Goal: Register for event/course

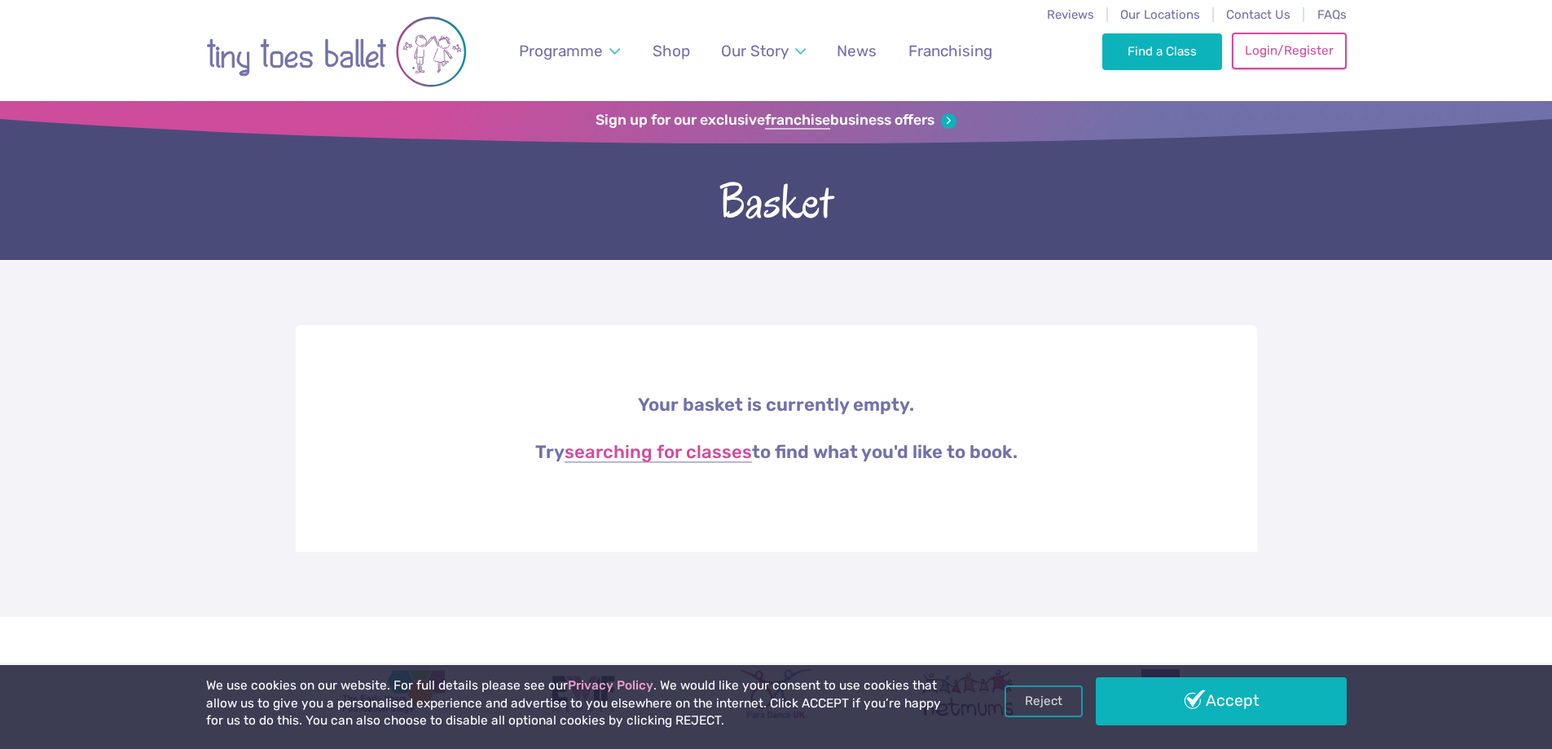
click at [1305, 59] on link "Login/Register" at bounding box center [1289, 51] width 114 height 36
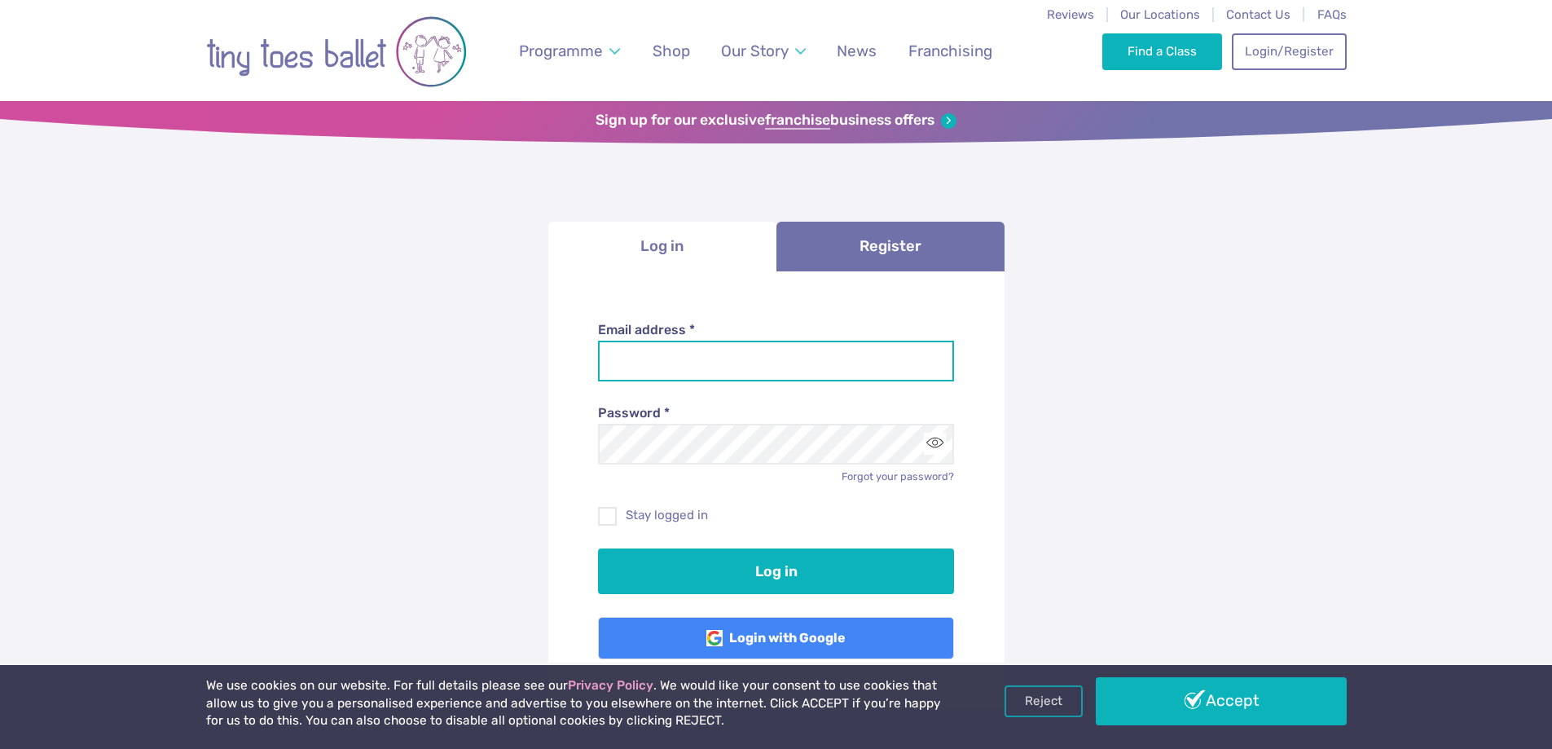
click at [809, 377] on input "Email address *" at bounding box center [776, 361] width 356 height 41
type input "**********"
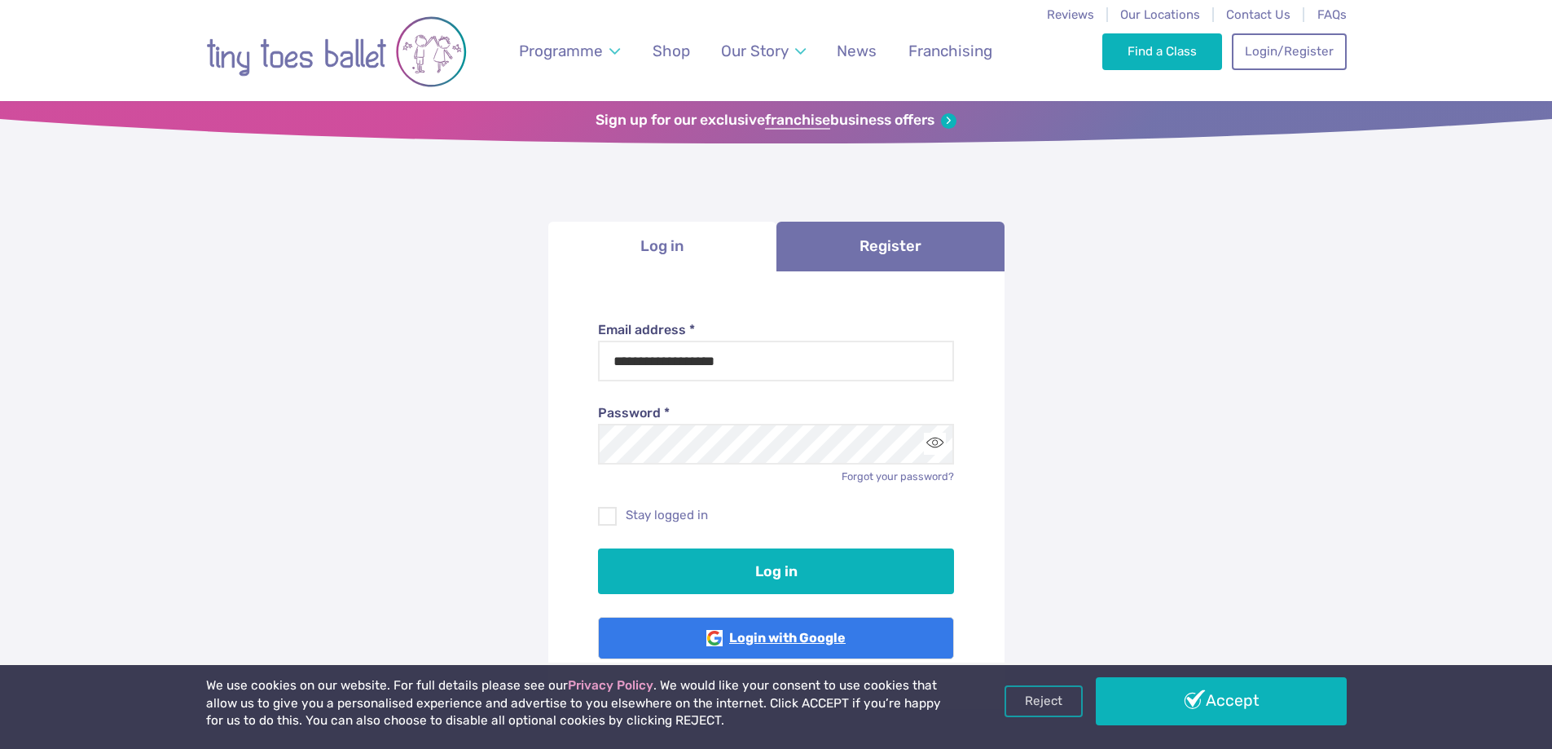
click at [804, 648] on link "Login with Google" at bounding box center [776, 638] width 356 height 42
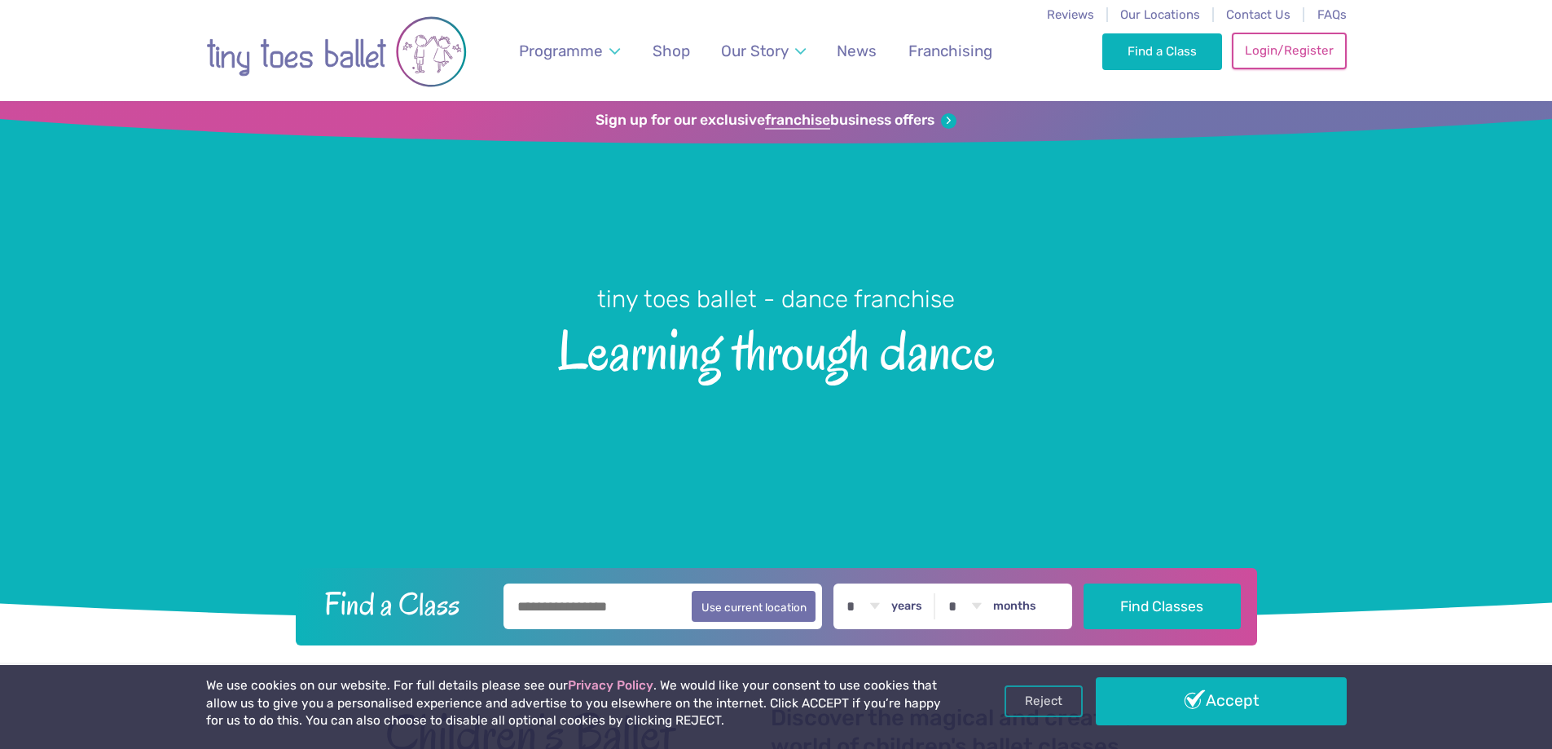
click at [1320, 70] on div "Find a Class Login/Register 0" at bounding box center [1224, 50] width 244 height 101
click at [1322, 55] on link "Login/Register" at bounding box center [1289, 51] width 114 height 36
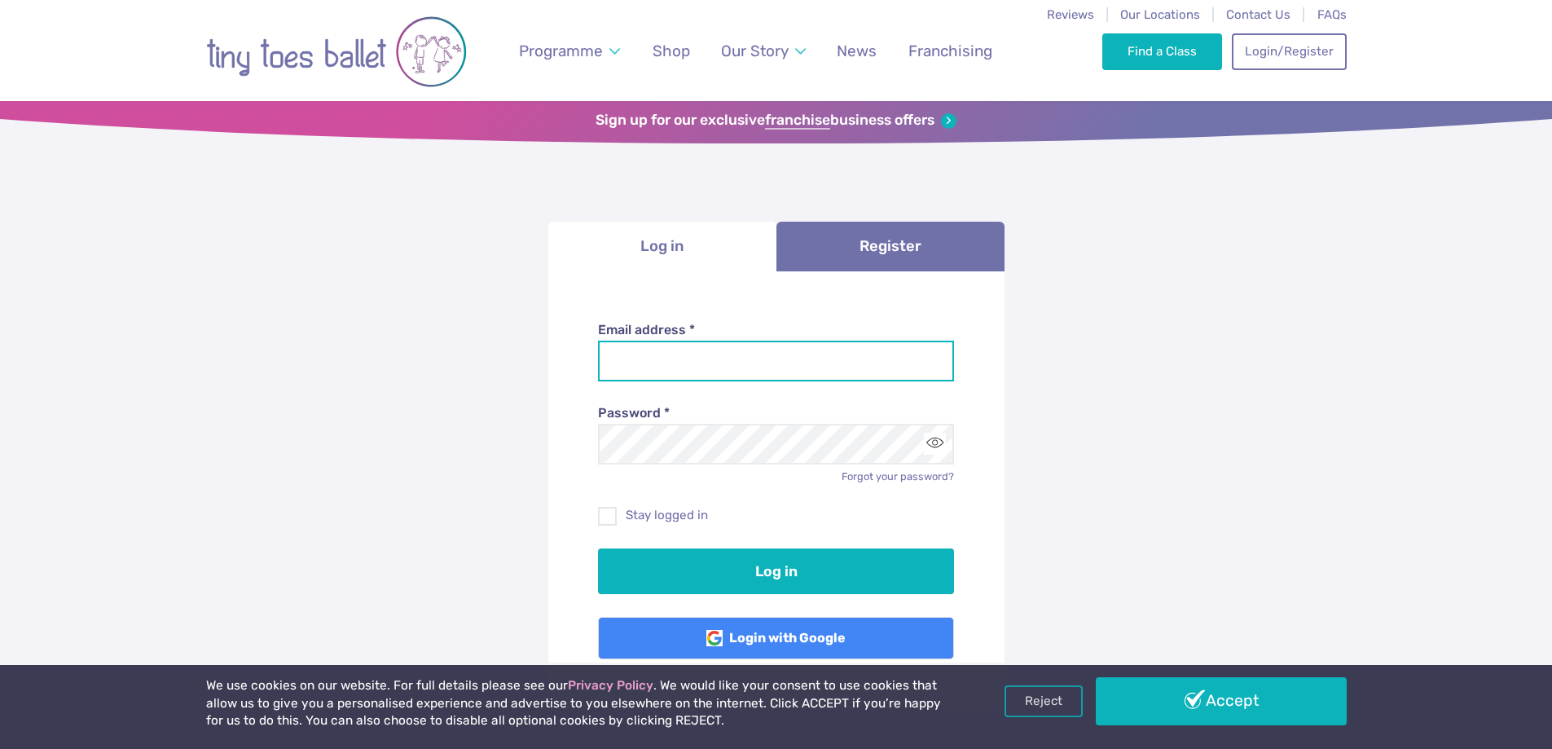
click at [773, 370] on input "Email address *" at bounding box center [776, 361] width 356 height 41
type input "**********"
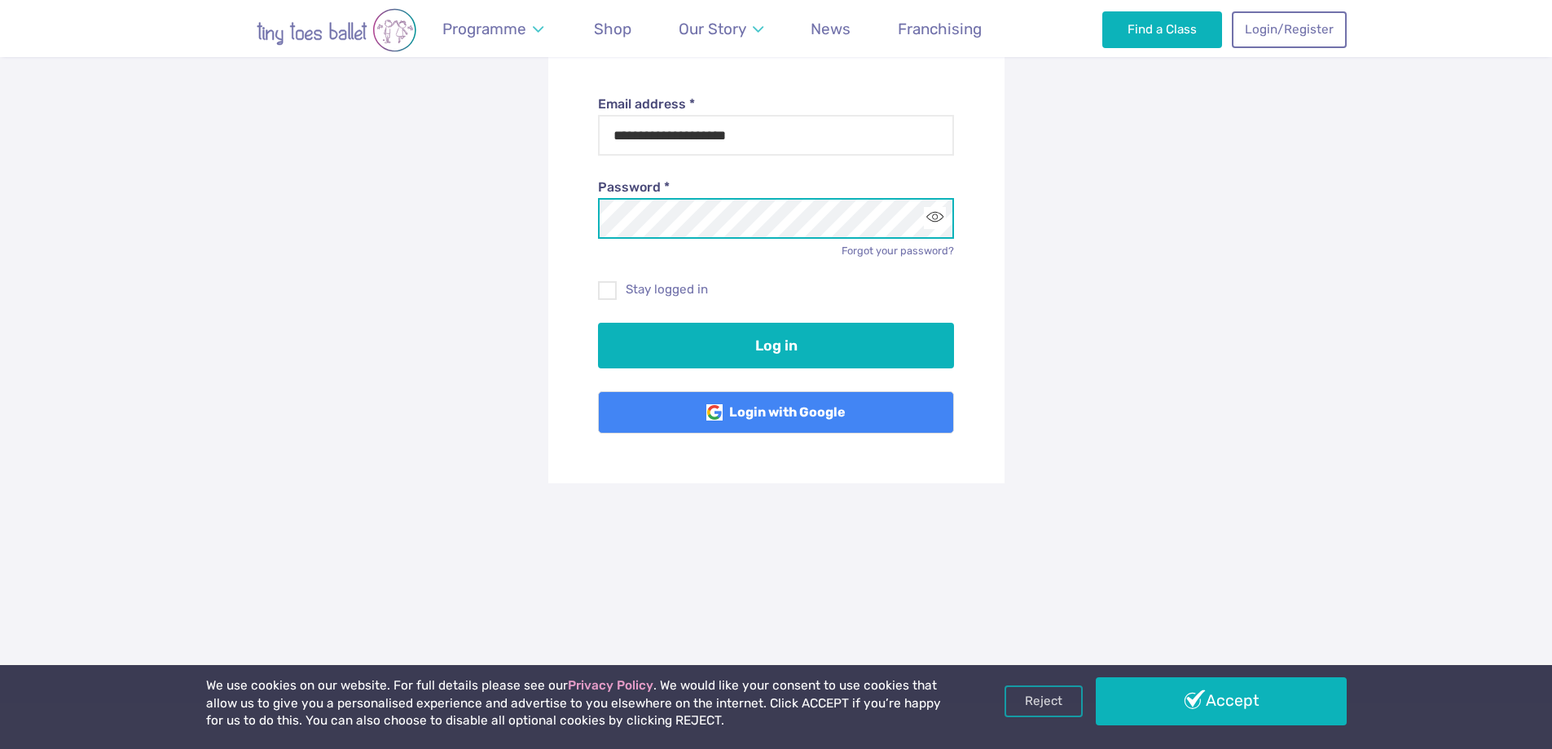
scroll to position [244, 0]
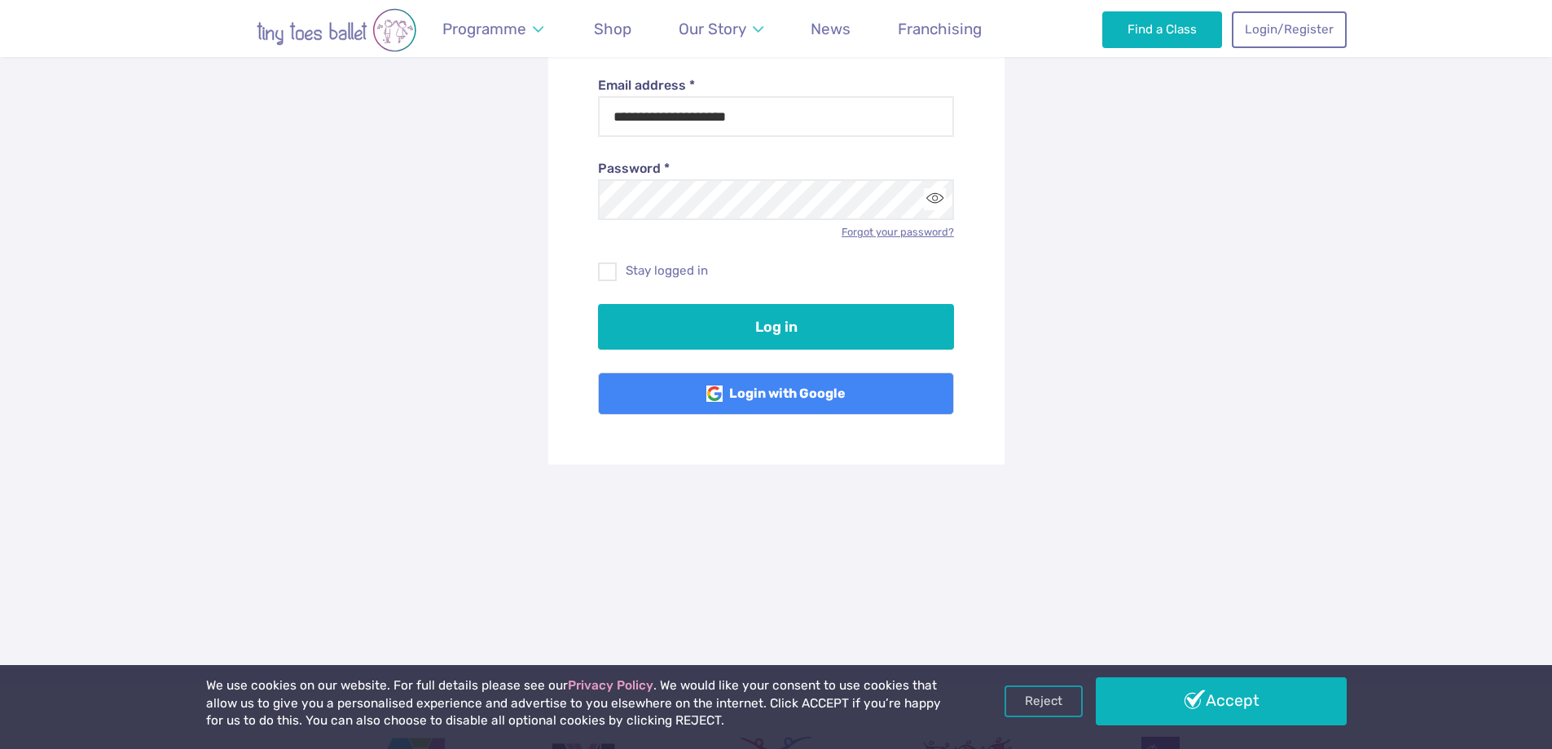
click at [911, 235] on link "Forgot your password?" at bounding box center [898, 232] width 112 height 12
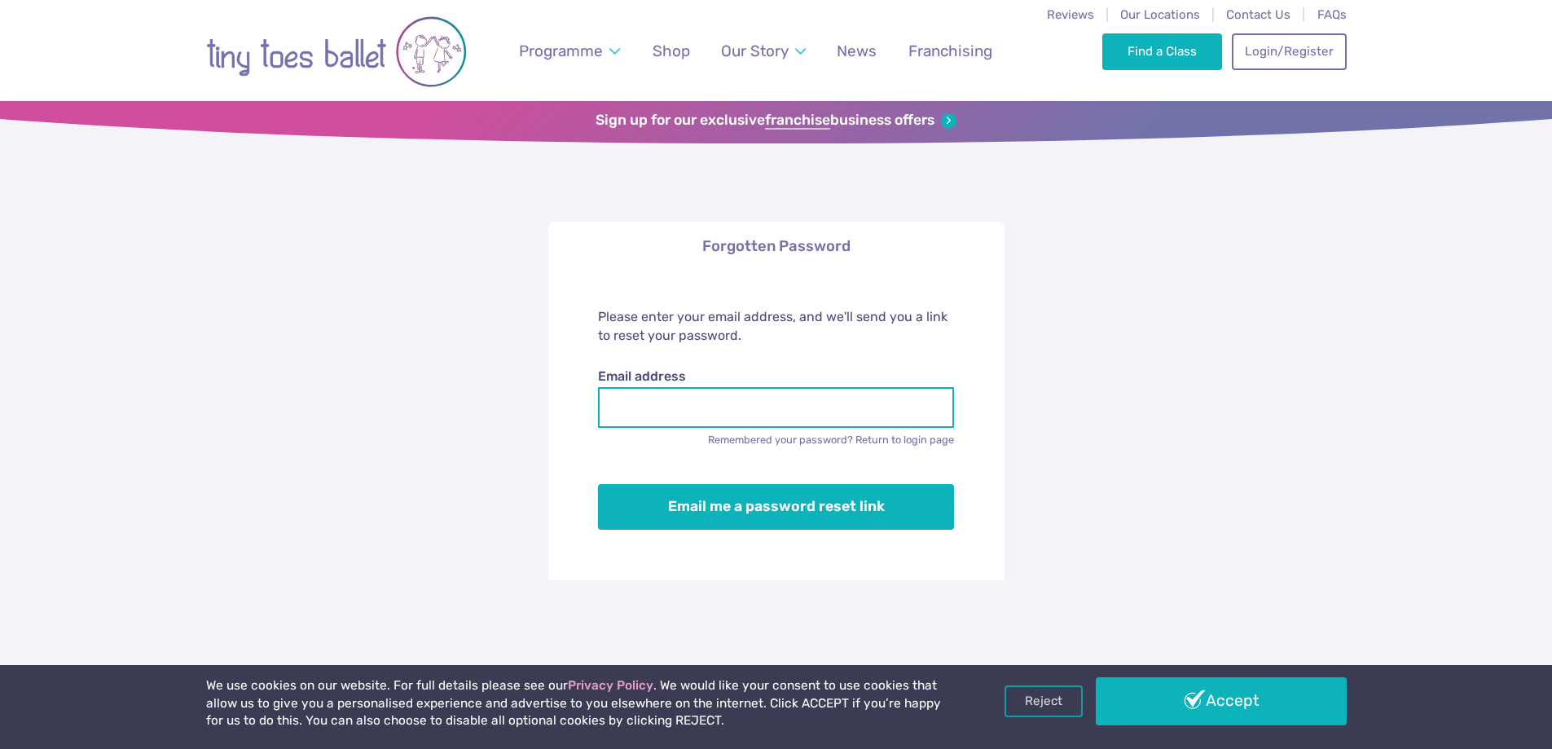
click at [762, 402] on input "Email address" at bounding box center [776, 407] width 356 height 41
type input "**********"
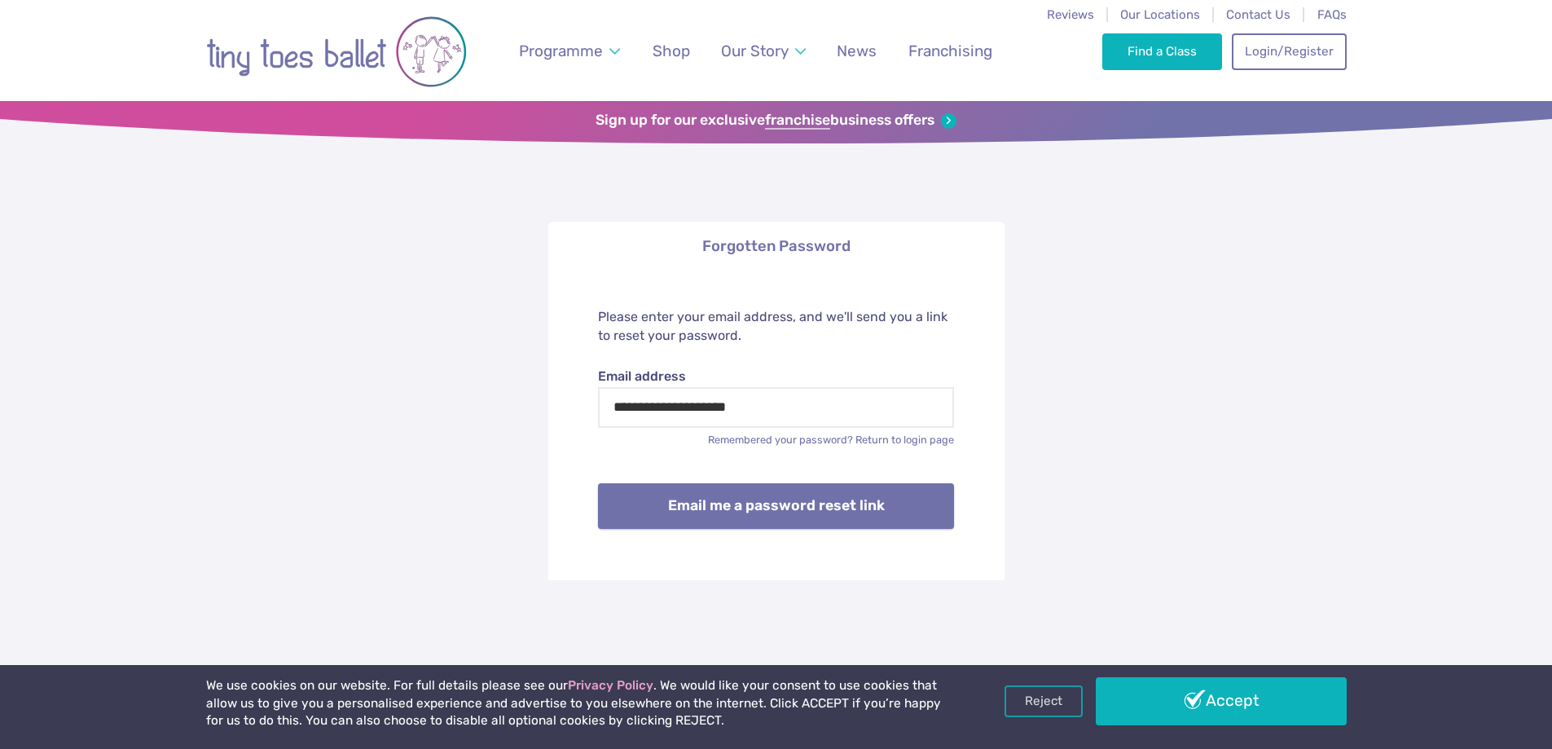
click at [823, 522] on button "Email me a password reset link" at bounding box center [776, 506] width 356 height 46
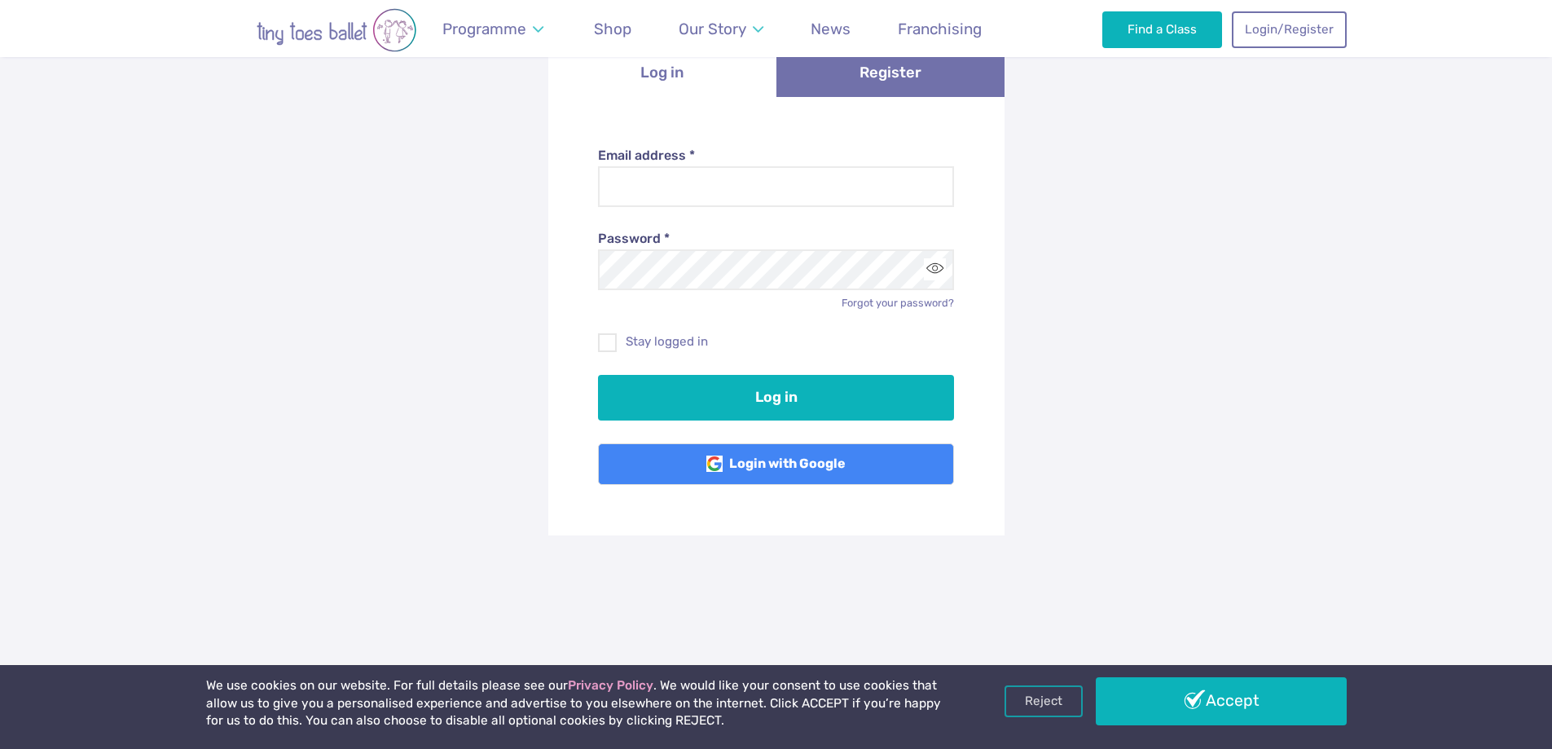
scroll to position [244, 0]
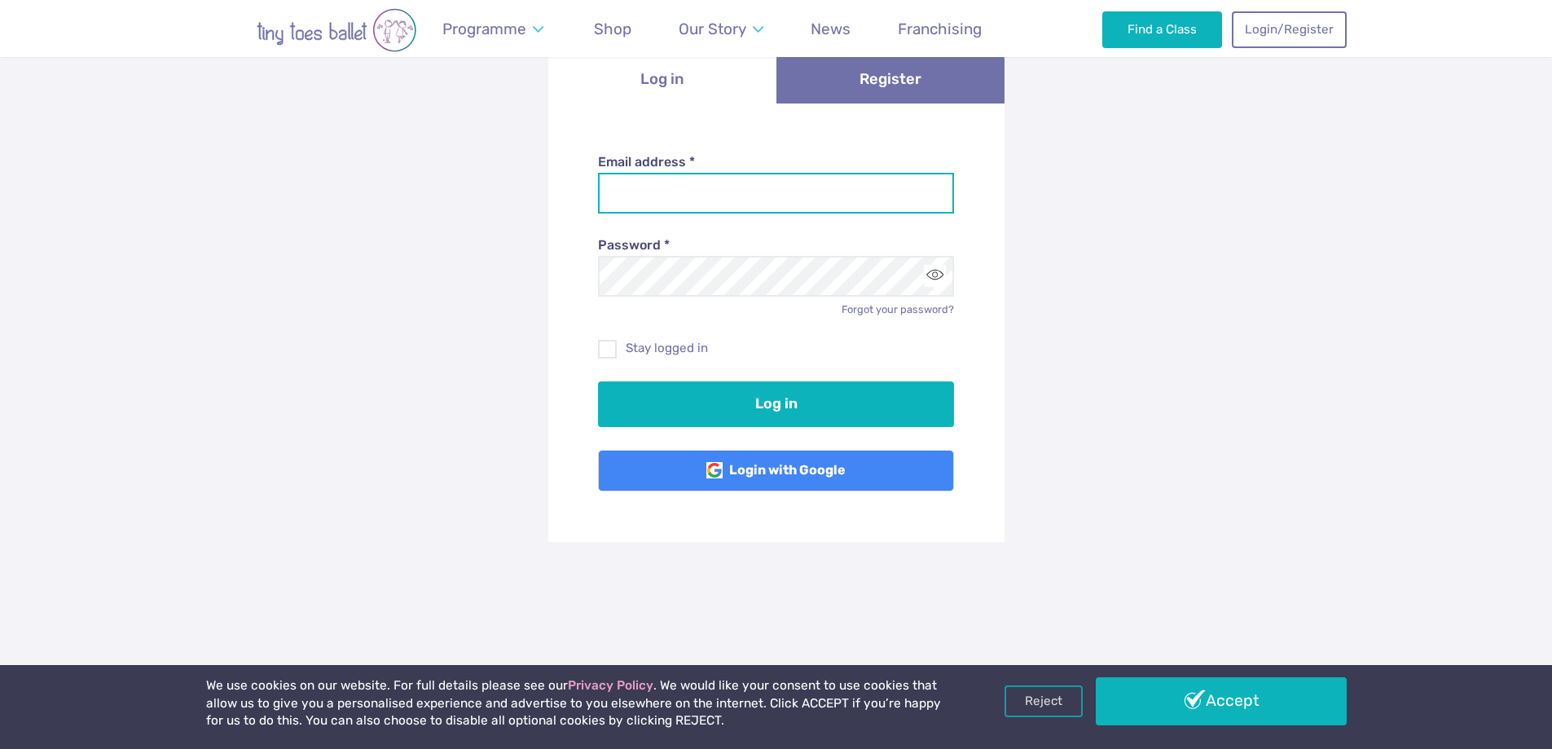
click at [713, 201] on input "Email address *" at bounding box center [776, 193] width 356 height 41
type input "**********"
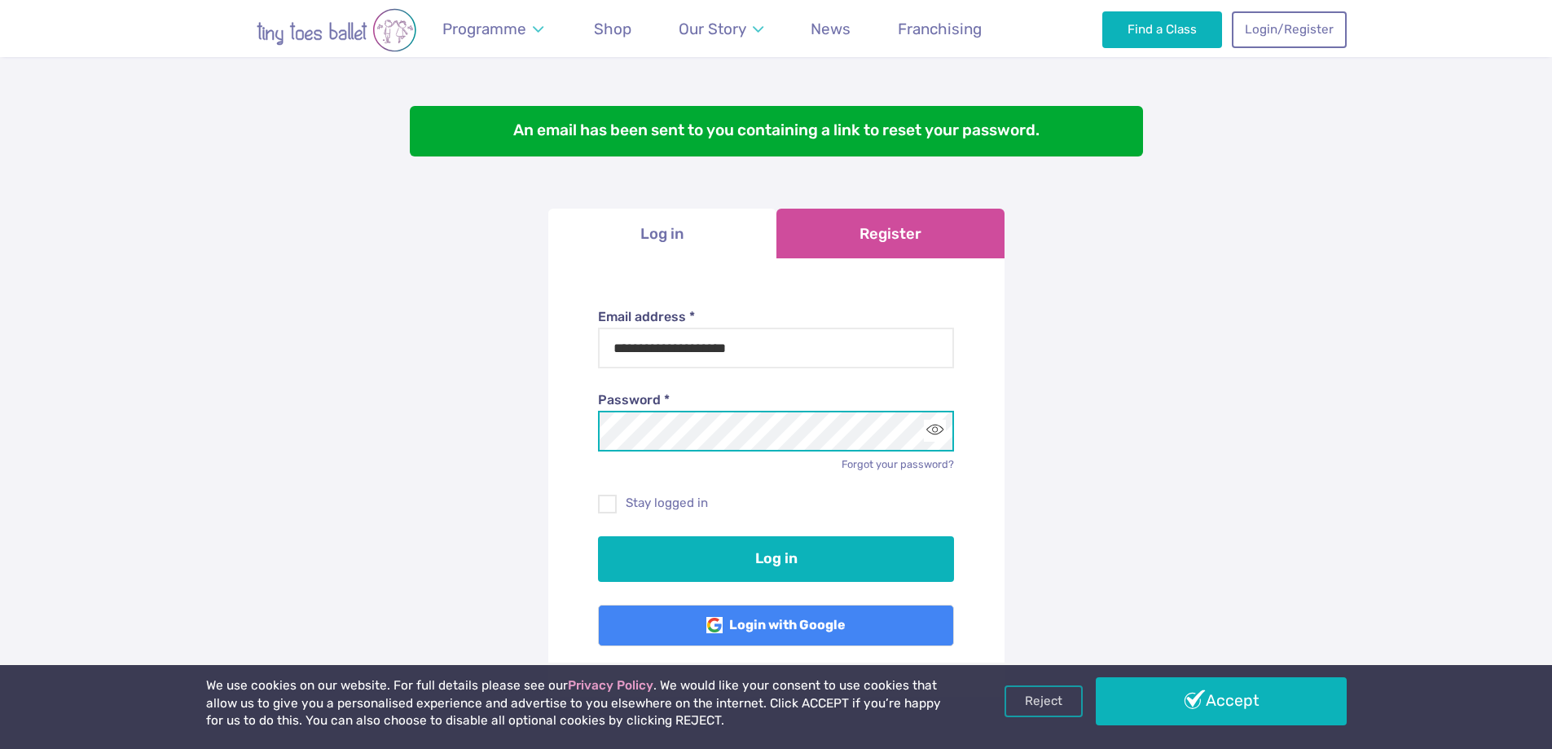
scroll to position [0, 0]
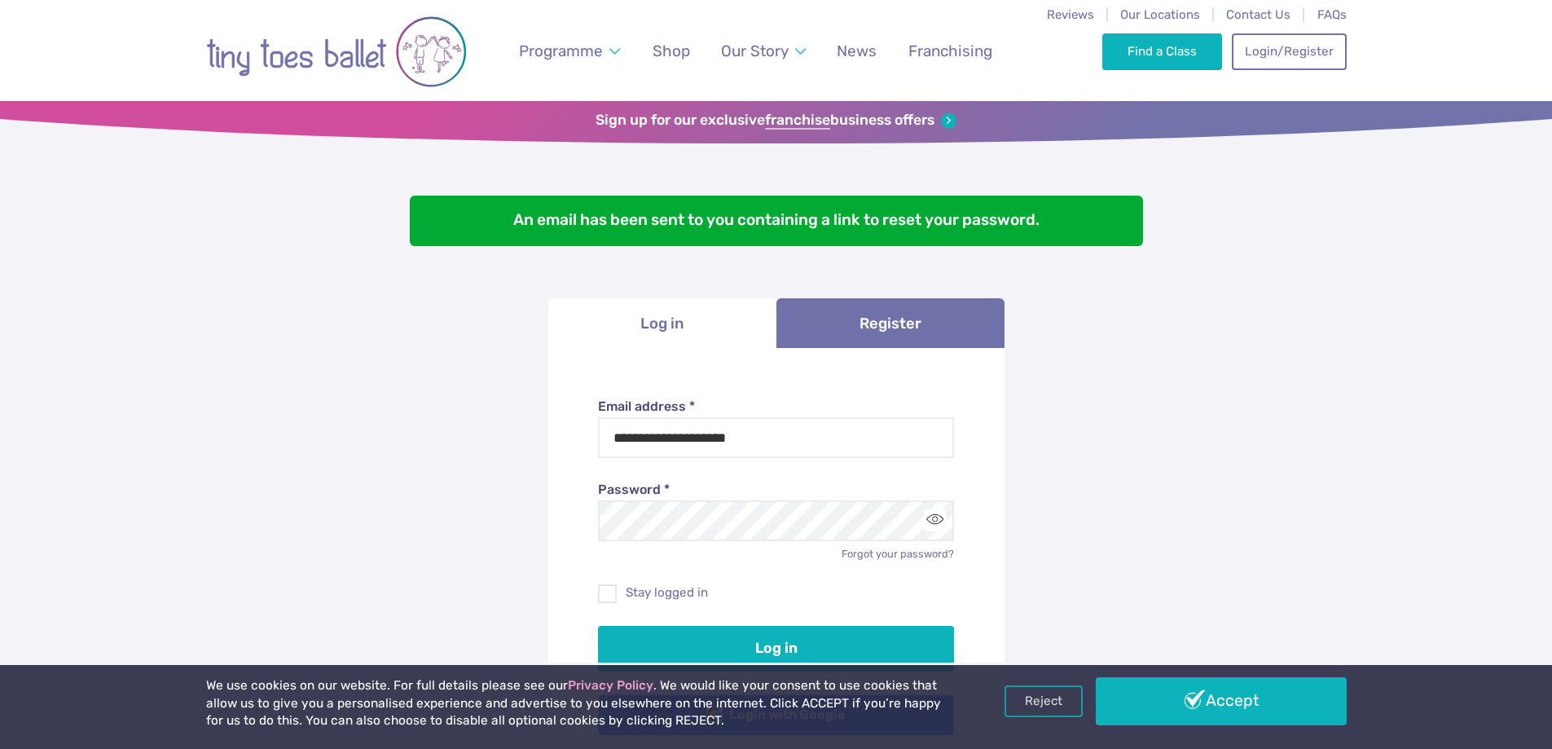
click at [307, 67] on img "Go to home page" at bounding box center [336, 52] width 261 height 82
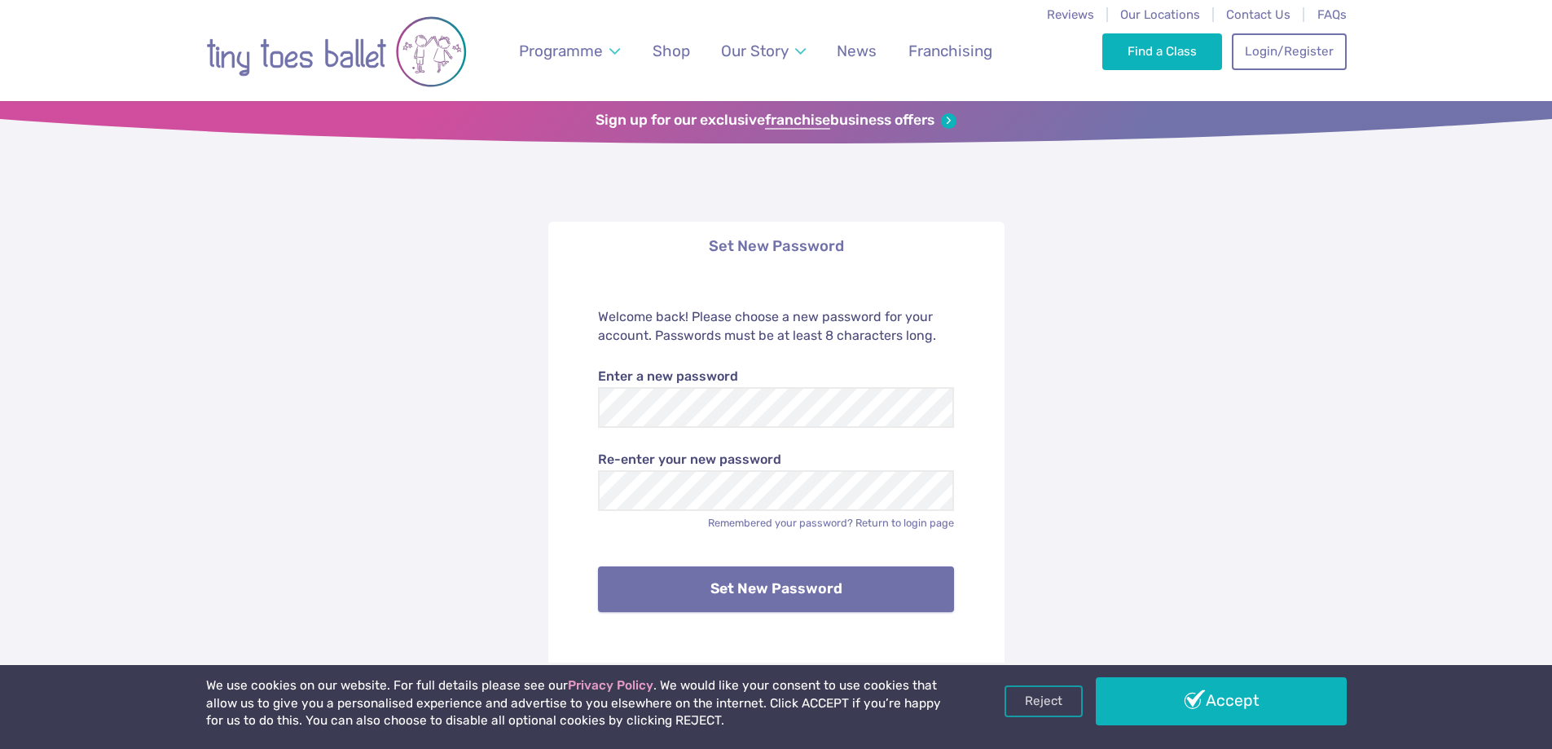
click at [806, 579] on button "Set New Password" at bounding box center [776, 589] width 356 height 46
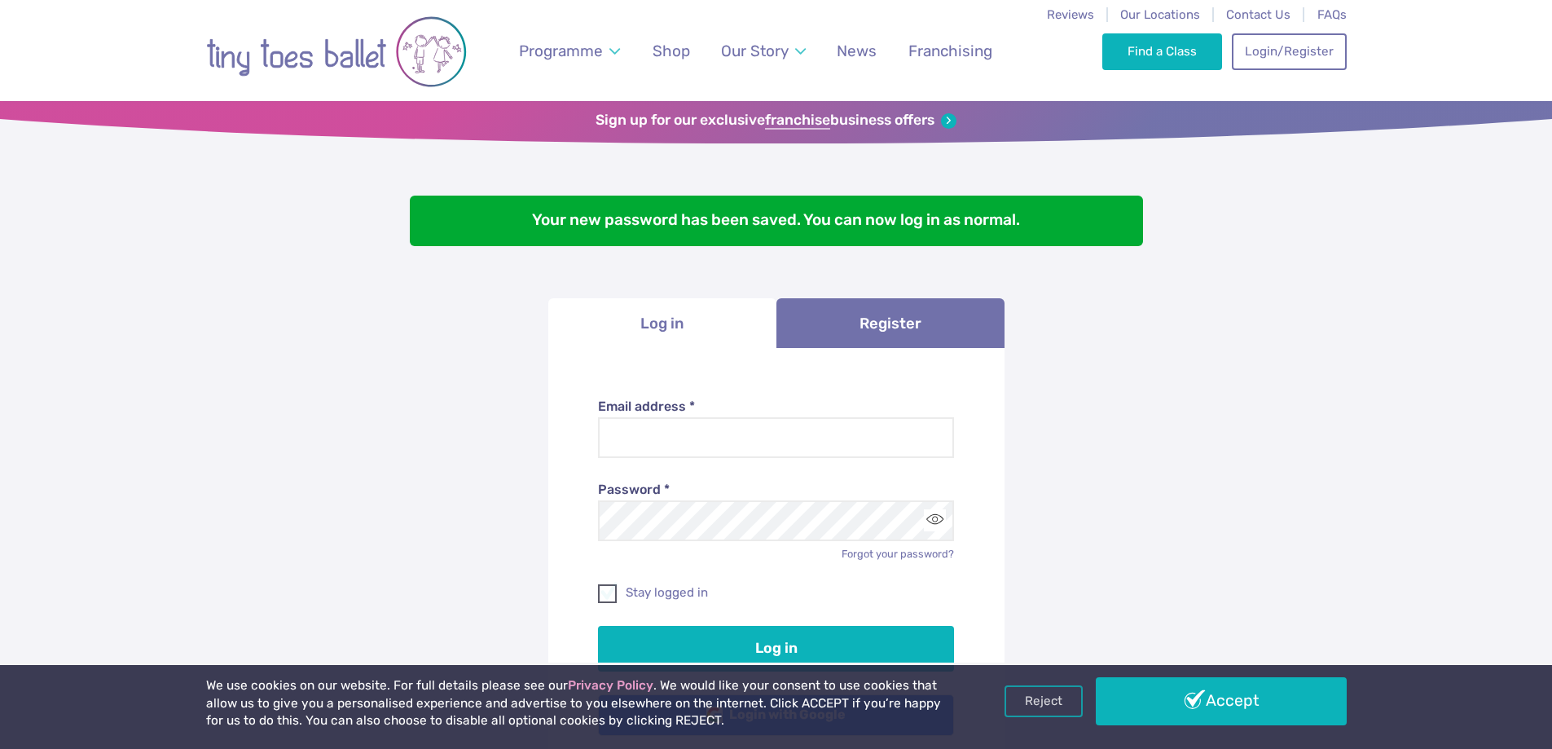
type input "**********"
click at [697, 600] on label "Stay logged in" at bounding box center [776, 592] width 356 height 17
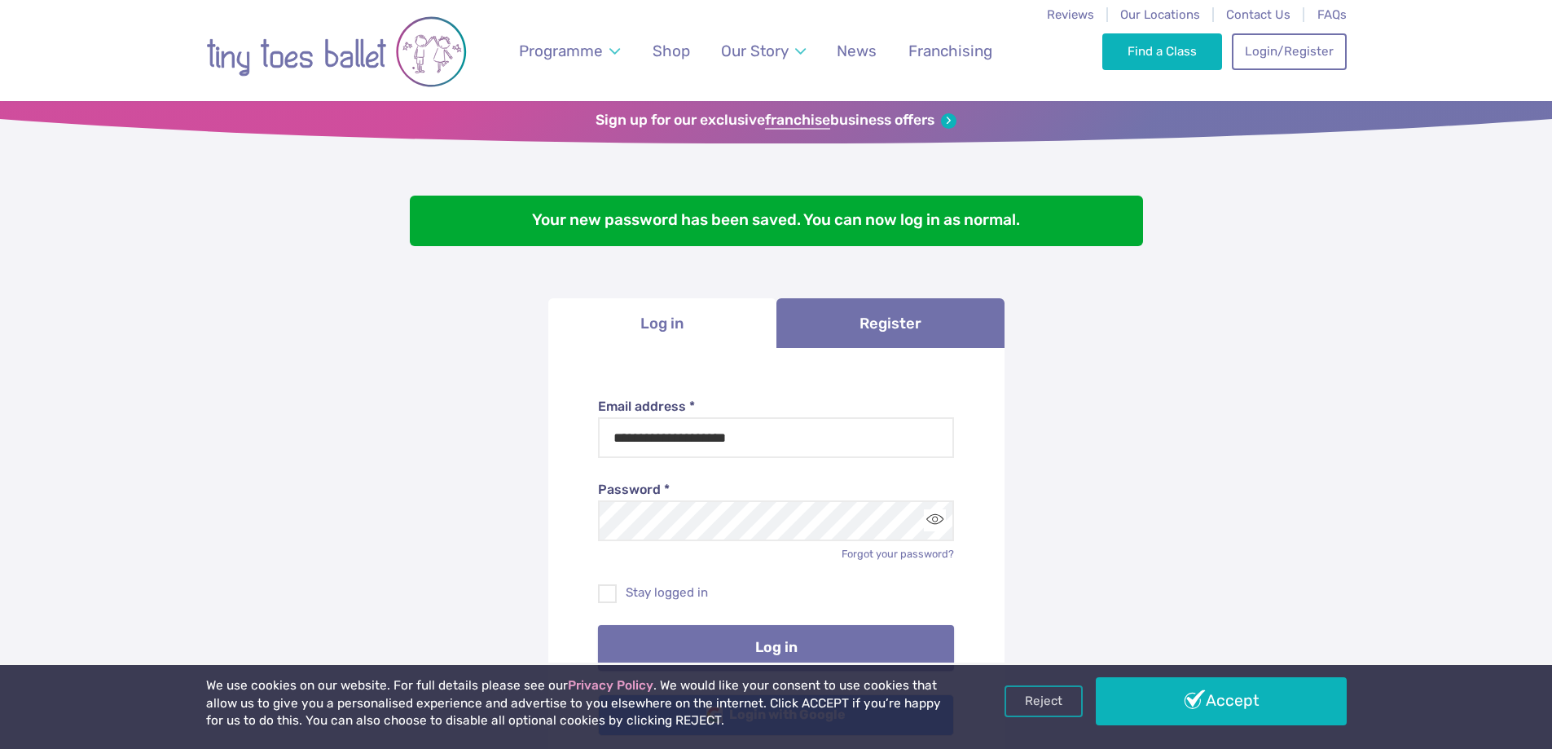
click at [750, 639] on button "Log in" at bounding box center [776, 648] width 356 height 46
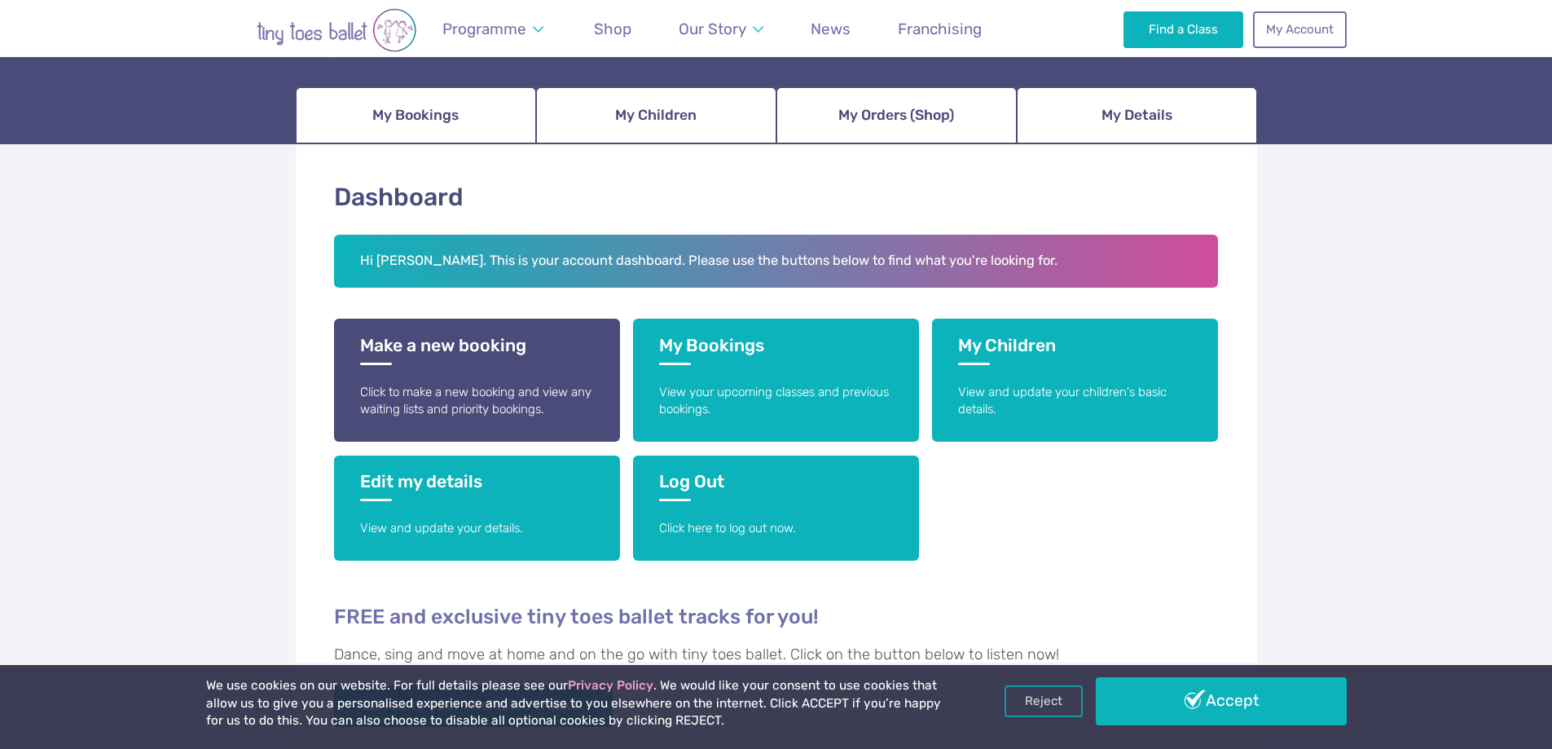
scroll to position [163, 0]
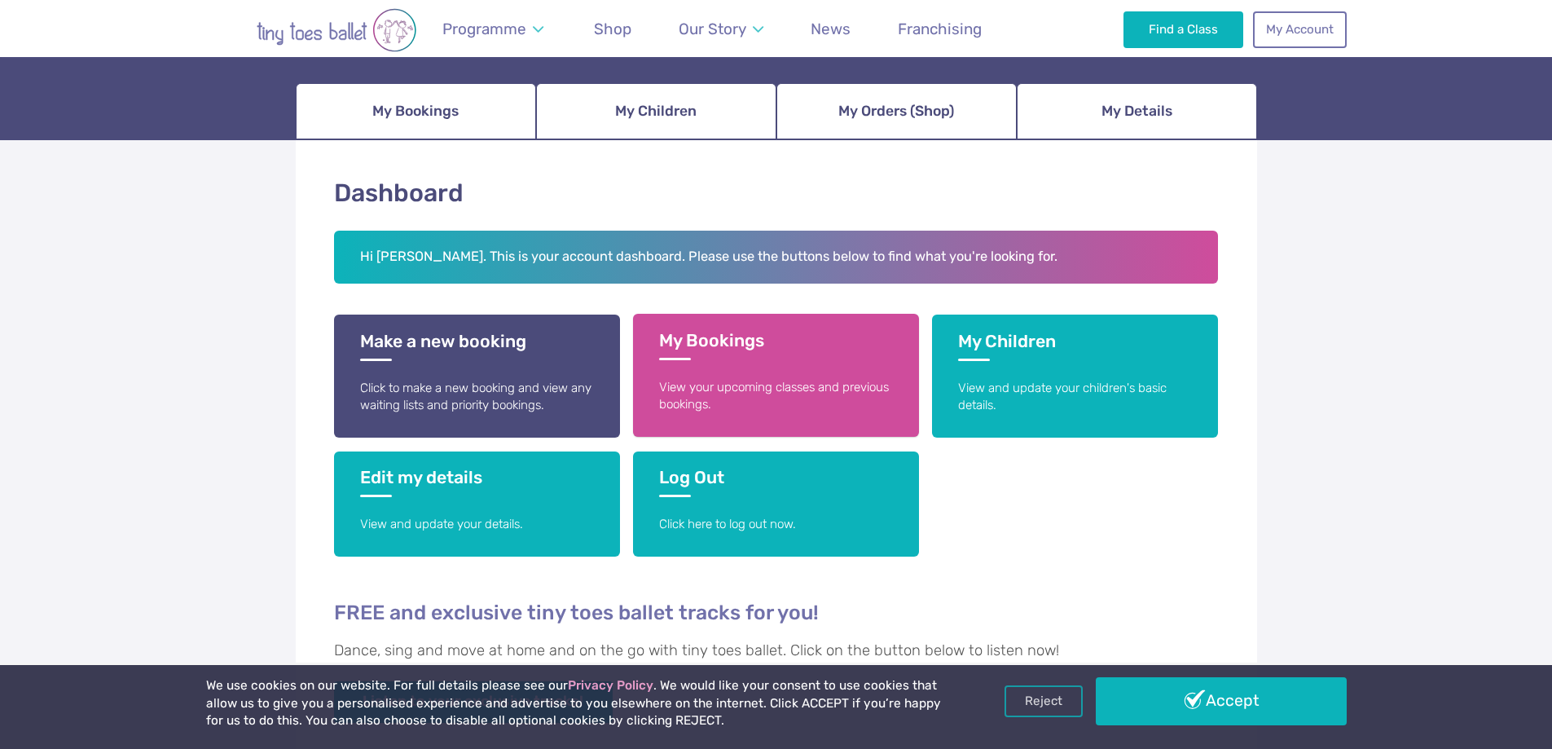
click at [750, 374] on link "My Bookings View your upcoming classes and previous bookings." at bounding box center [776, 375] width 286 height 123
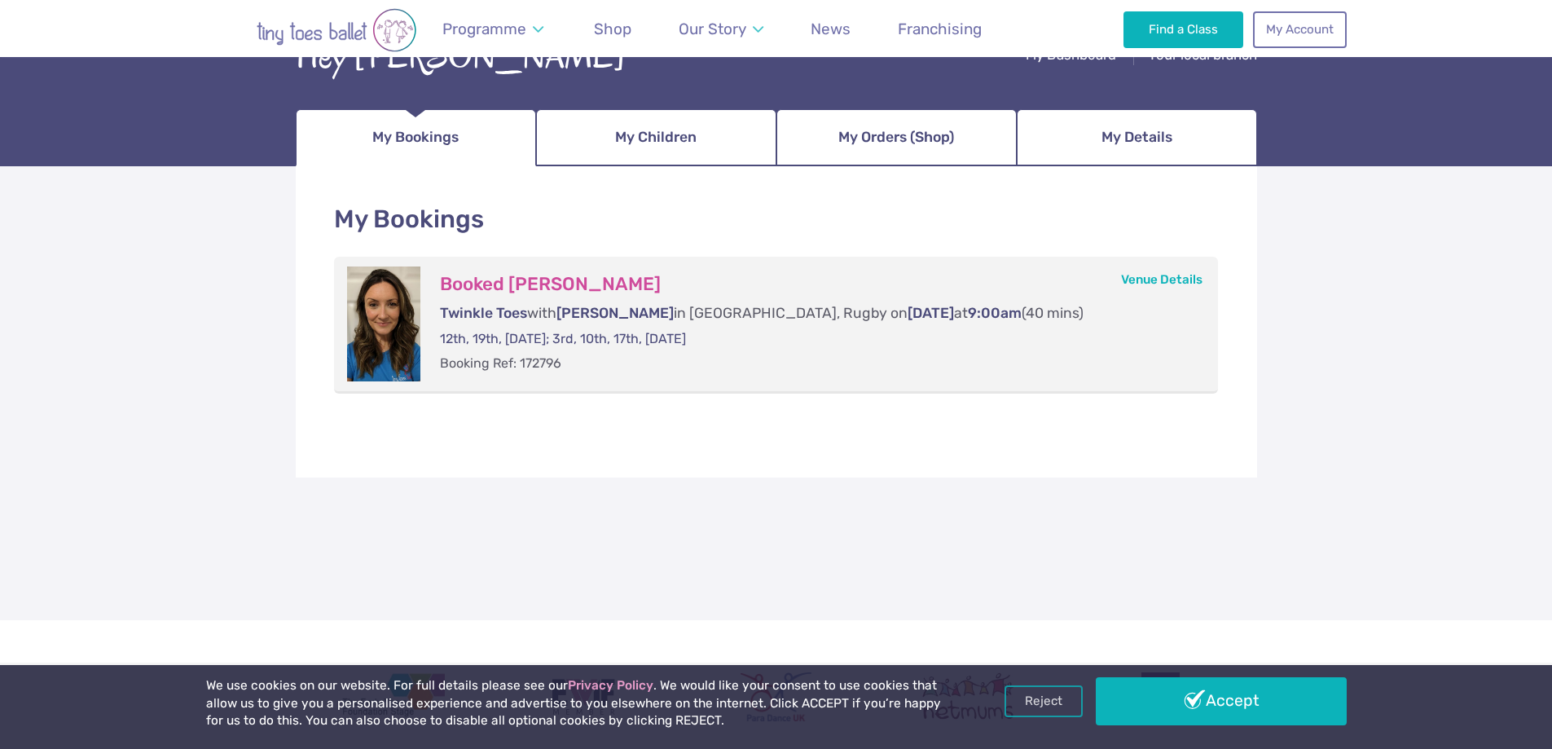
scroll to position [163, 0]
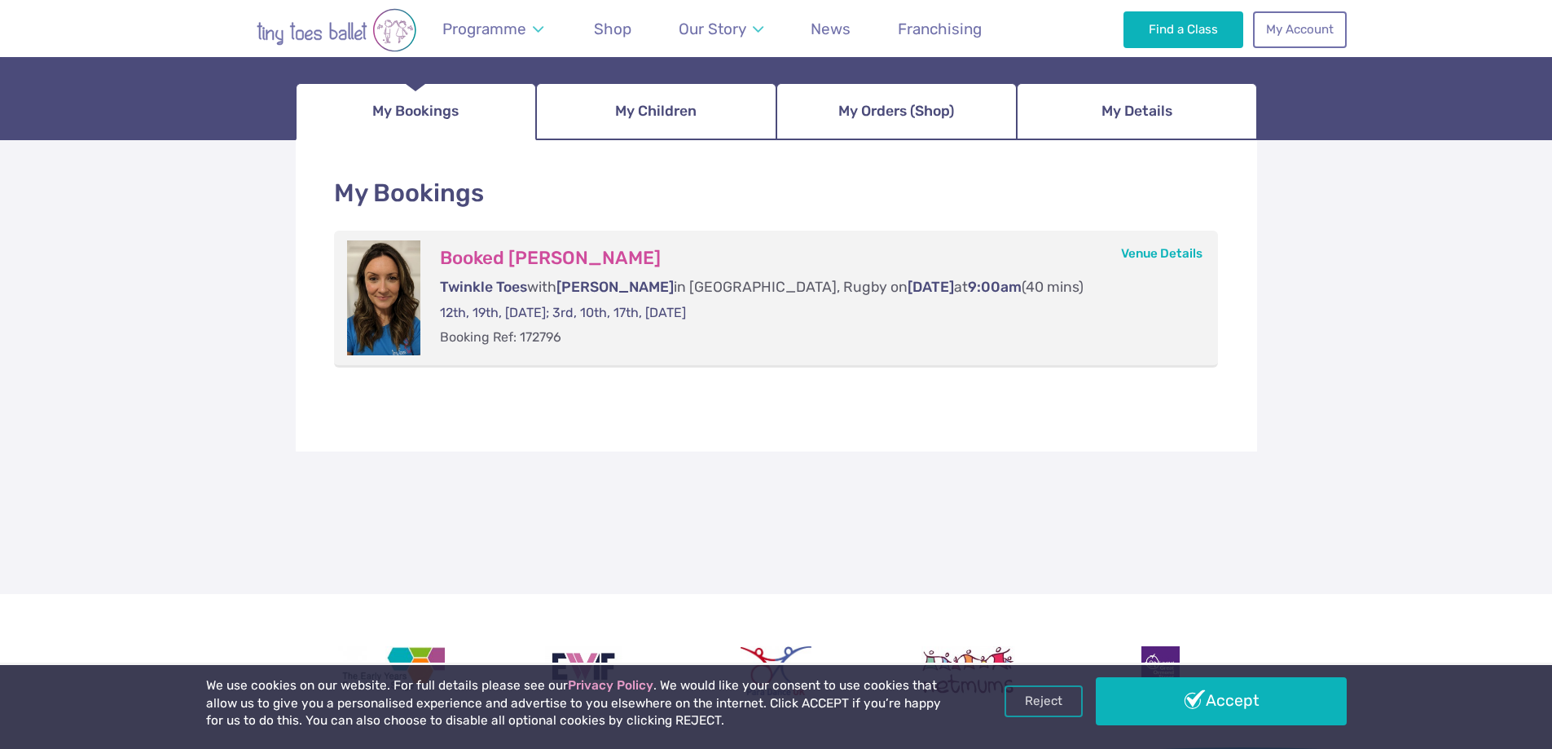
drag, startPoint x: 580, startPoint y: 296, endPoint x: 976, endPoint y: 285, distance: 396.1
click at [976, 285] on p "Twinkle Toes with [PERSON_NAME] in [PERSON_NAME], Rugby [DATE] at 9:00am (40 mi…" at bounding box center [813, 287] width 746 height 20
click at [966, 332] on p "Booking Ref: 172796" at bounding box center [813, 337] width 746 height 18
drag, startPoint x: 466, startPoint y: 311, endPoint x: 606, endPoint y: 311, distance: 140.1
click at [606, 311] on p "12th, 19th, [DATE]; 3rd, 10th, 17th, [DATE]" at bounding box center [813, 313] width 746 height 18
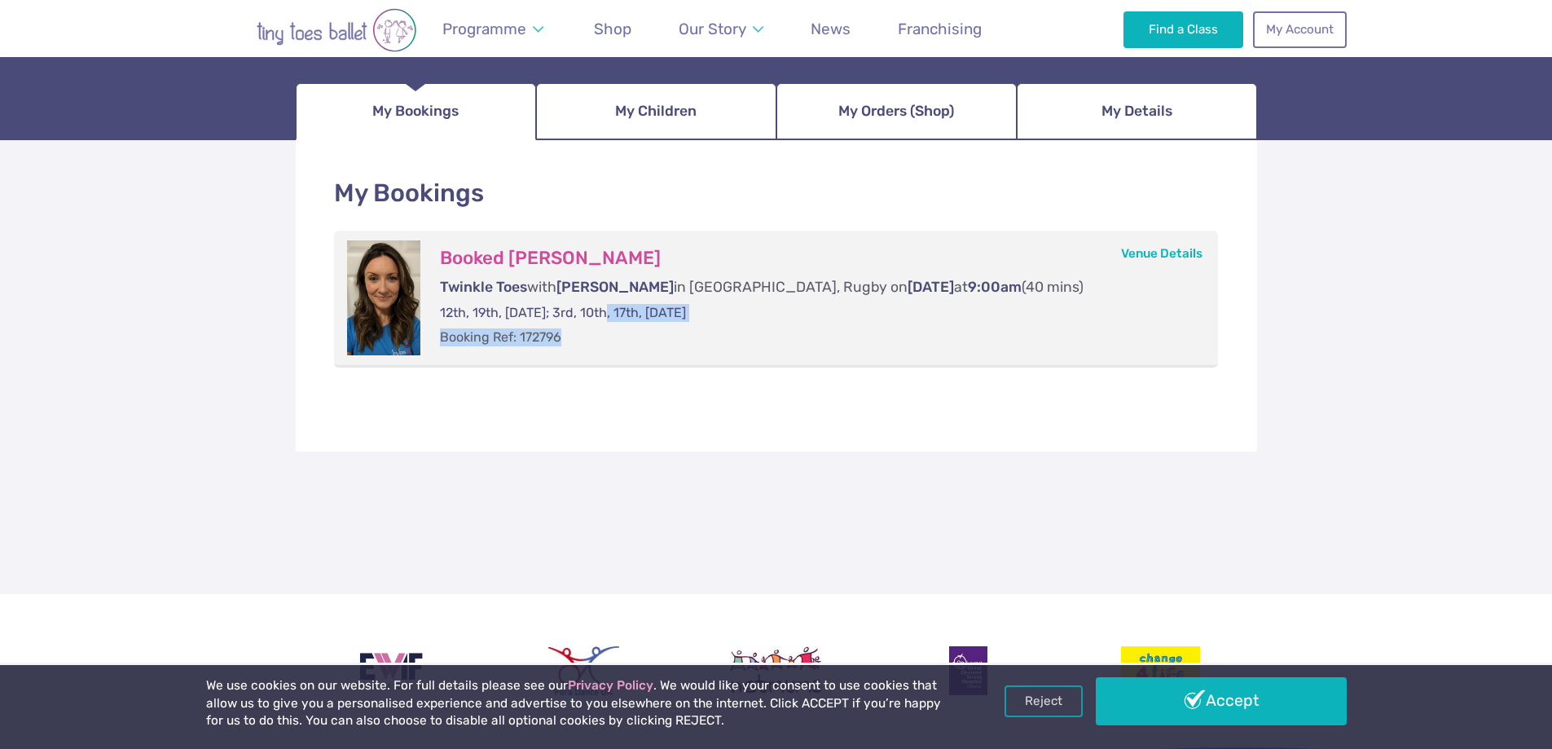
drag, startPoint x: 618, startPoint y: 311, endPoint x: 819, endPoint y: 334, distance: 201.7
click at [819, 334] on div "Booked [PERSON_NAME] Twinkle Toes with [PERSON_NAME] in [PERSON_NAME], Rugby [D…" at bounding box center [812, 297] width 785 height 115
click at [686, 122] on span "My Children" at bounding box center [655, 111] width 81 height 29
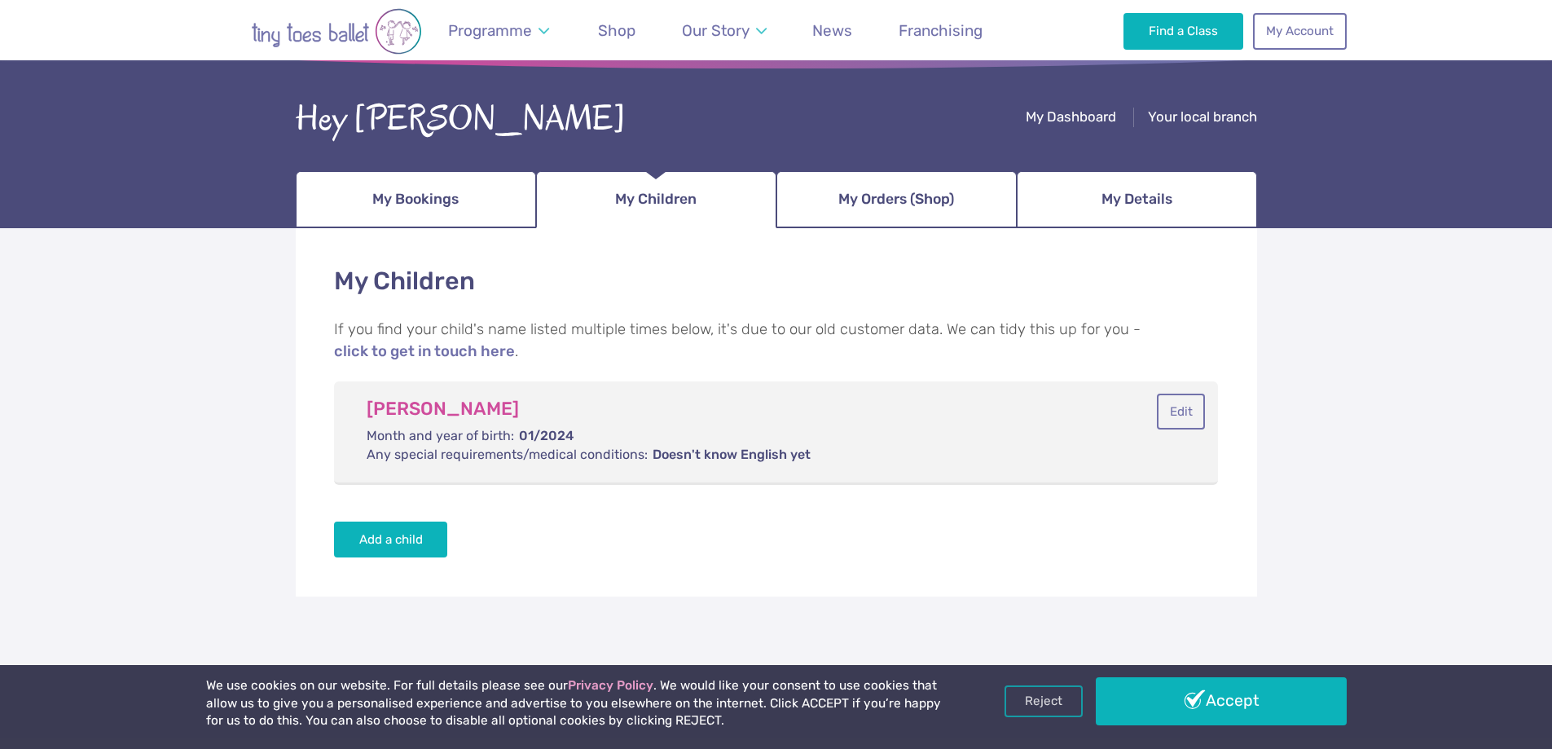
scroll to position [81, 0]
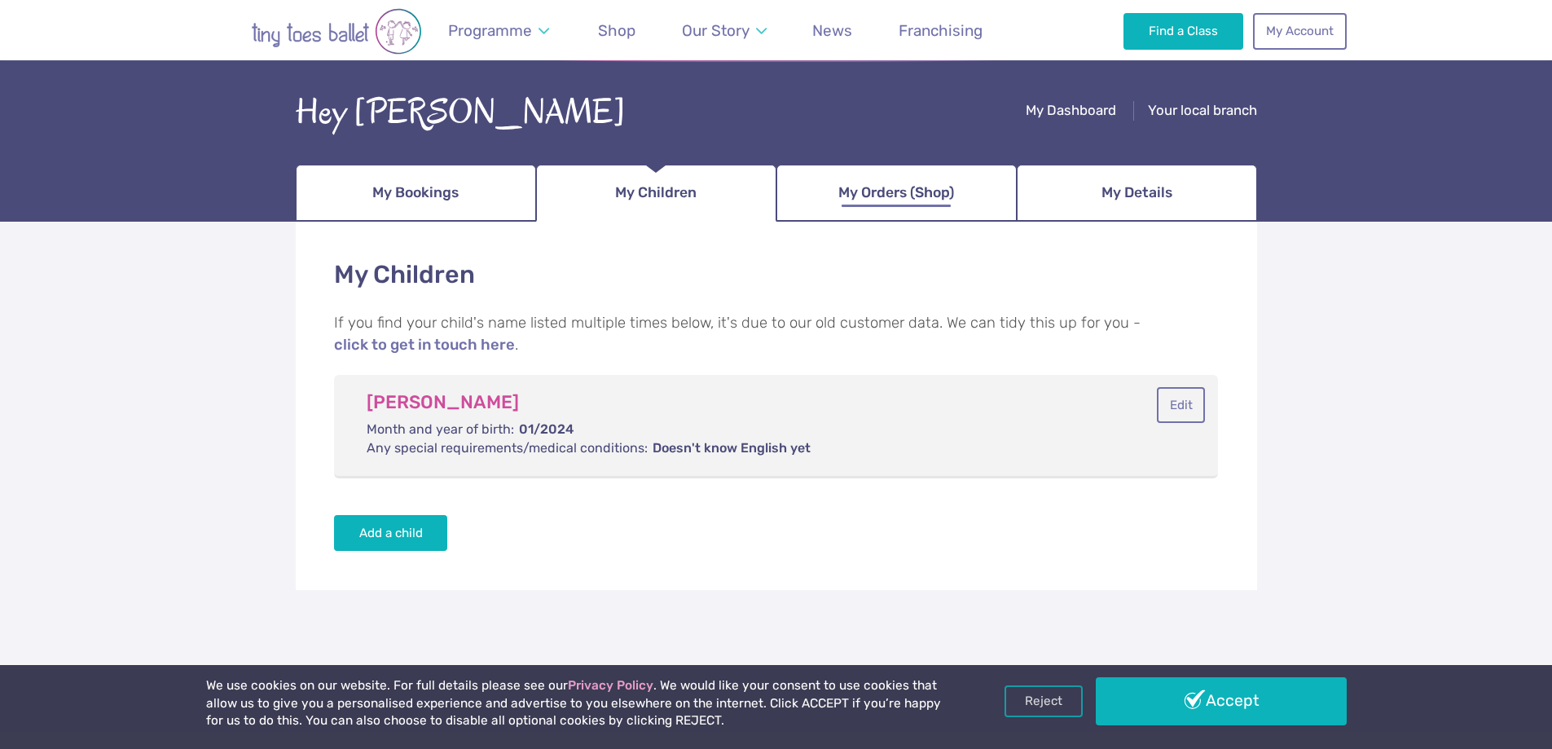
click at [867, 216] on link "My Orders (Shop)" at bounding box center [896, 193] width 240 height 57
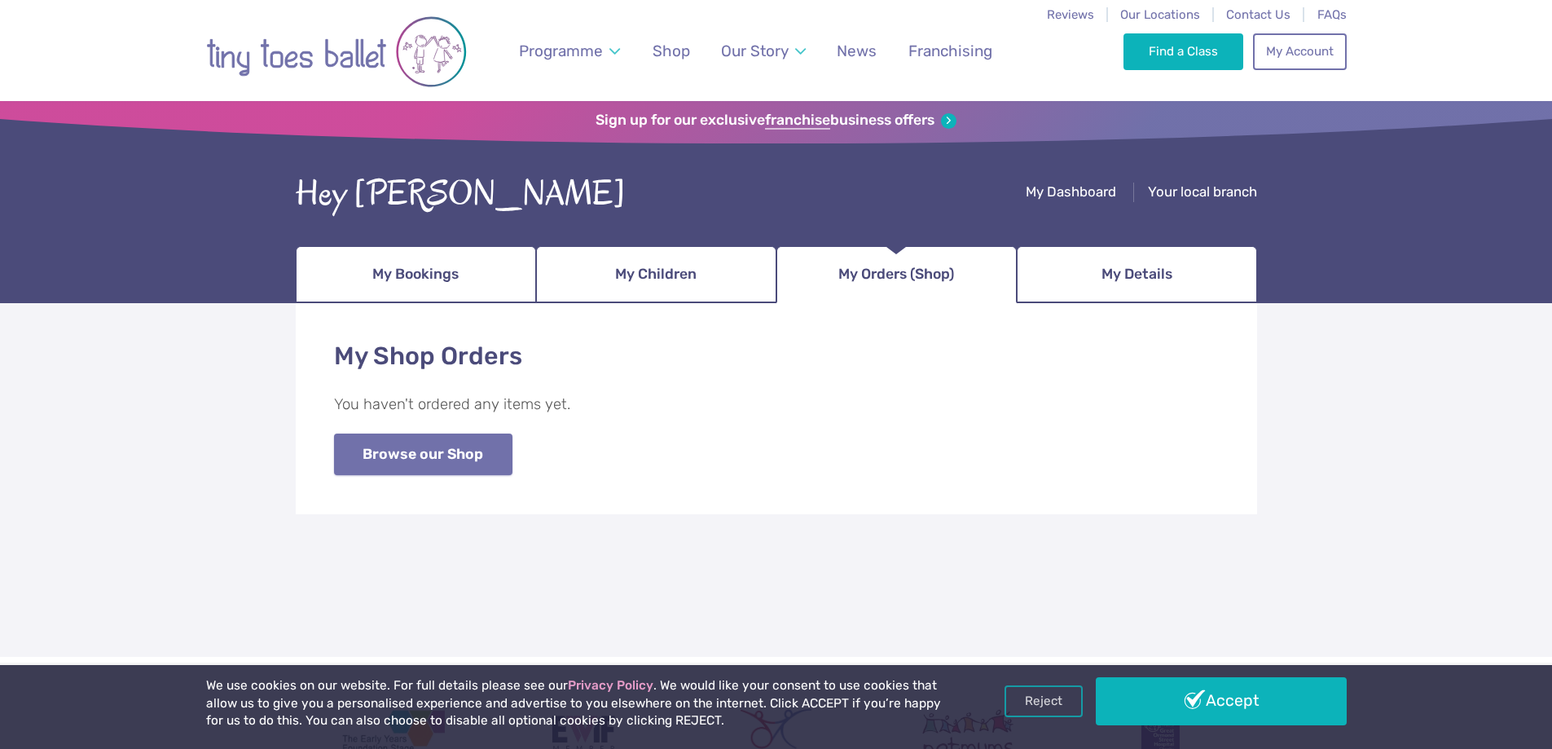
click at [422, 459] on link "Browse our Shop" at bounding box center [423, 454] width 178 height 42
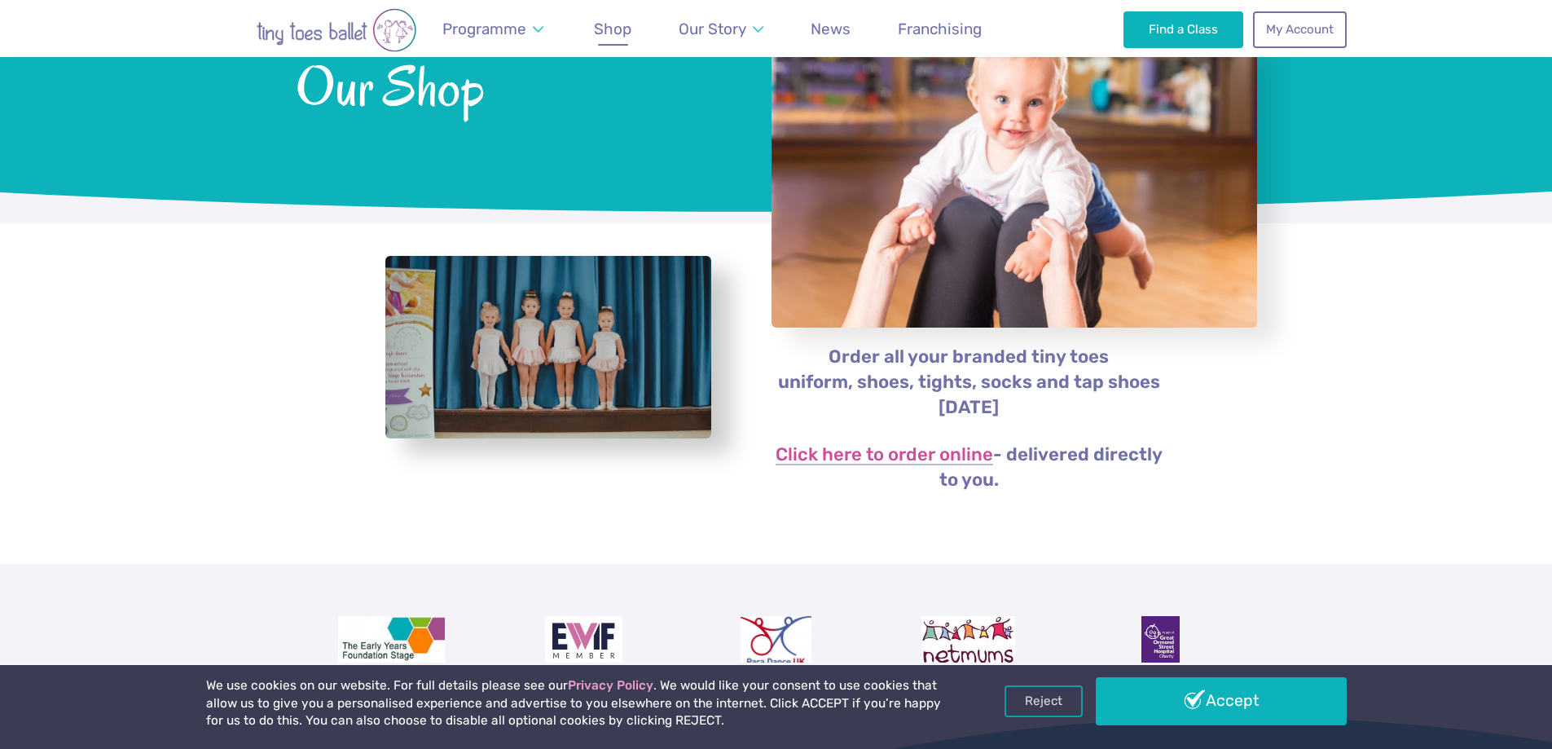
scroll to position [163, 0]
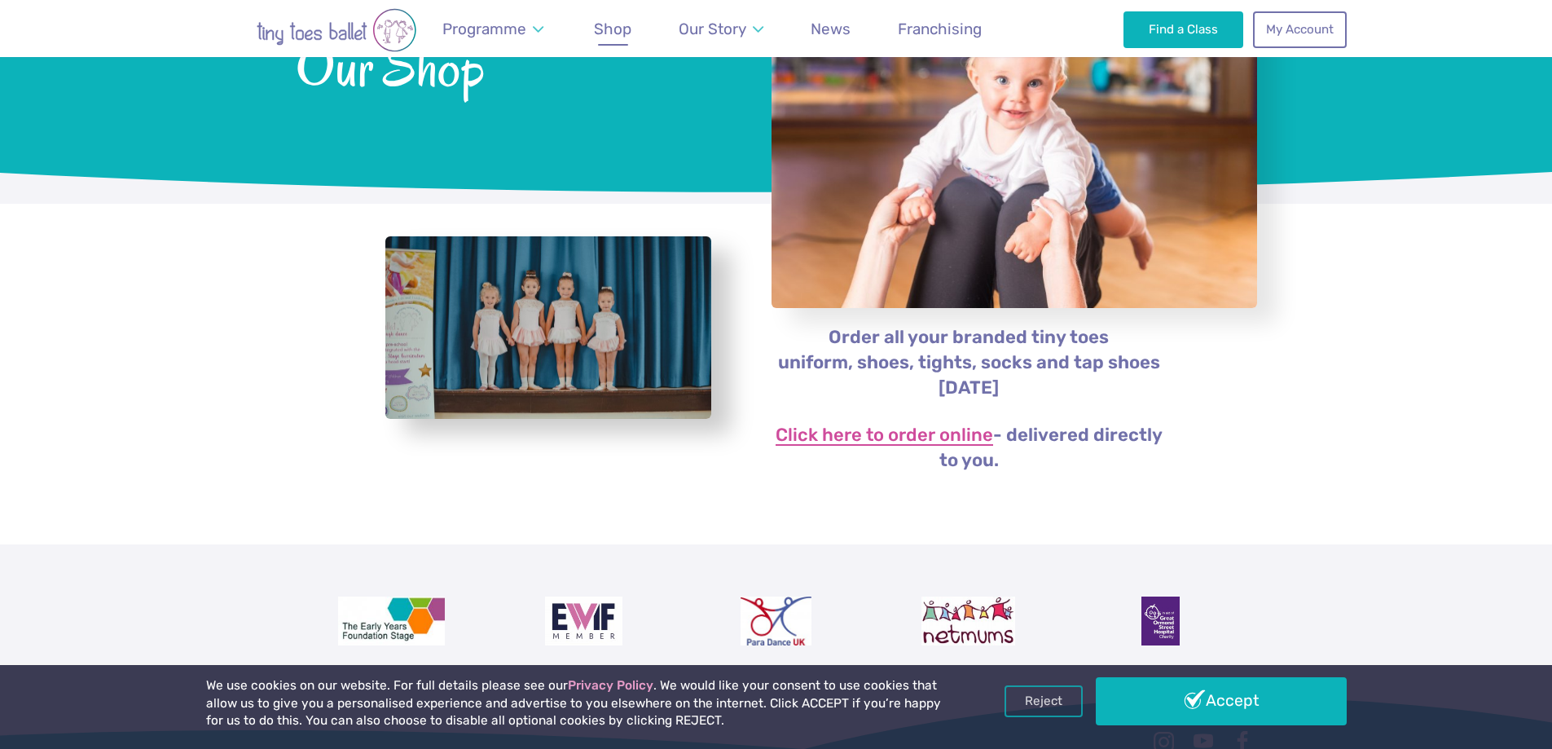
click at [828, 436] on link "Click here to order online" at bounding box center [885, 436] width 218 height 20
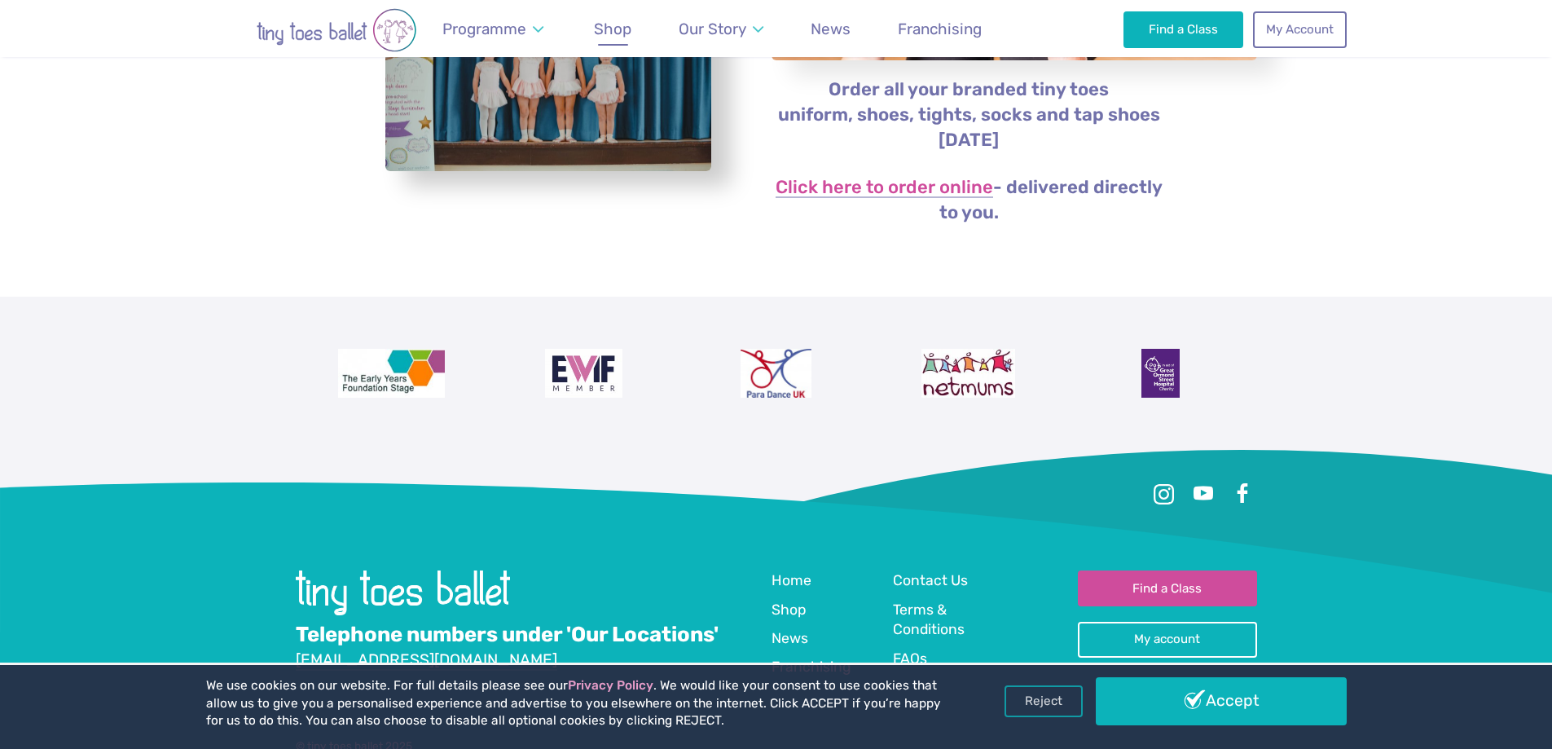
scroll to position [391, 0]
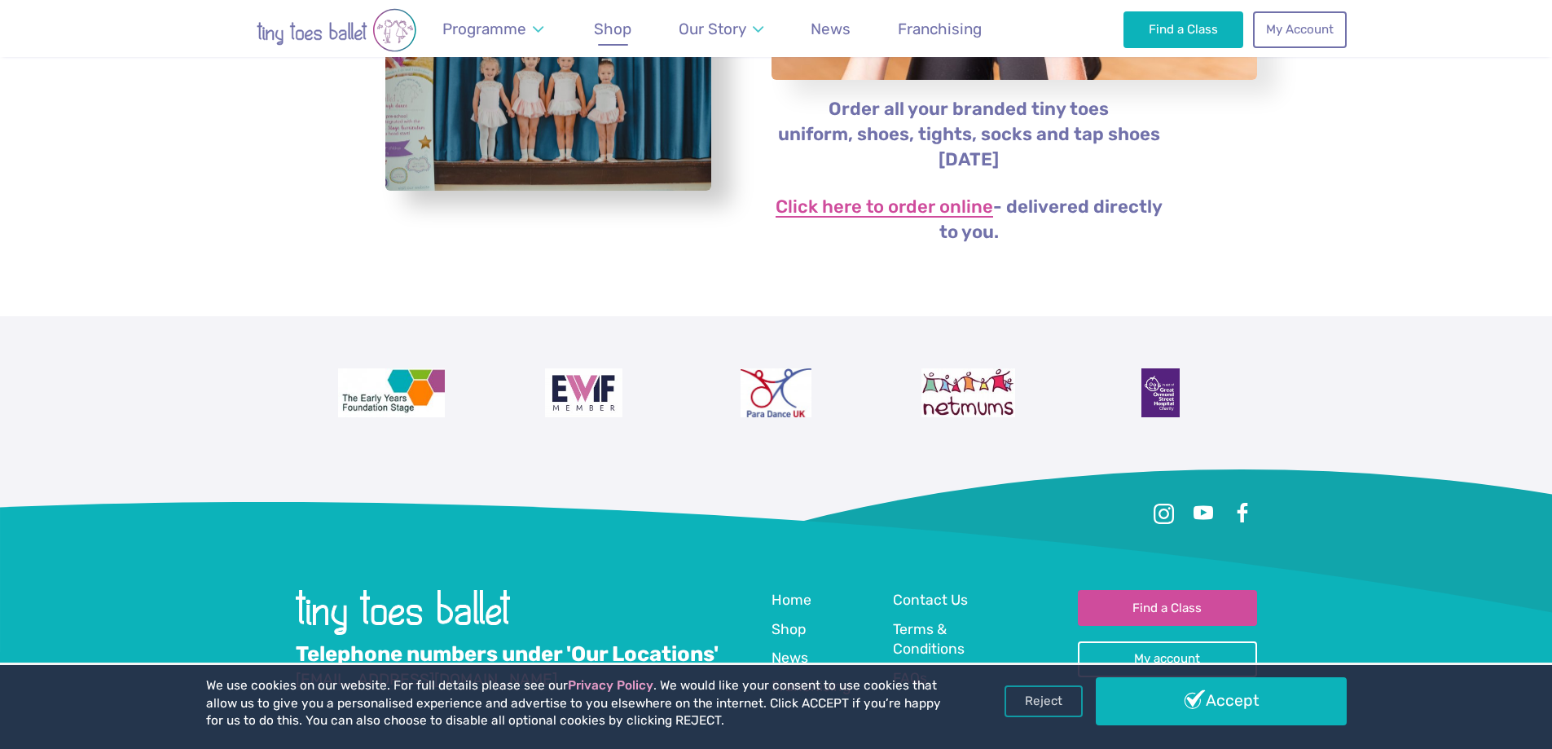
click at [835, 217] on link "Click here to order online" at bounding box center [885, 208] width 218 height 20
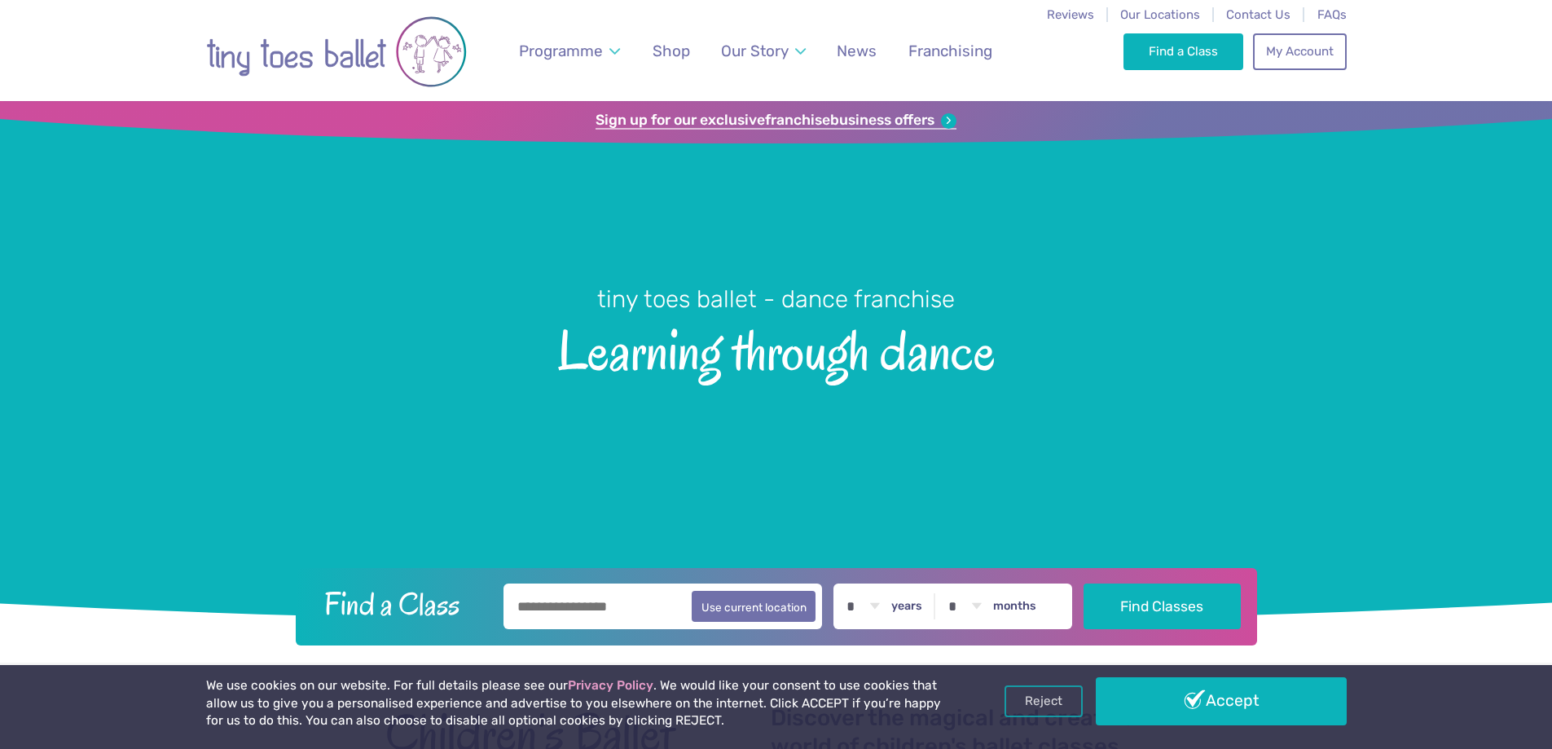
click at [820, 122] on strong "franchise" at bounding box center [797, 121] width 65 height 18
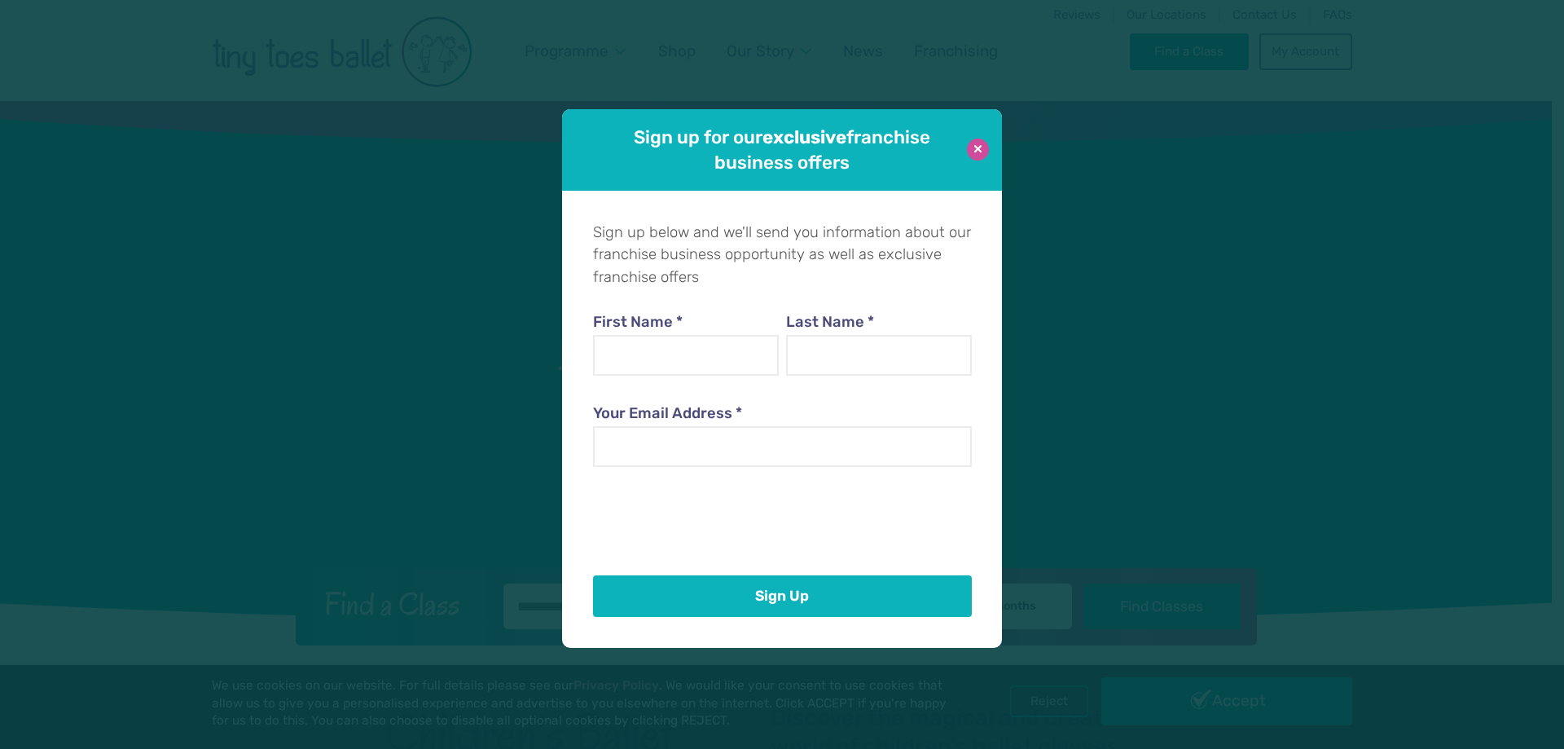
click at [980, 146] on button at bounding box center [978, 149] width 22 height 22
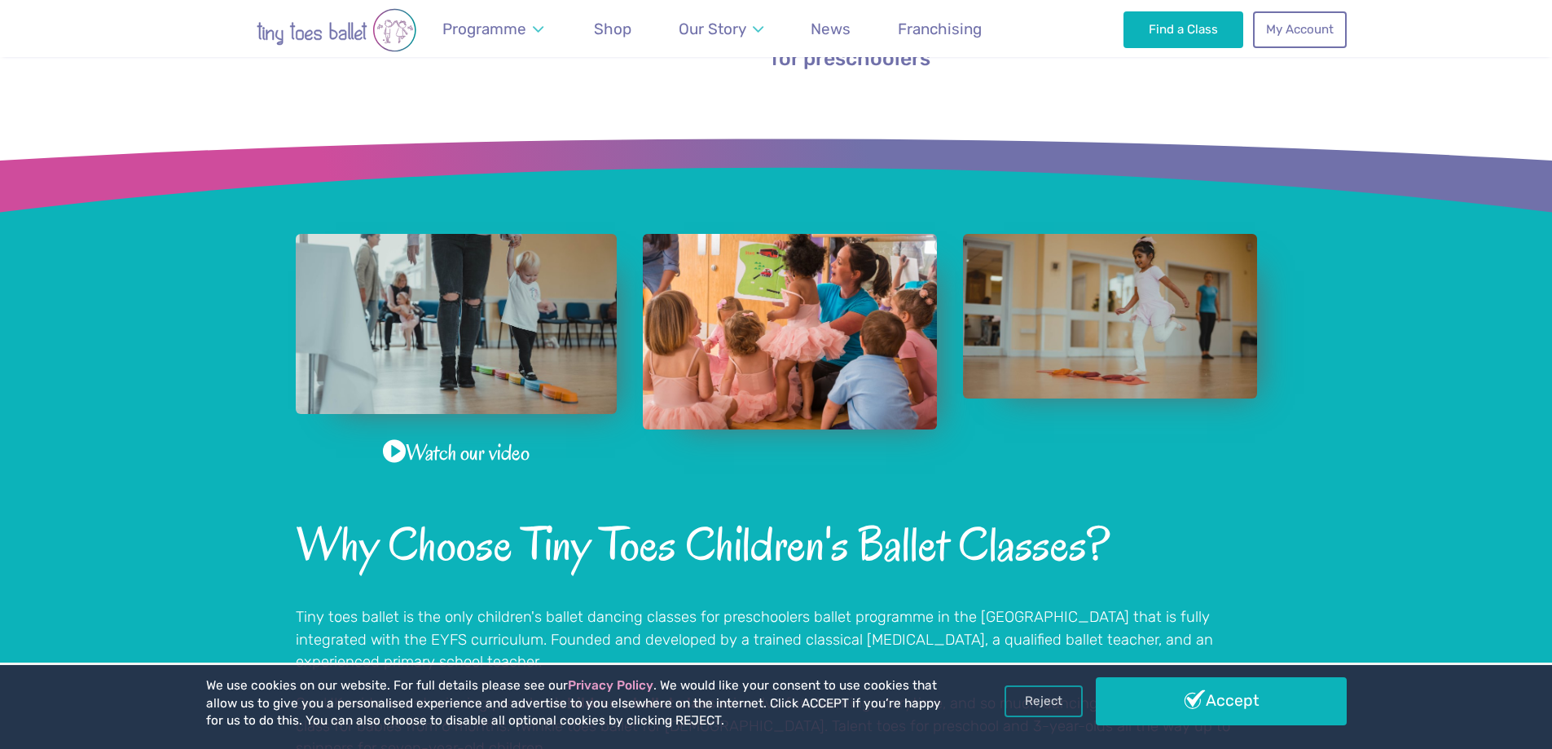
scroll to position [896, 0]
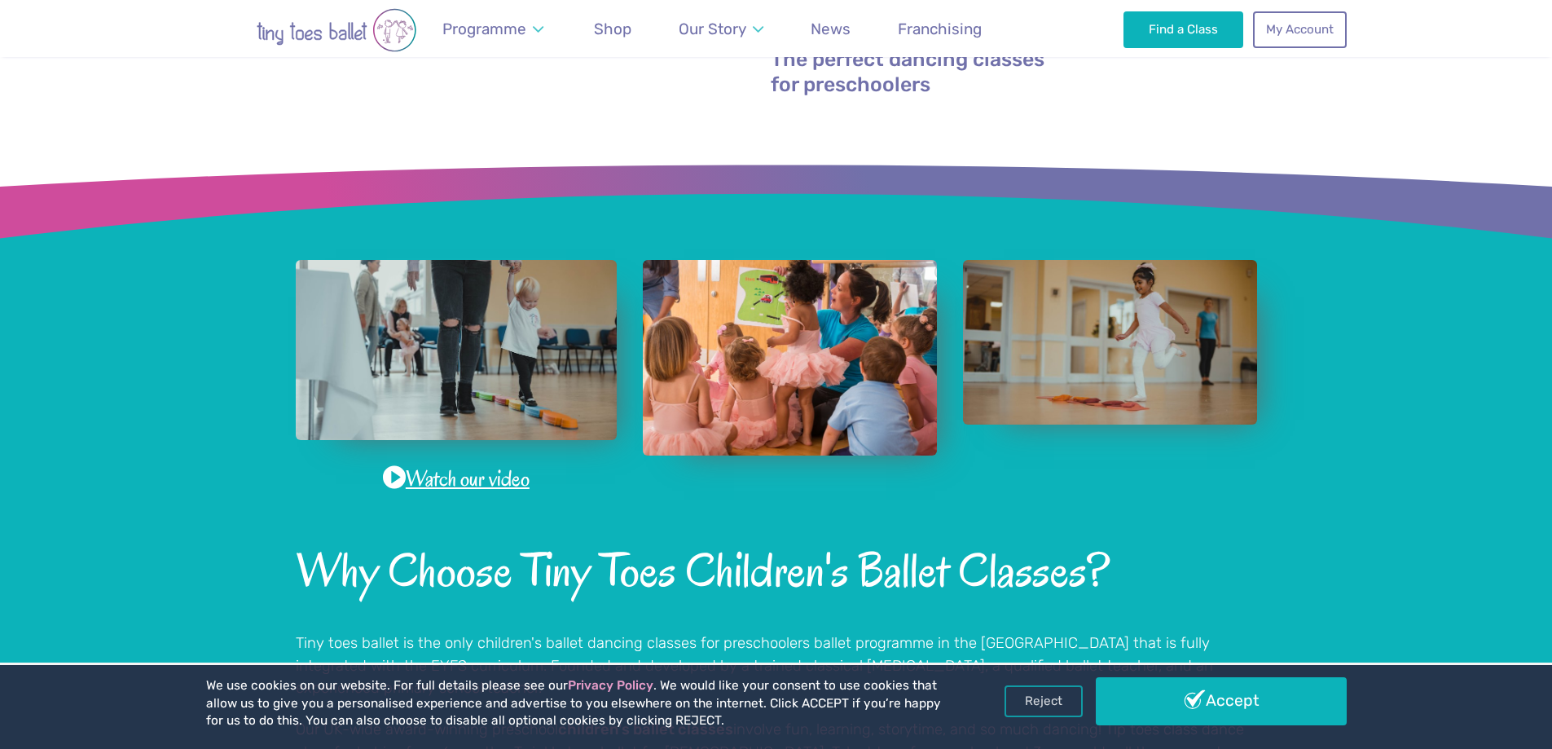
click at [495, 490] on link "Watch our video" at bounding box center [456, 479] width 147 height 32
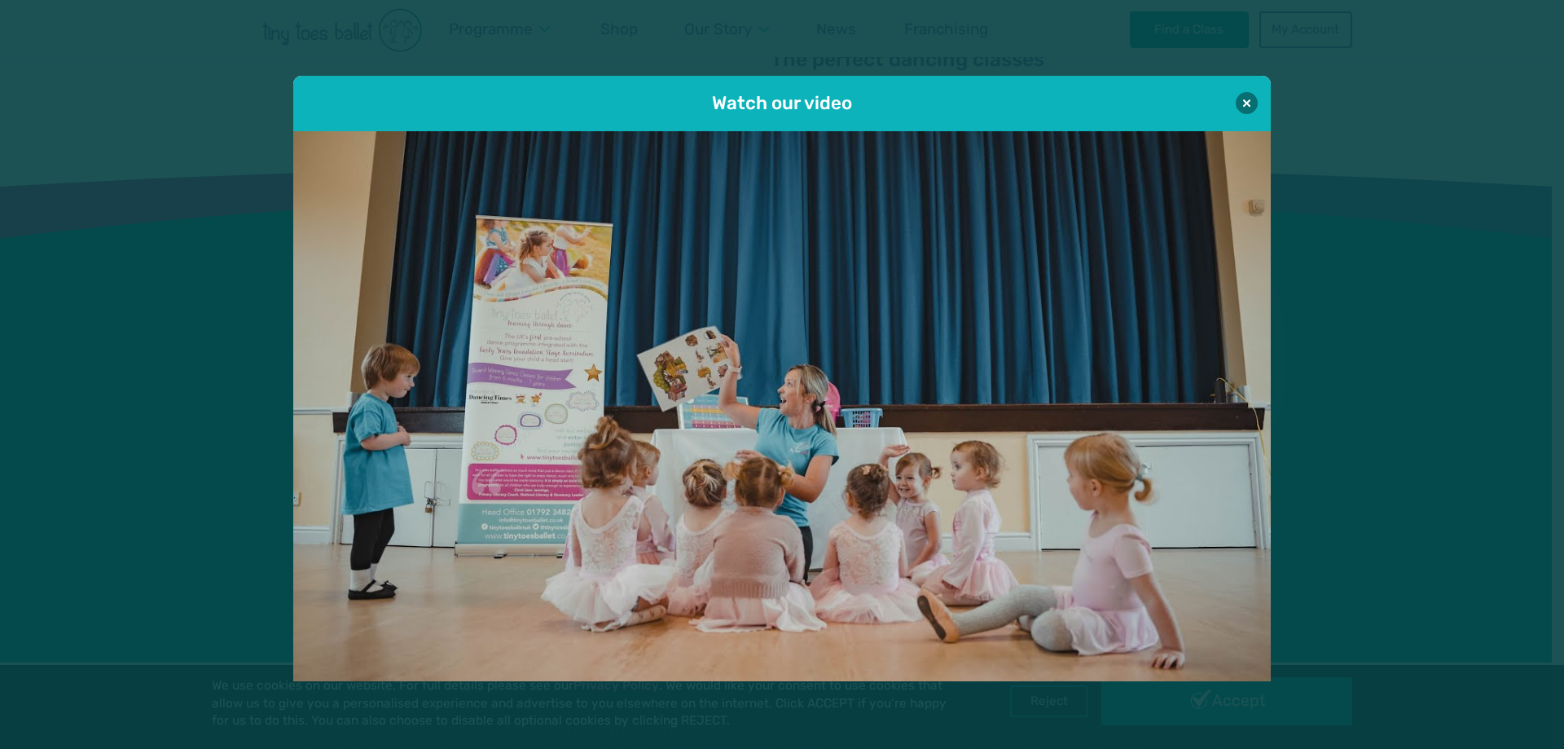
click at [1418, 497] on div "Watch our video" at bounding box center [782, 374] width 1564 height 749
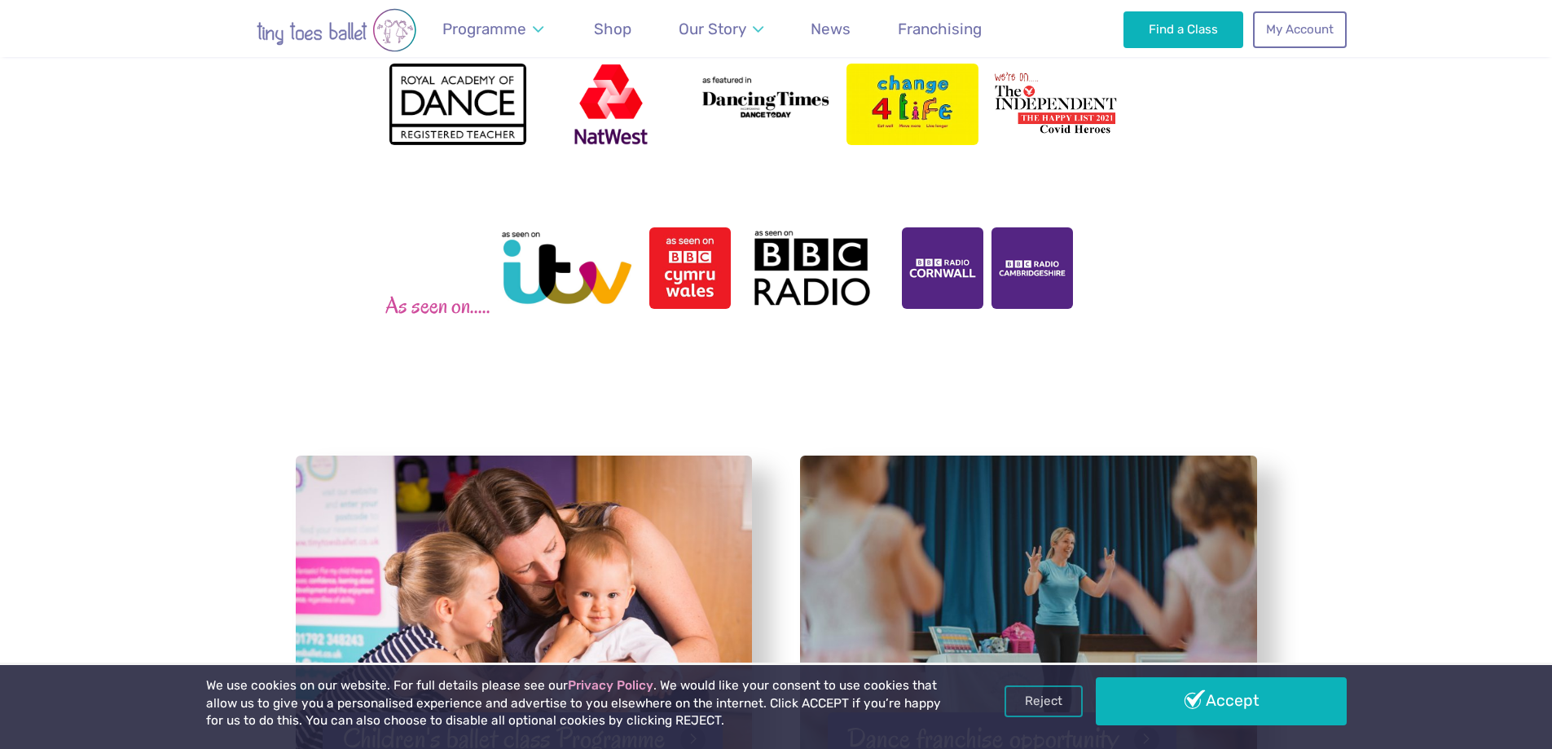
scroll to position [2200, 0]
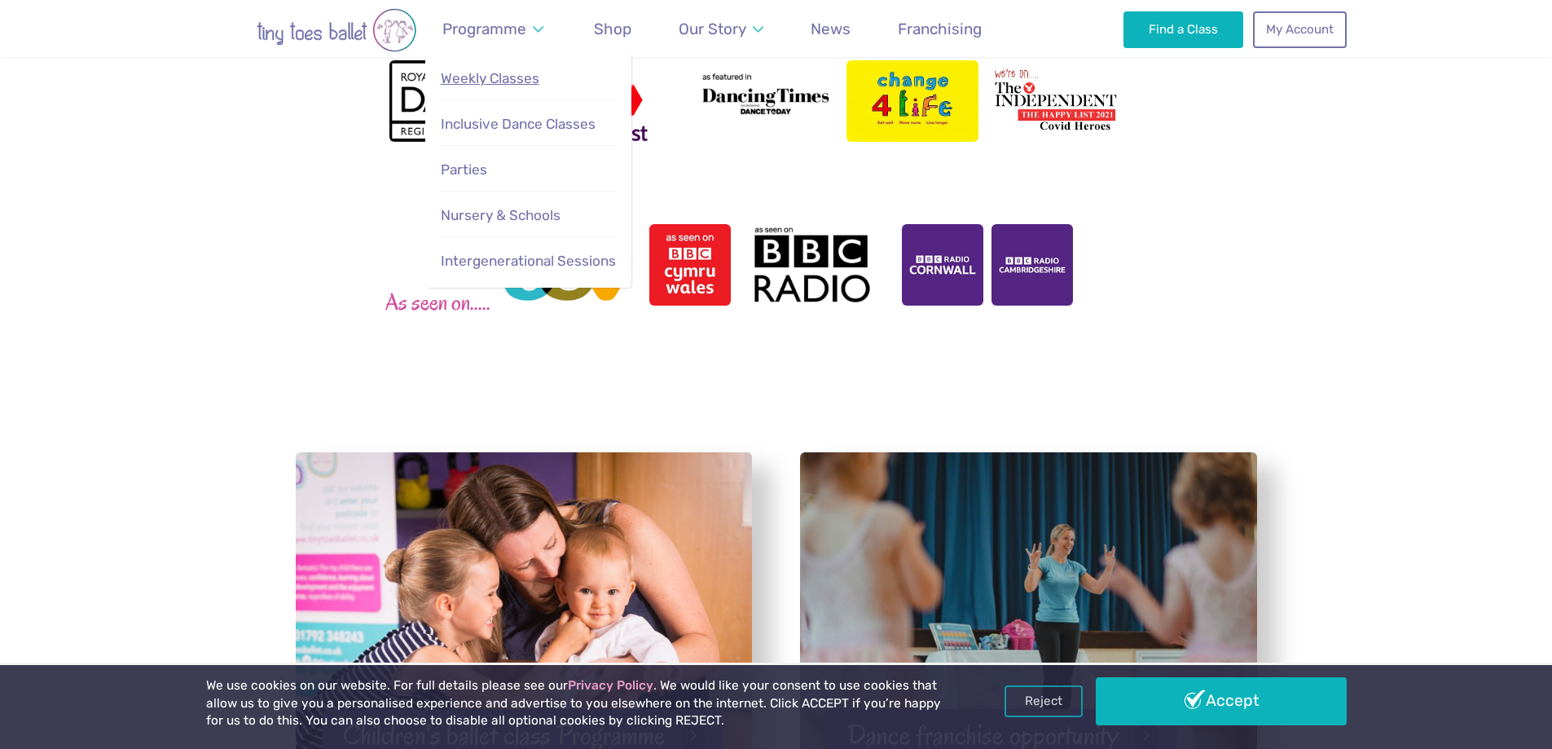
click at [523, 74] on span "Weekly Classes" at bounding box center [490, 78] width 99 height 16
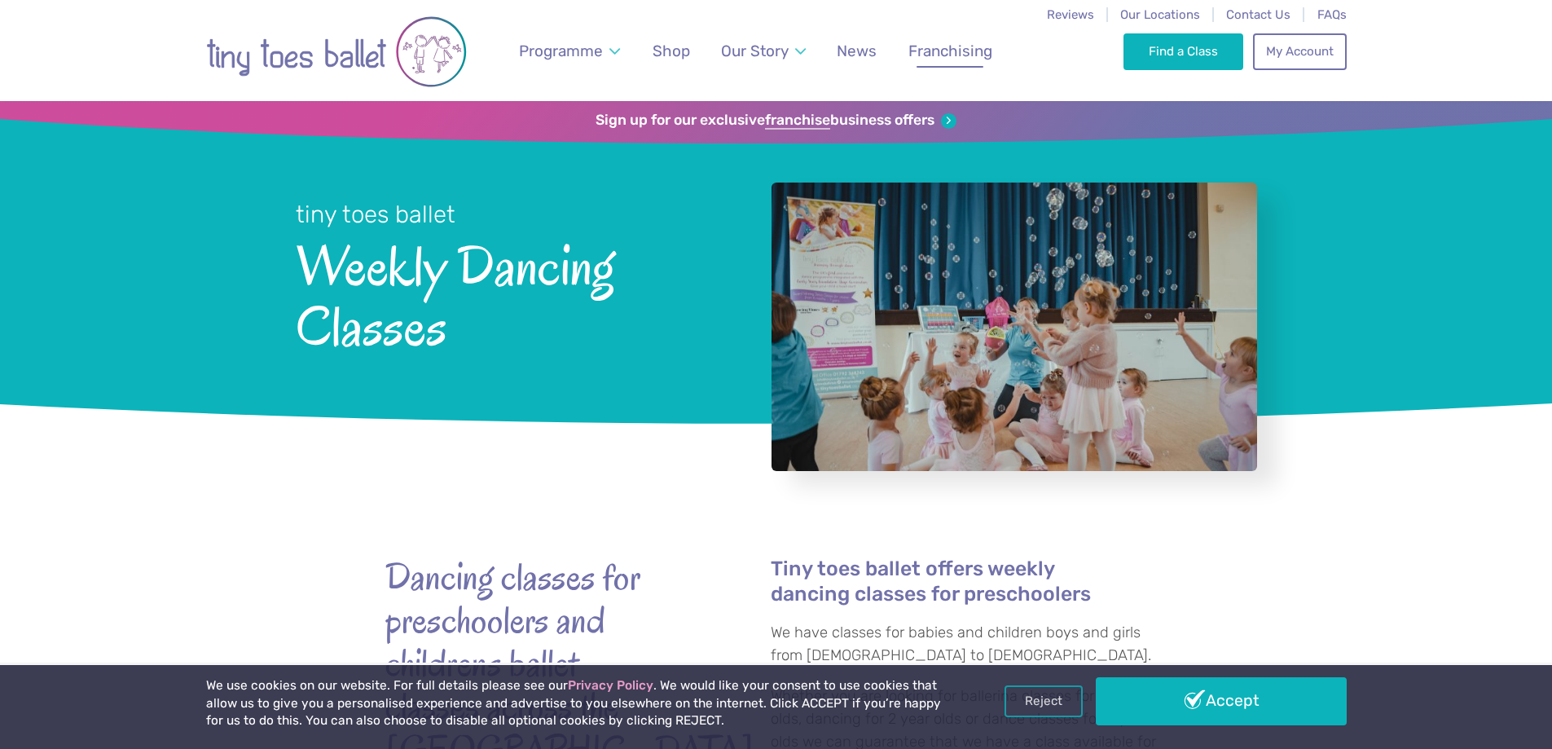
click at [931, 59] on span "Franchising" at bounding box center [950, 51] width 84 height 19
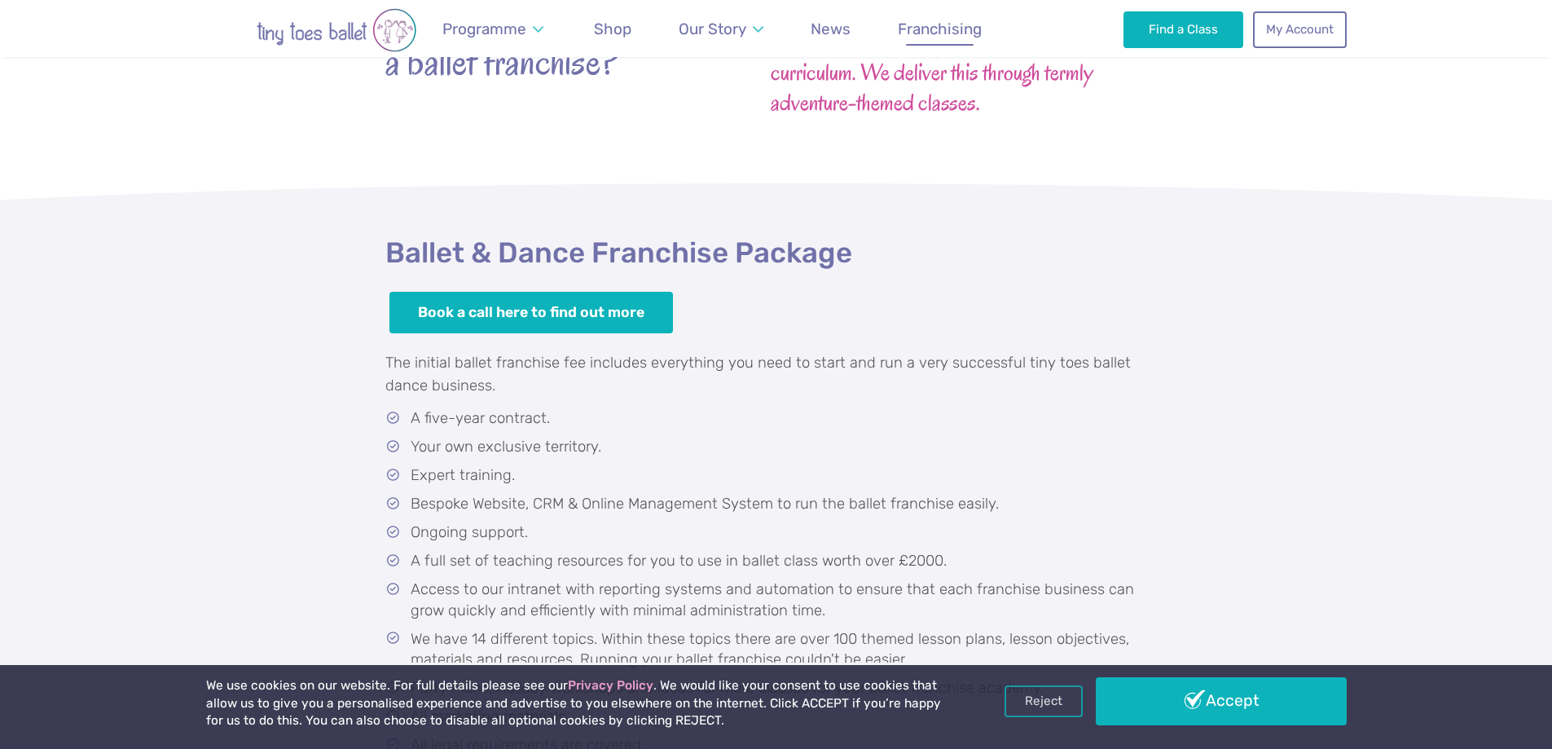
scroll to position [733, 0]
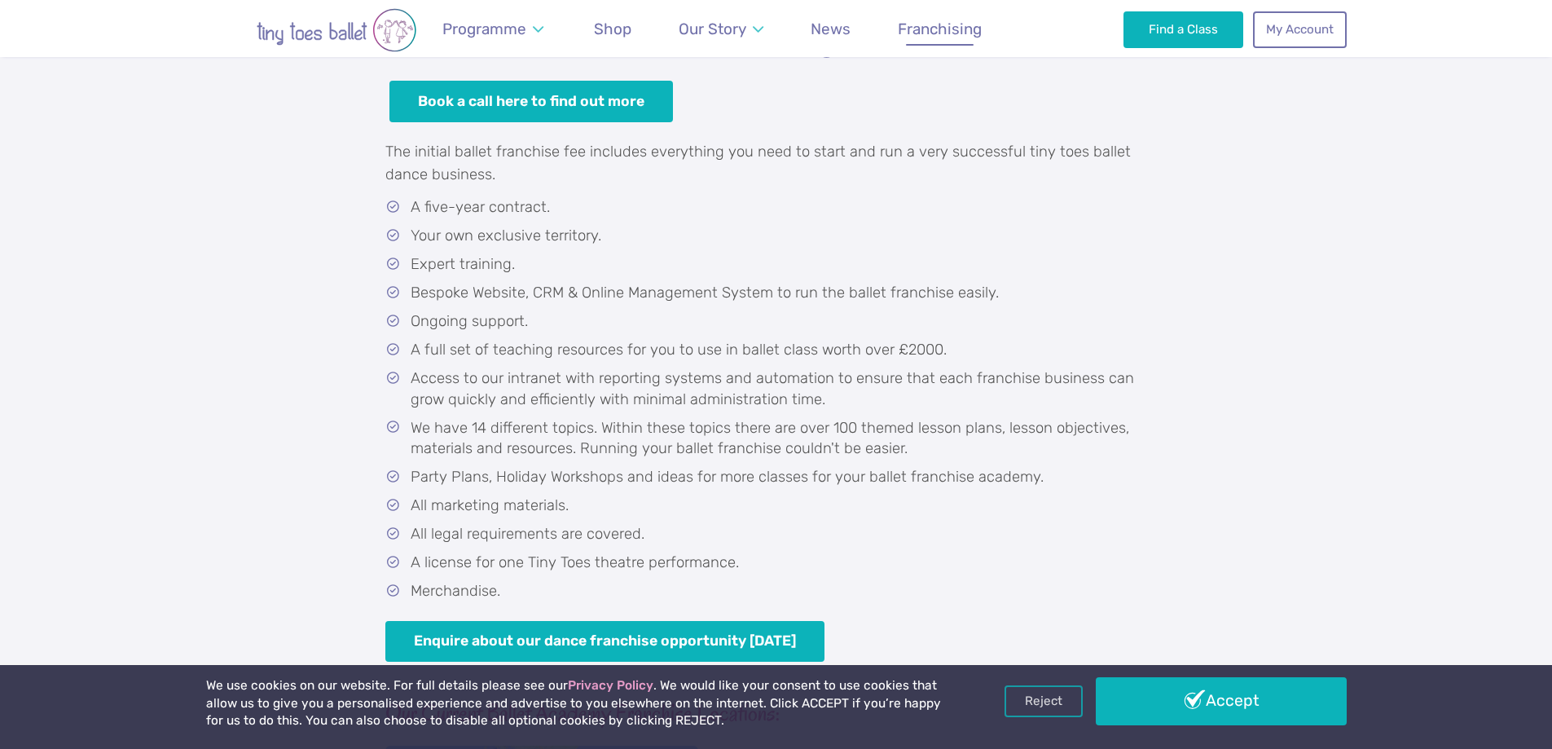
drag, startPoint x: 901, startPoint y: 152, endPoint x: 1173, endPoint y: 202, distance: 276.7
click at [1173, 202] on div "Ballet & Dance Franchise Package Book a call here to find out more The initial …" at bounding box center [776, 522] width 1552 height 1100
click at [596, 222] on ul "A five-year contract. Your own exclusive territory. Expert training. Bespoke We…" at bounding box center [776, 399] width 782 height 405
click at [627, 230] on li "Your own exclusive territory." at bounding box center [779, 236] width 776 height 21
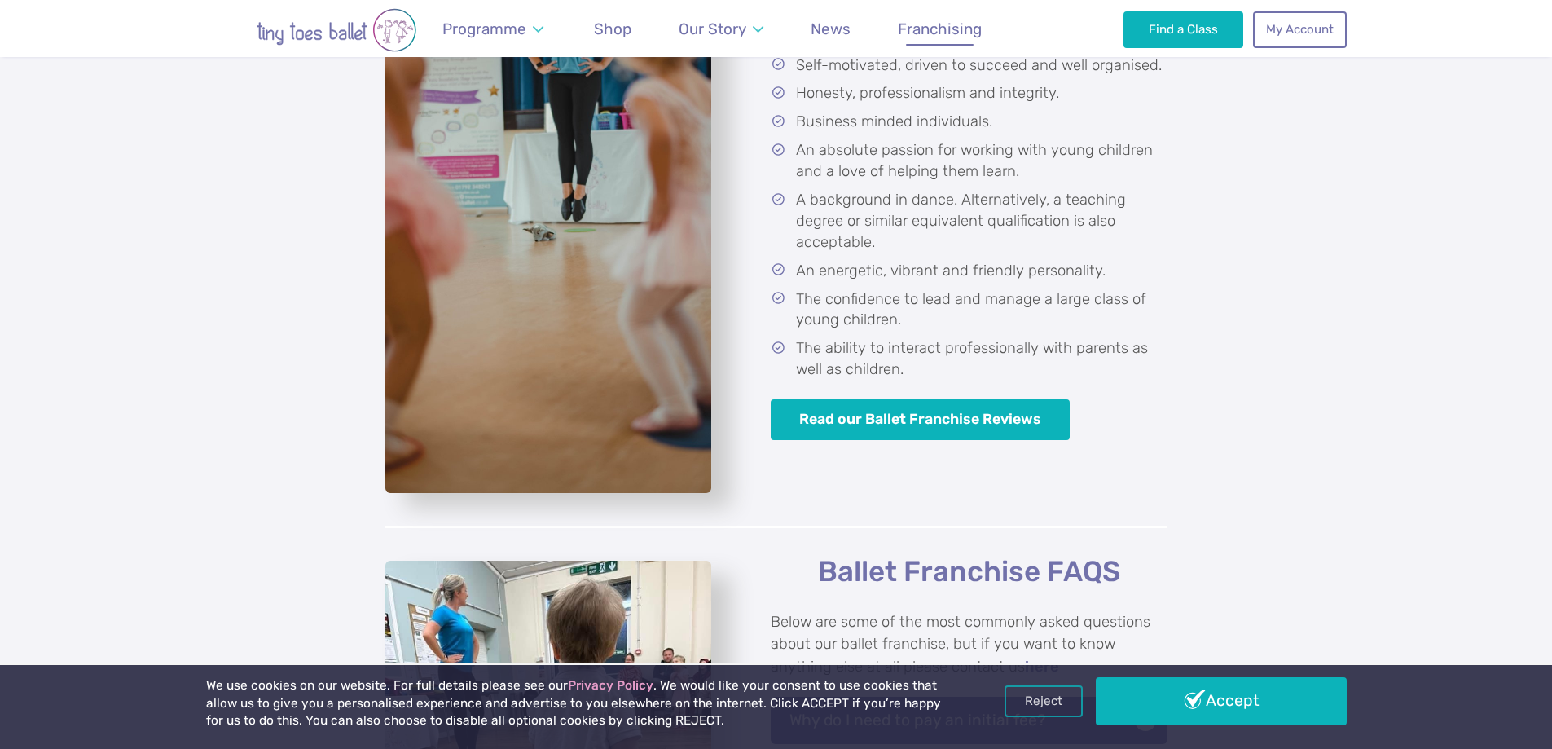
scroll to position [3422, 0]
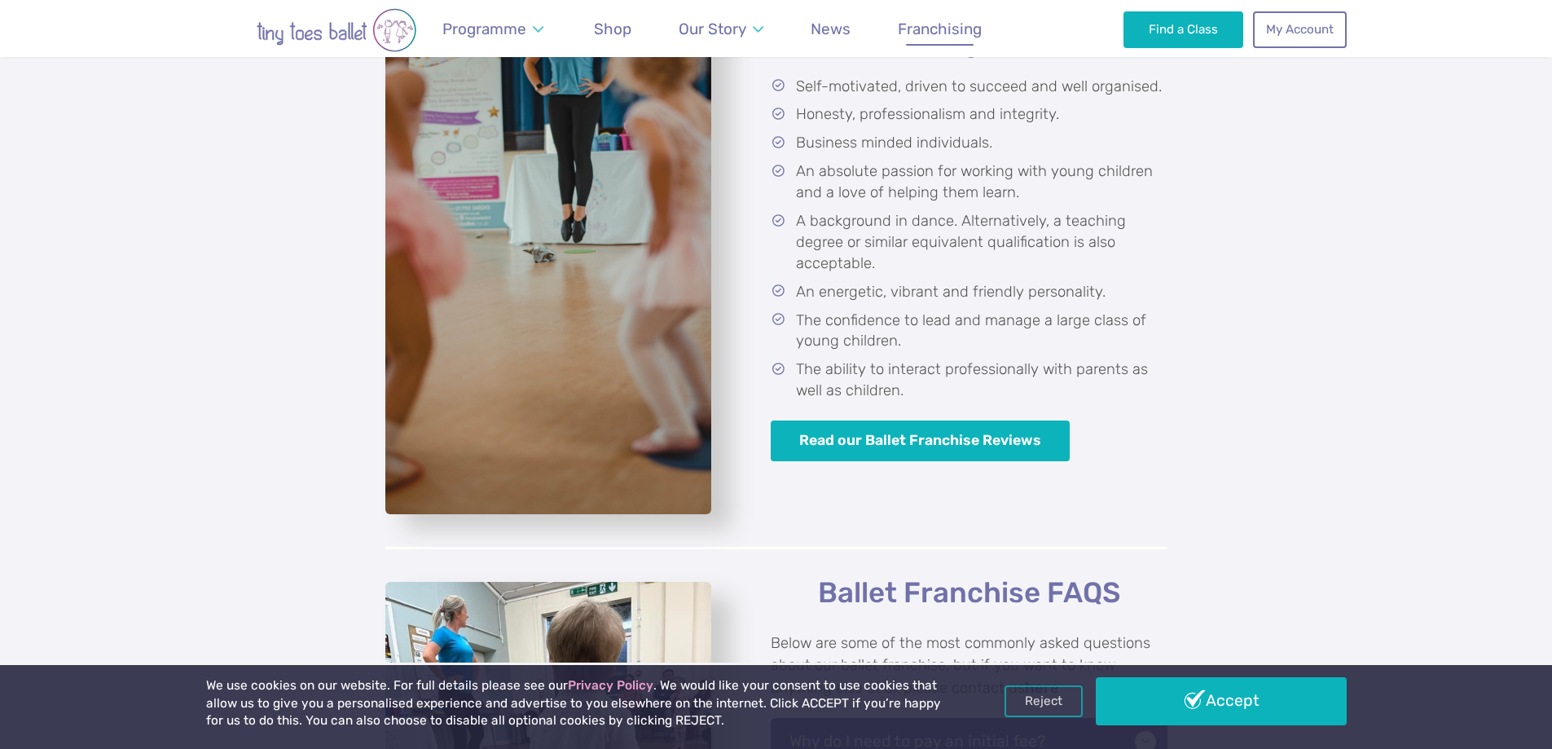
drag, startPoint x: 1354, startPoint y: 485, endPoint x: 1306, endPoint y: 257, distance: 232.3
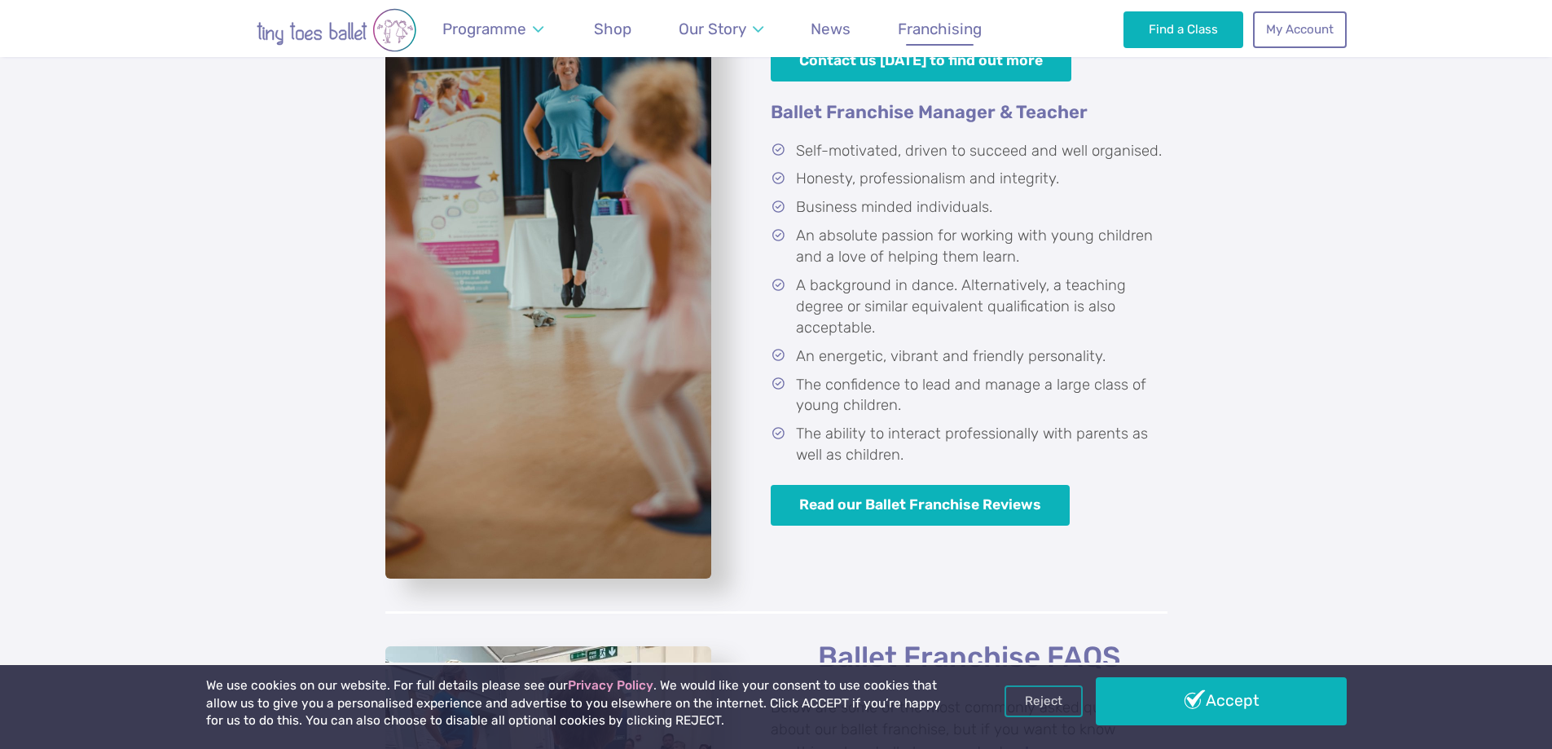
scroll to position [2613, 0]
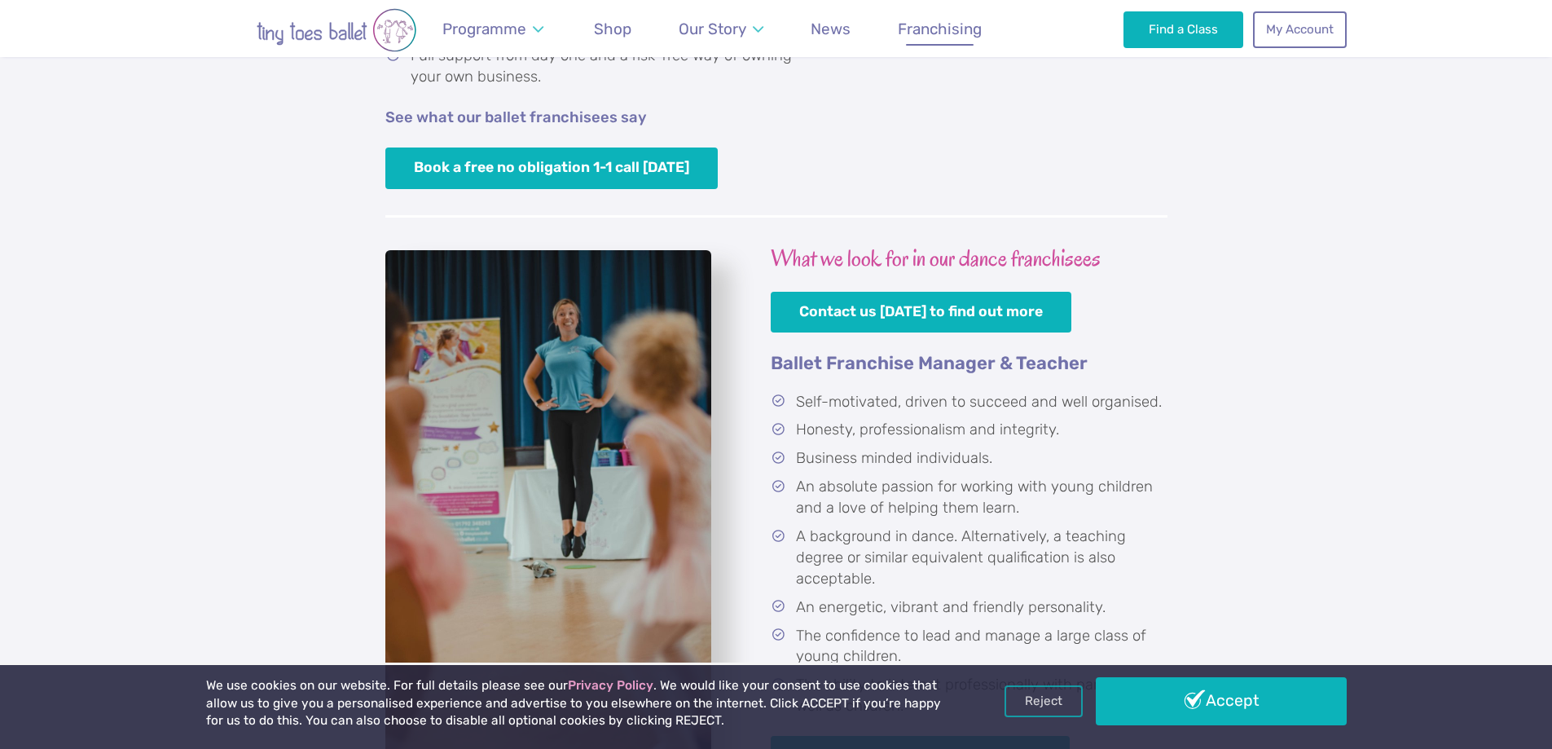
drag, startPoint x: 1305, startPoint y: 248, endPoint x: 1202, endPoint y: 86, distance: 191.9
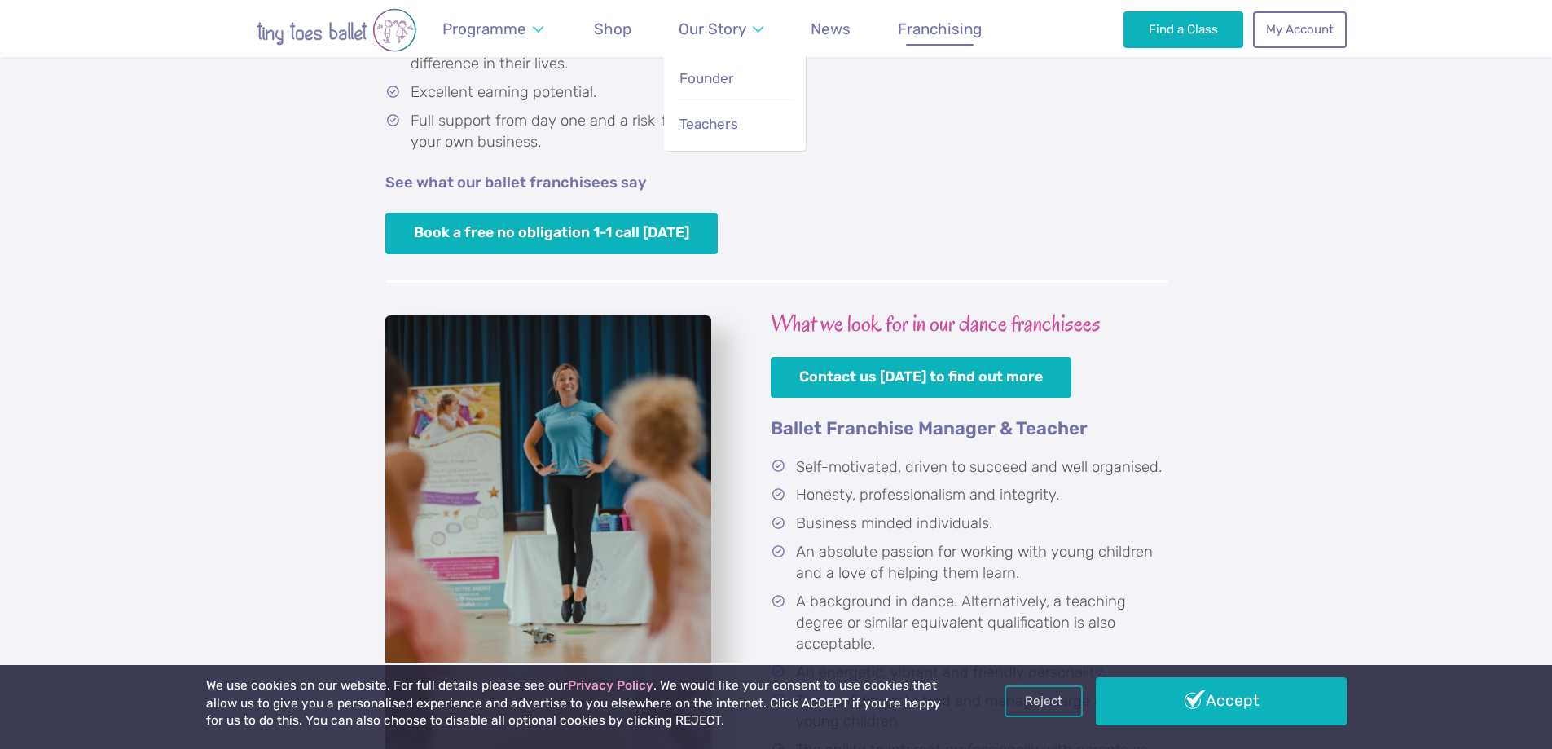
click at [720, 127] on span "Teachers" at bounding box center [708, 124] width 59 height 16
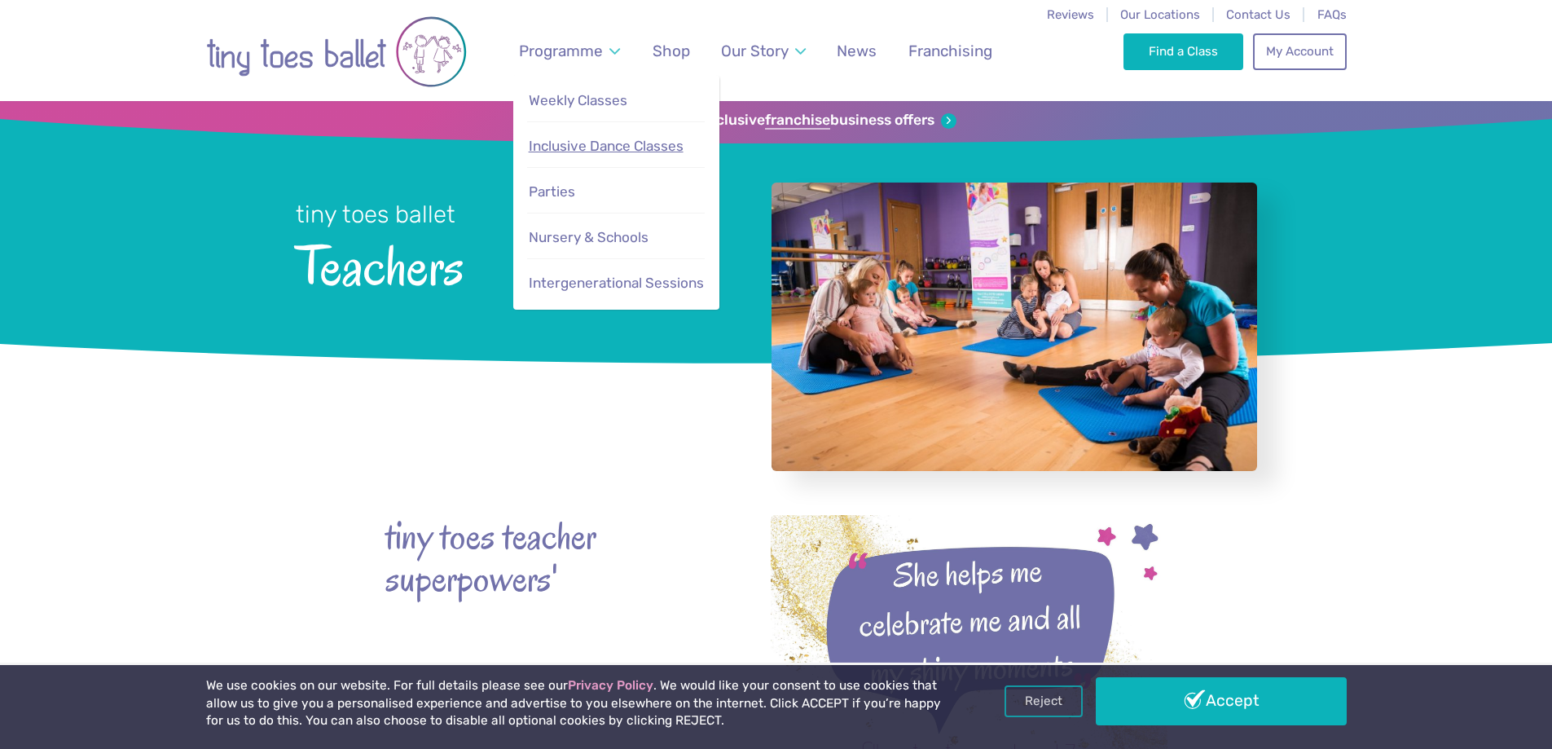
click at [609, 152] on span "Inclusive Dance Classes" at bounding box center [606, 146] width 155 height 16
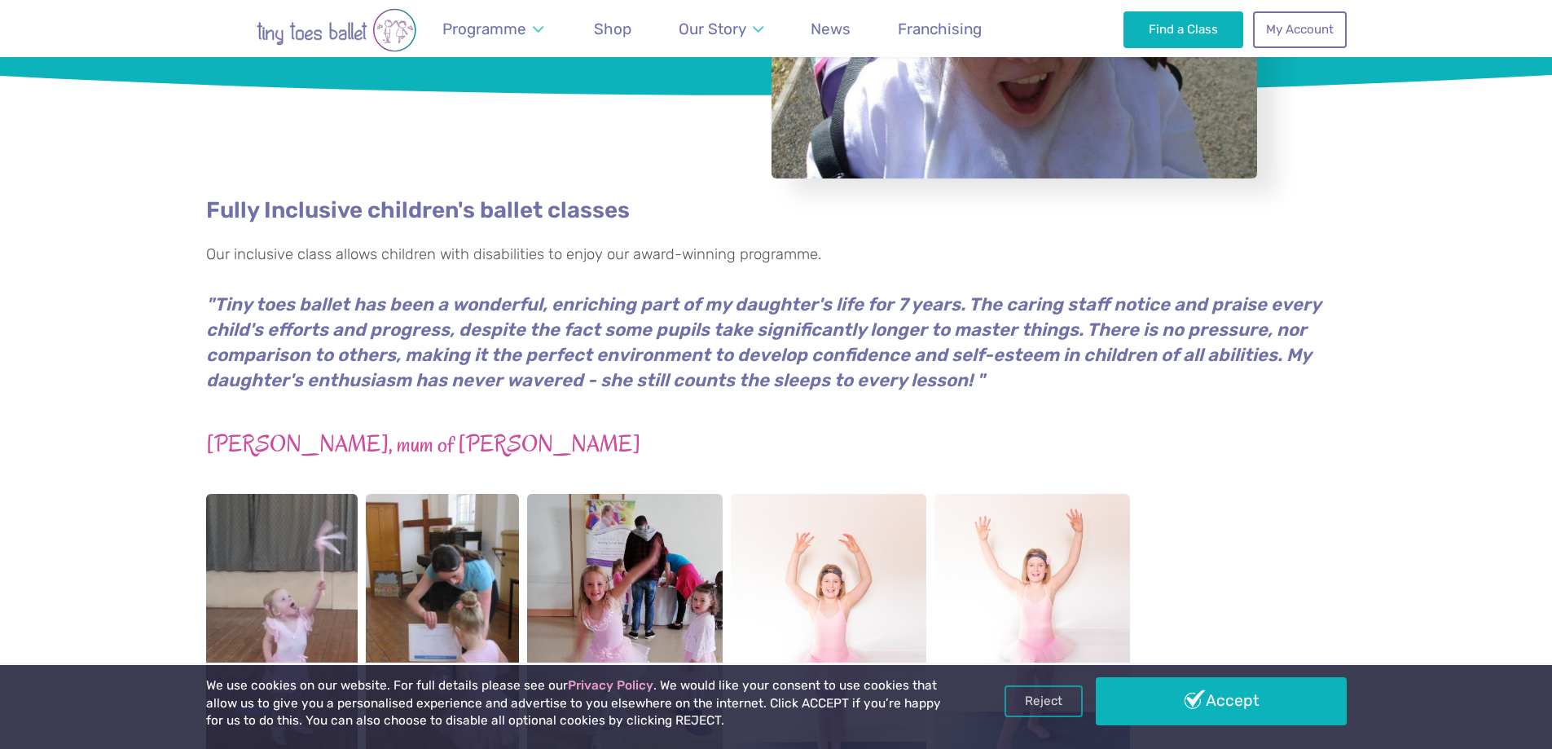
scroll to position [244, 0]
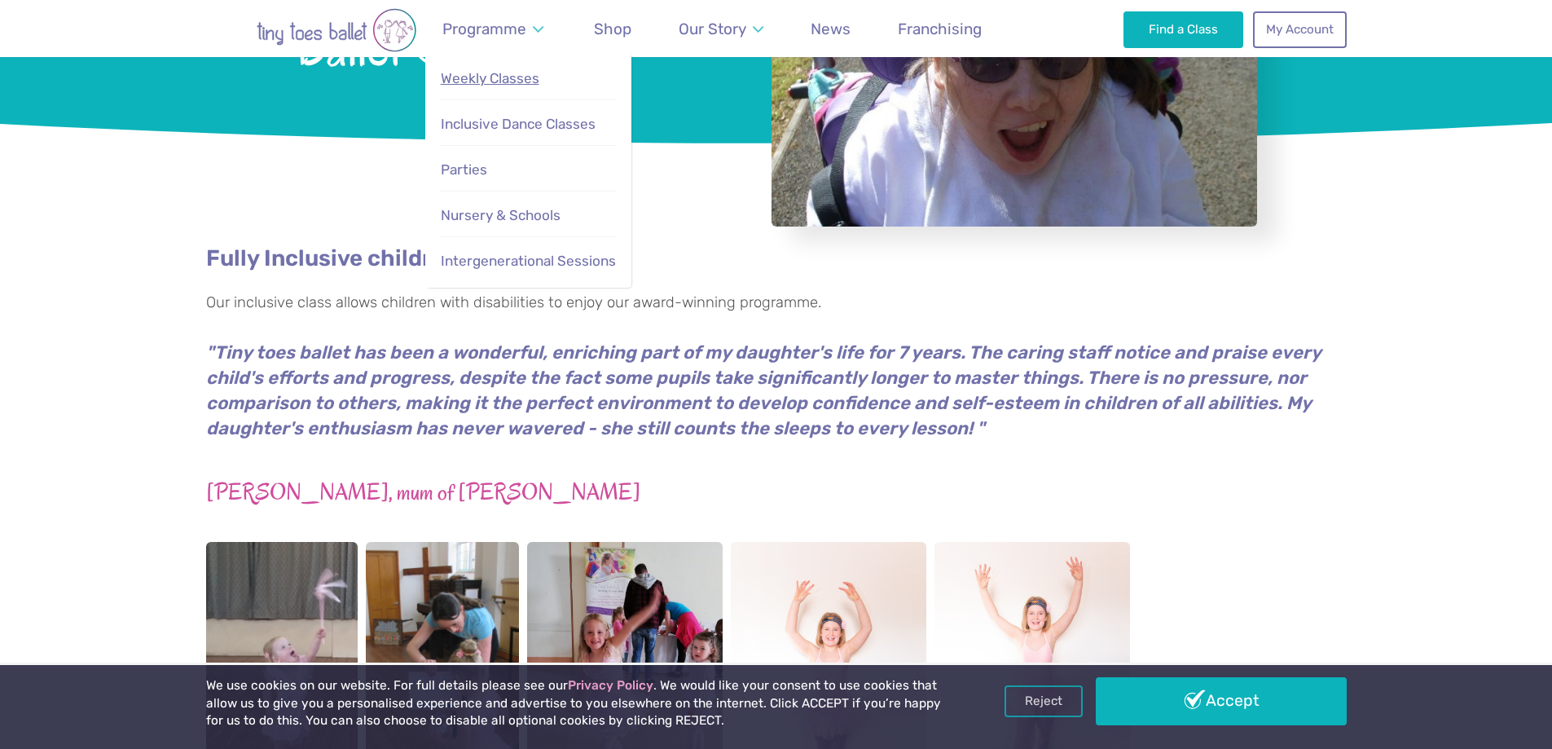
click at [496, 74] on span "Weekly Classes" at bounding box center [490, 78] width 99 height 16
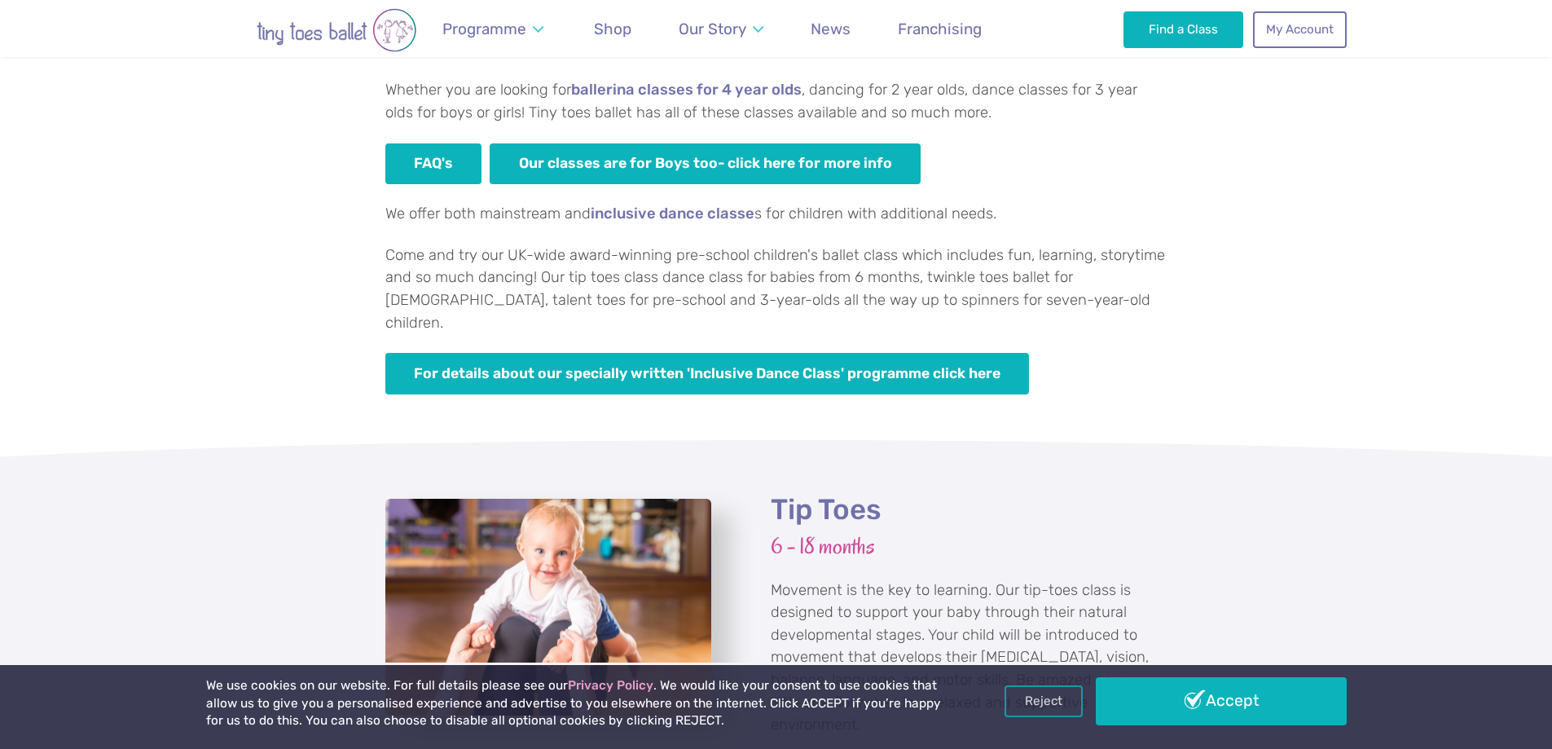
scroll to position [1141, 0]
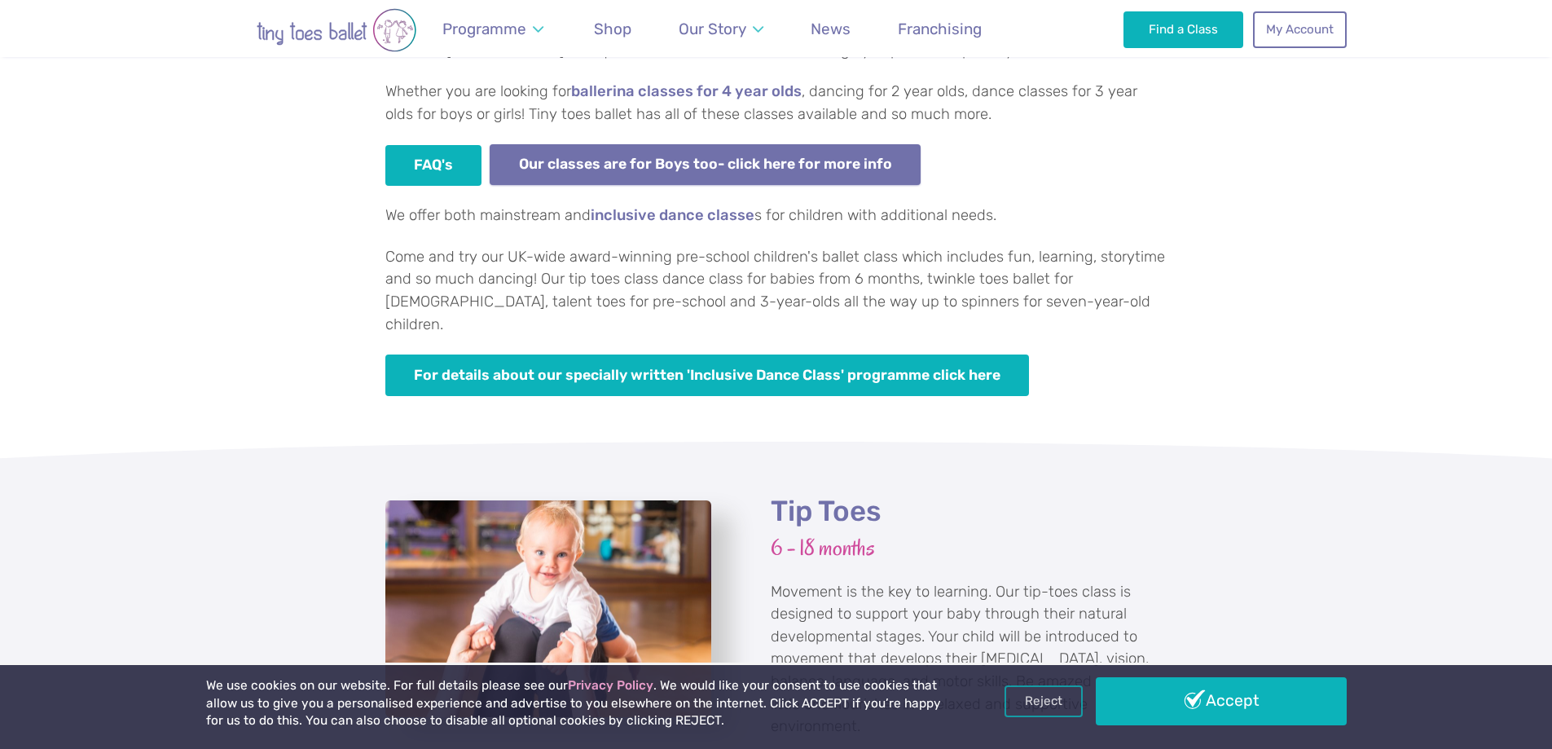
click at [786, 165] on link "Our classes are for Boys too- click here for more info" at bounding box center [705, 165] width 431 height 42
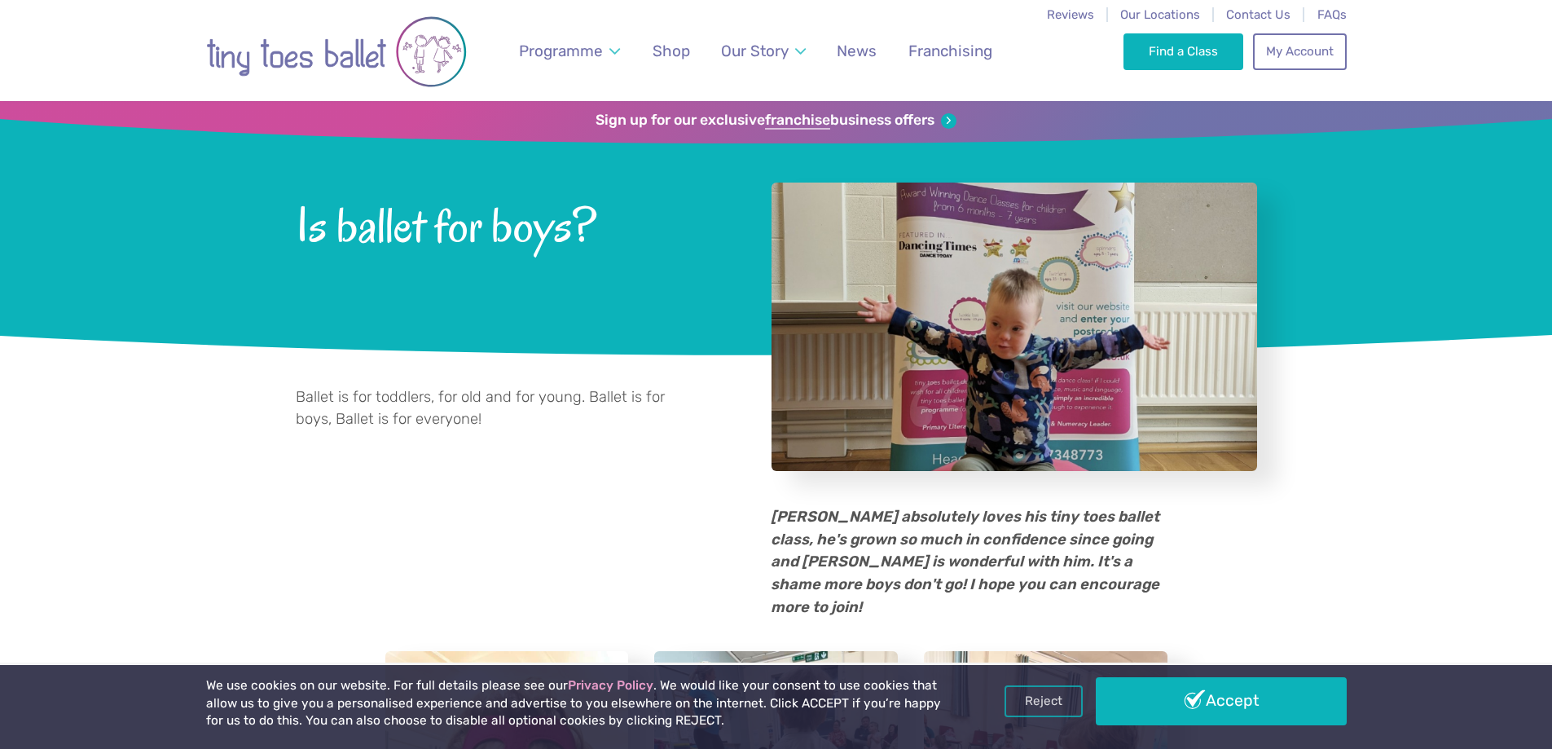
drag, startPoint x: 313, startPoint y: 339, endPoint x: 348, endPoint y: 133, distance: 209.1
click at [1184, 59] on link "Find a Class" at bounding box center [1183, 51] width 120 height 36
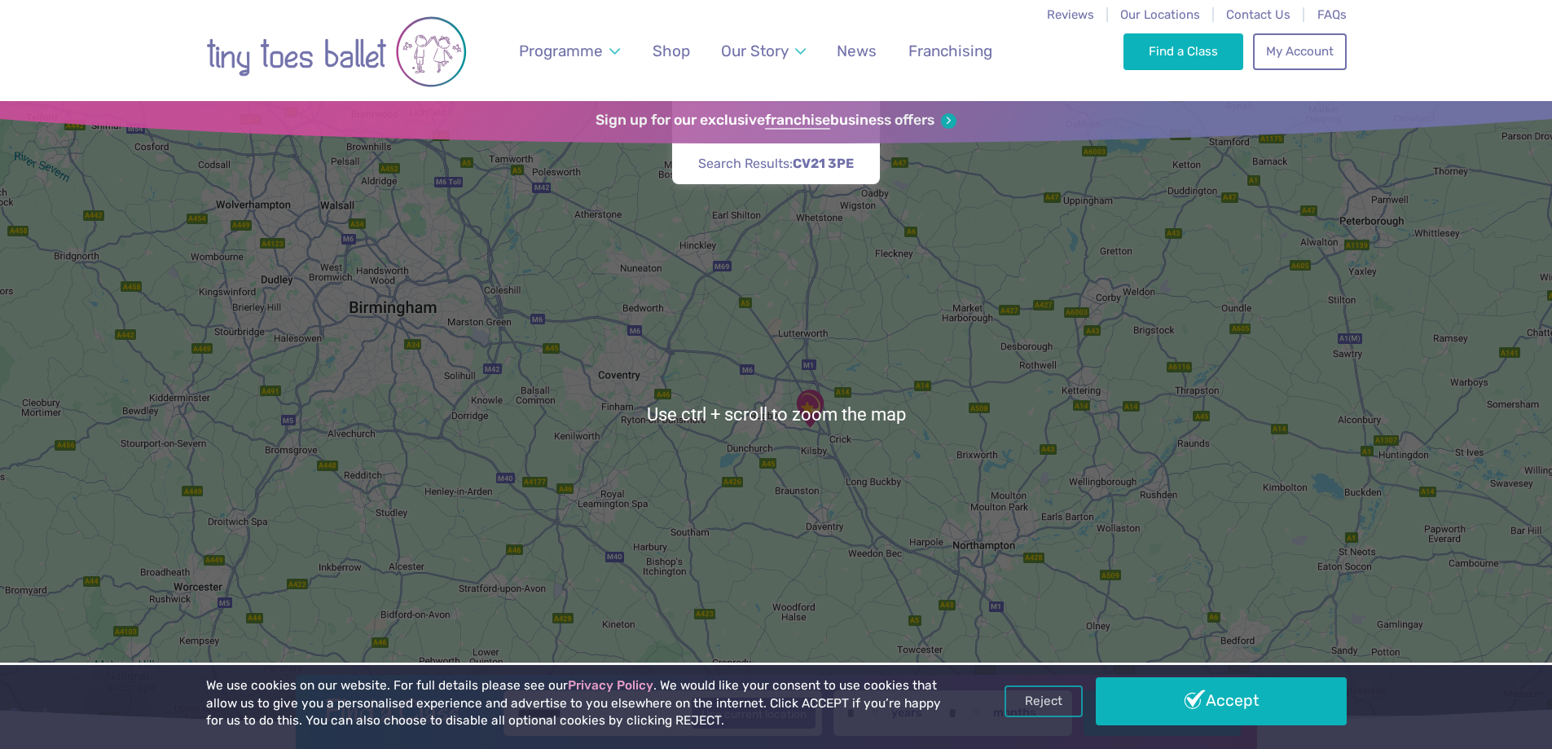
click at [823, 460] on div at bounding box center [776, 414] width 1552 height 626
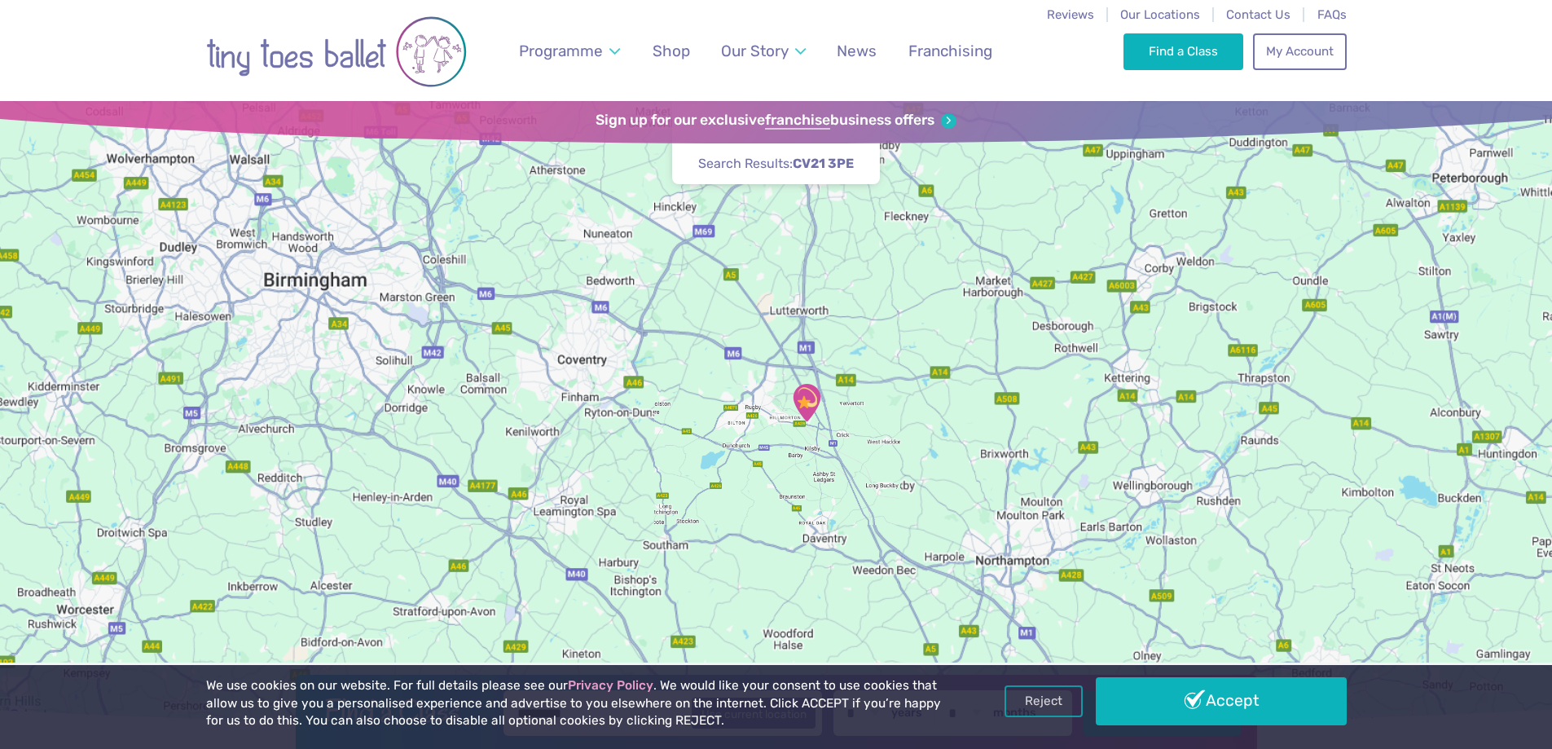
click at [823, 460] on div at bounding box center [776, 414] width 1552 height 626
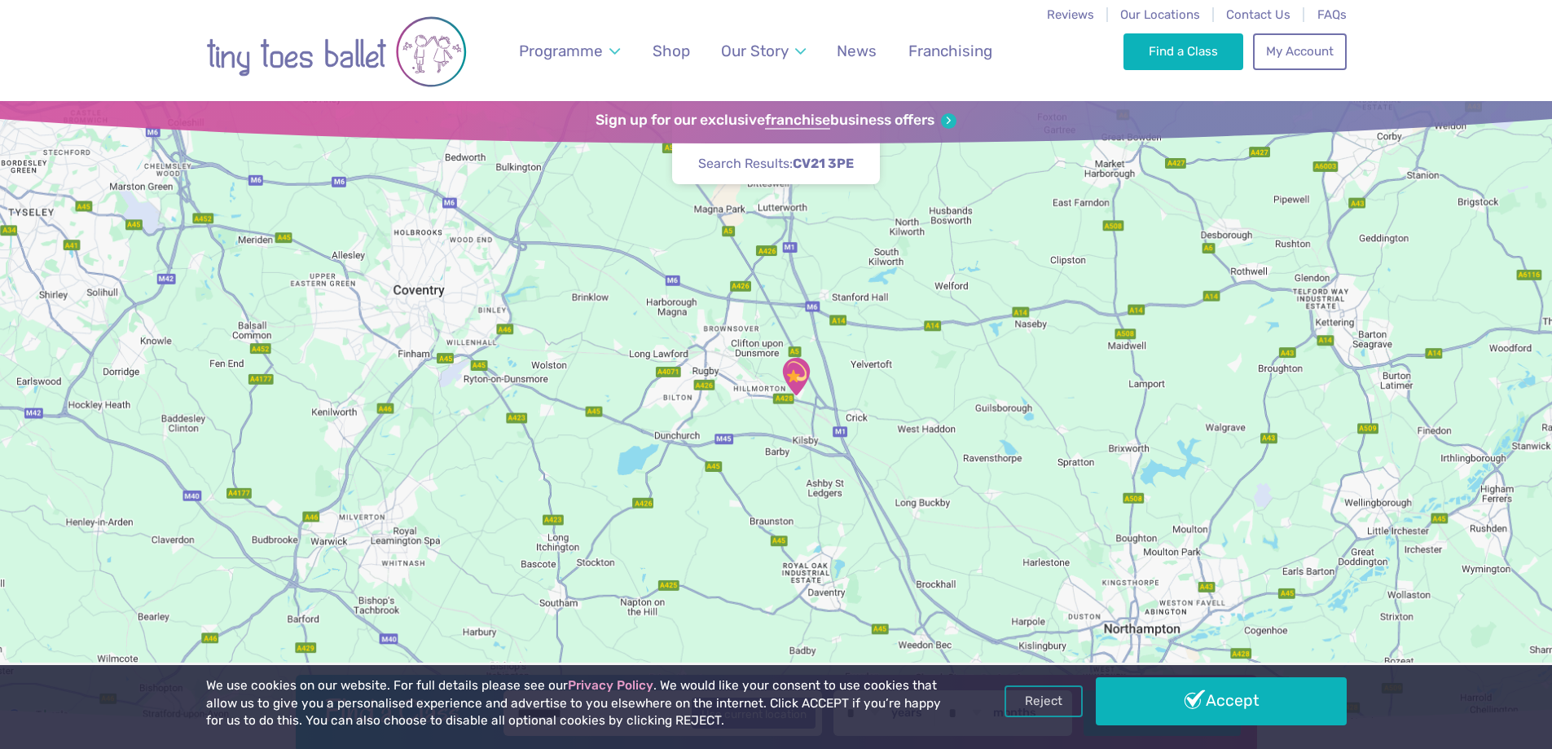
click at [823, 460] on div at bounding box center [776, 414] width 1552 height 626
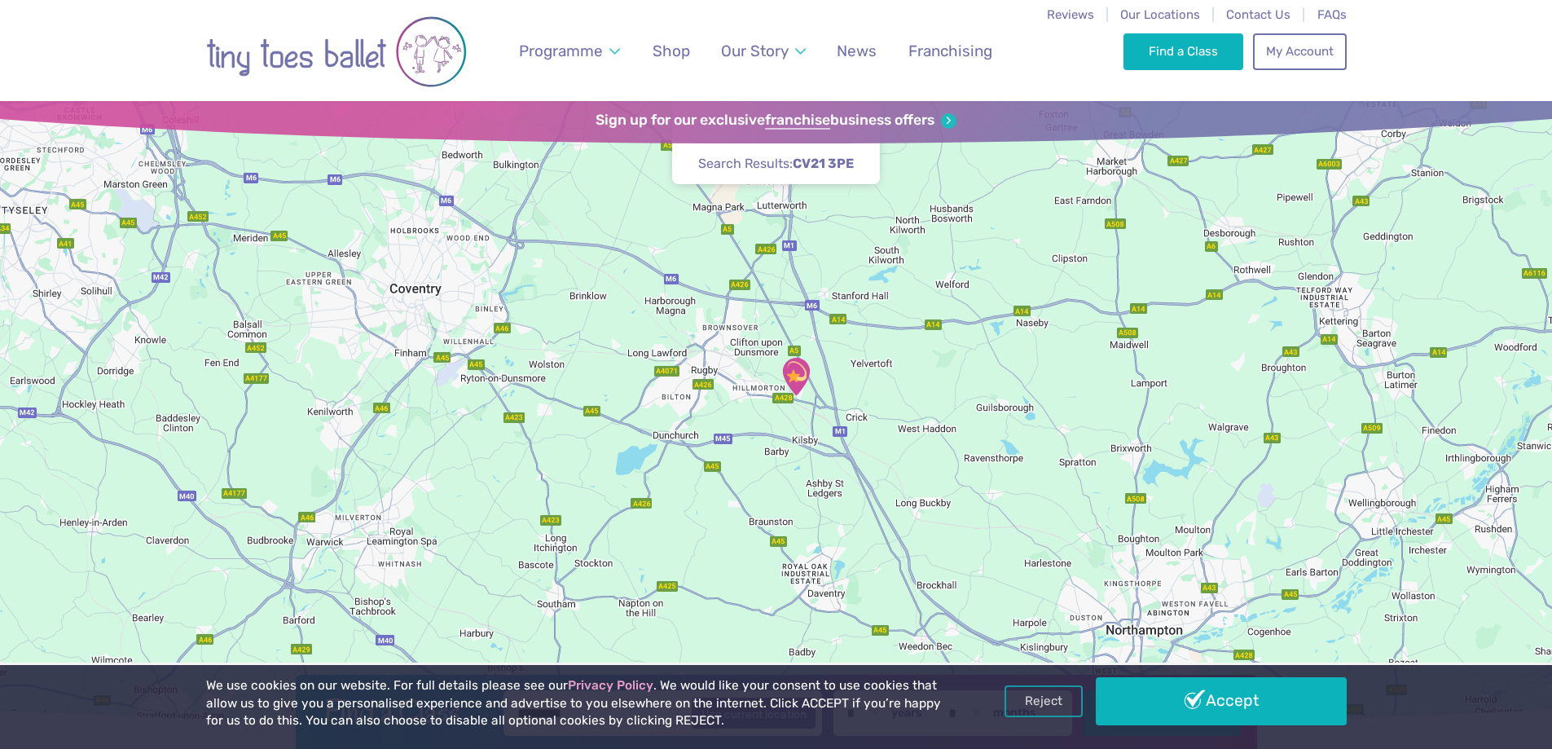
click at [813, 450] on div at bounding box center [776, 414] width 1552 height 626
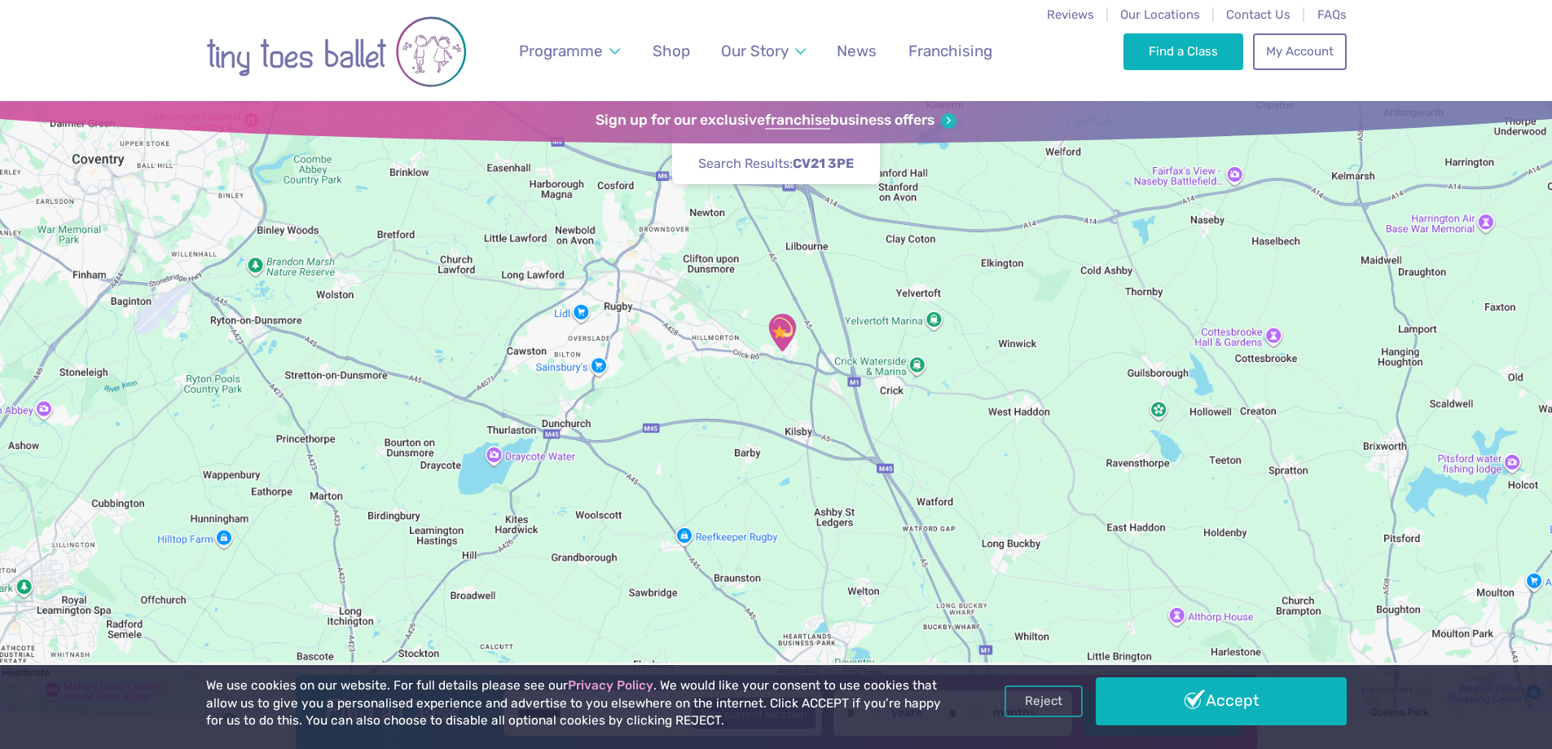
click at [788, 392] on div at bounding box center [776, 414] width 1552 height 626
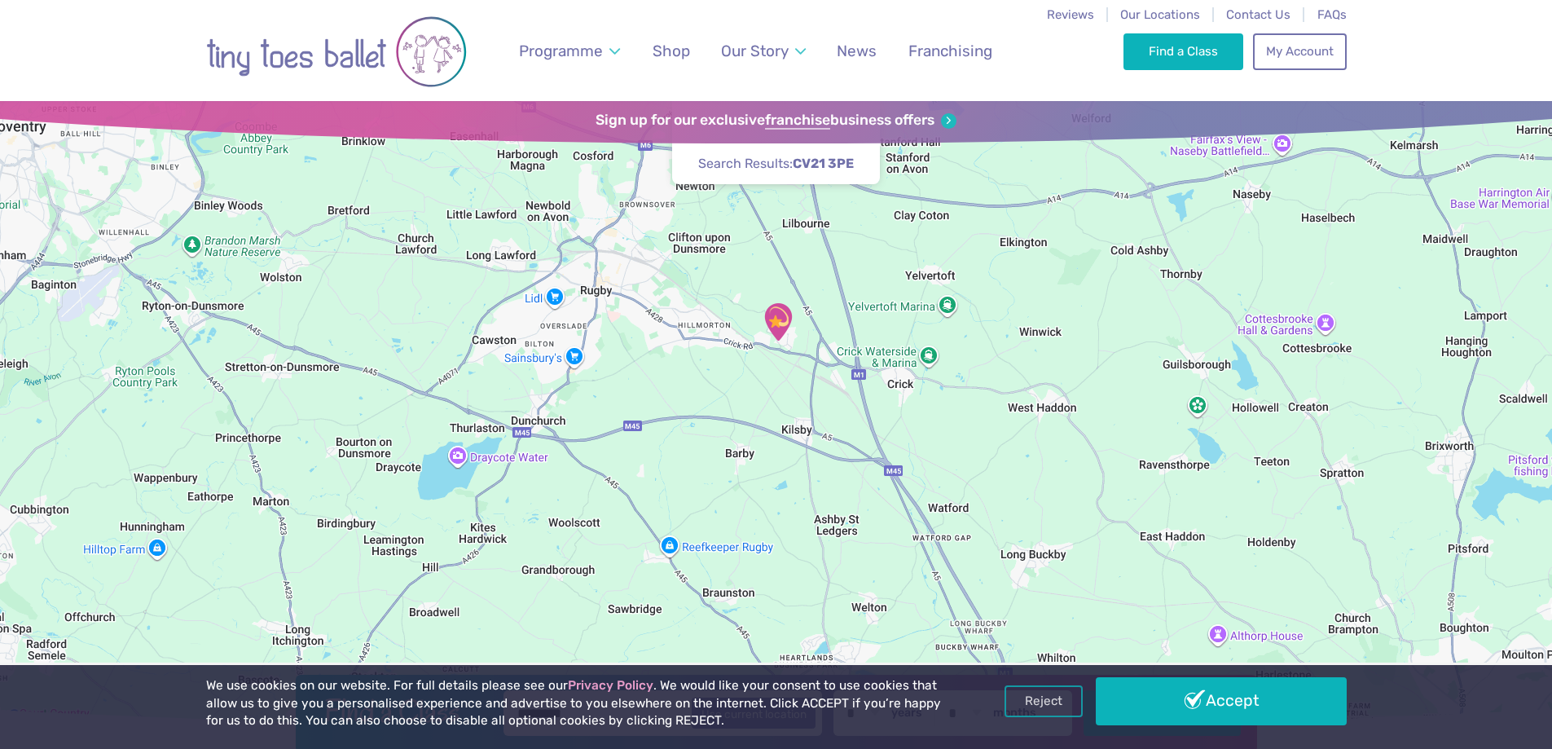
click at [788, 392] on div at bounding box center [776, 414] width 1552 height 626
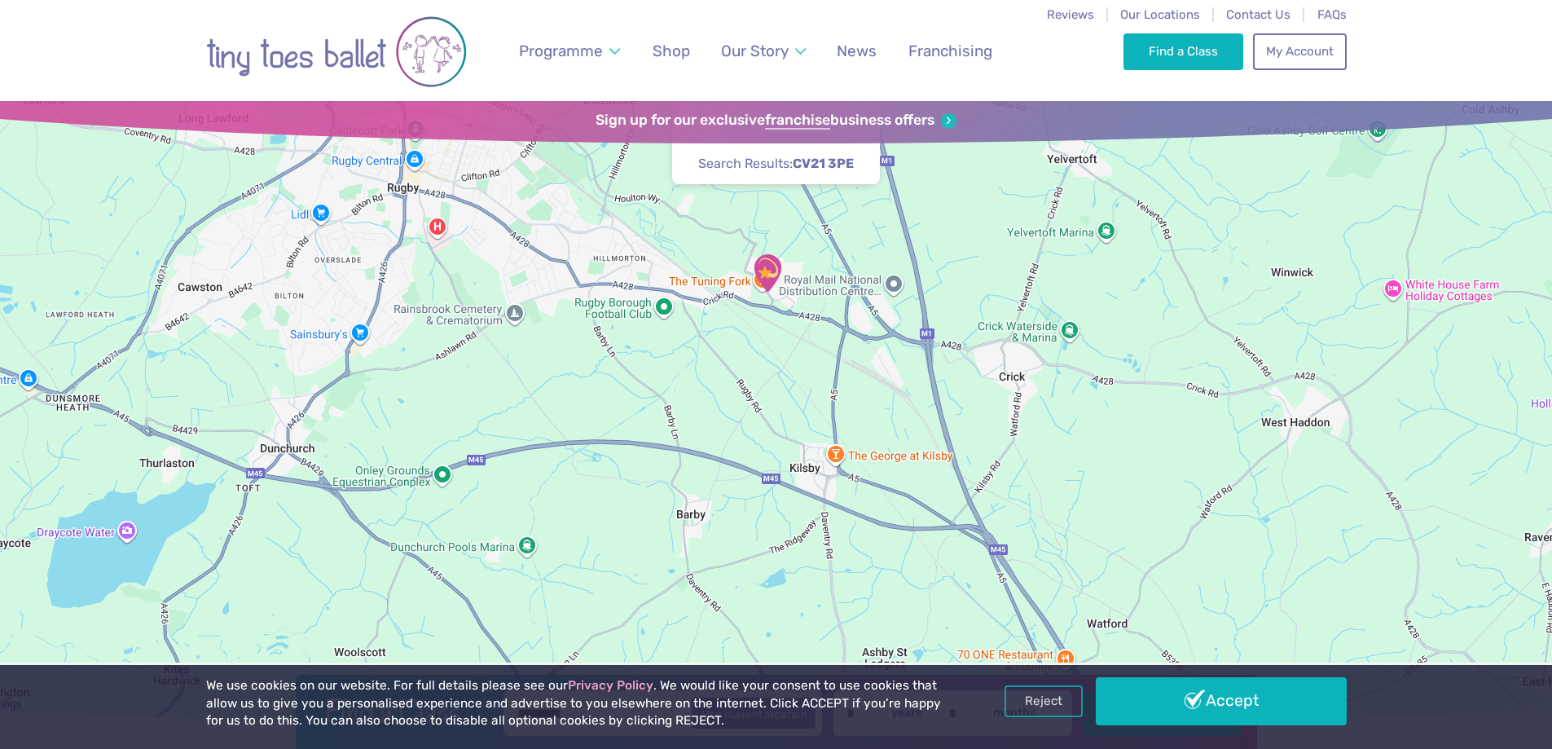
click at [774, 272] on img "The Barn Community Centre" at bounding box center [767, 273] width 41 height 41
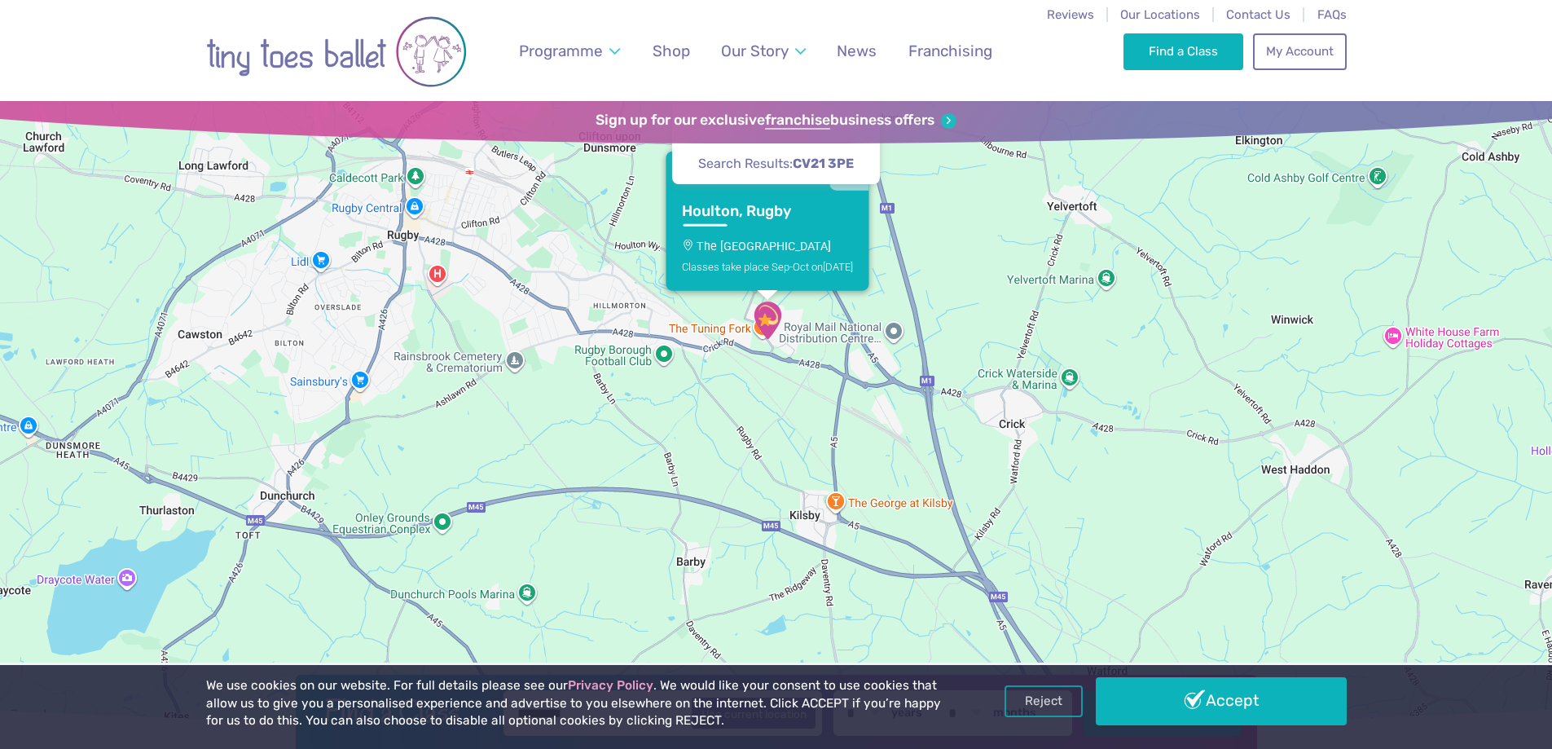
click at [780, 240] on p "The Barn Community Centre" at bounding box center [767, 246] width 171 height 13
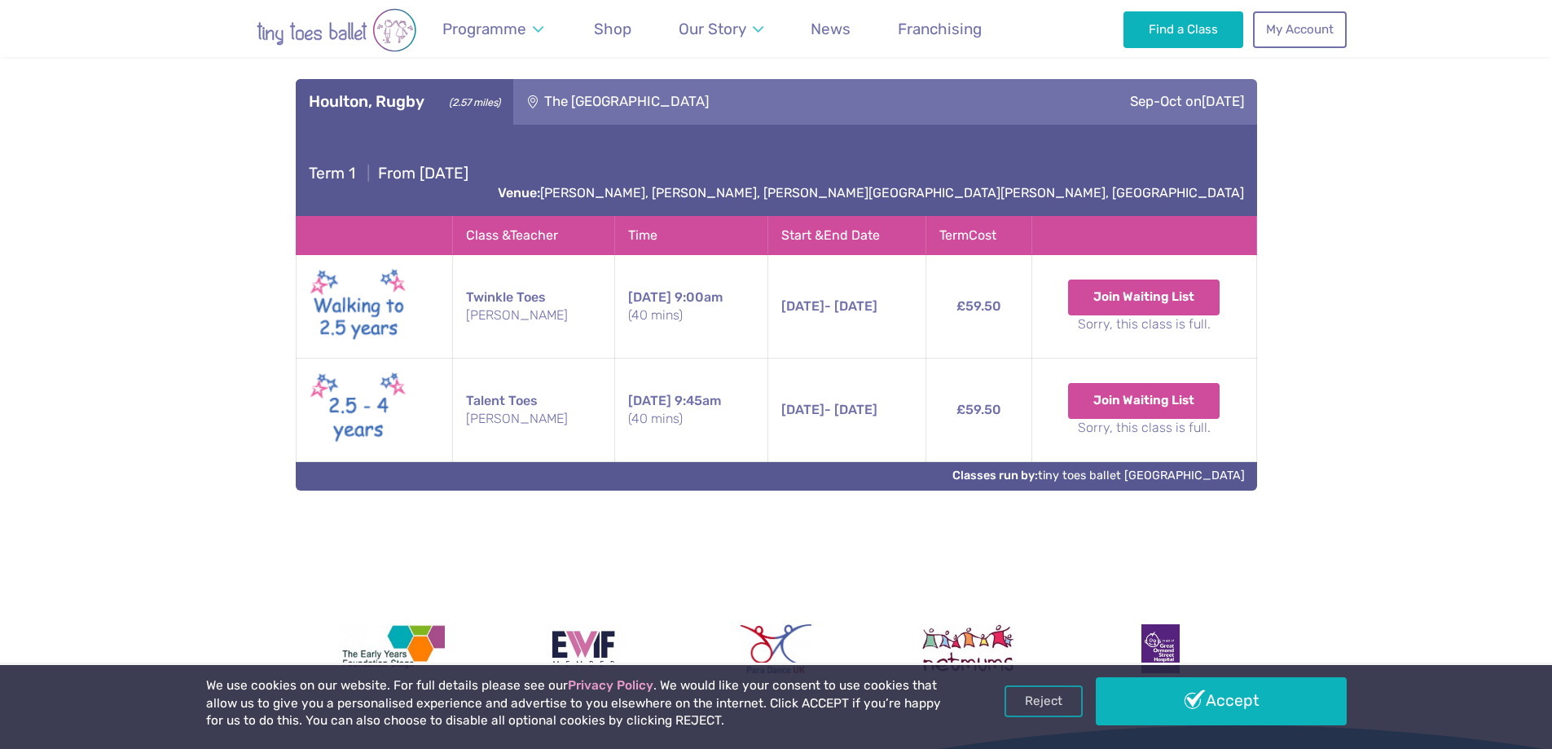
scroll to position [815, 0]
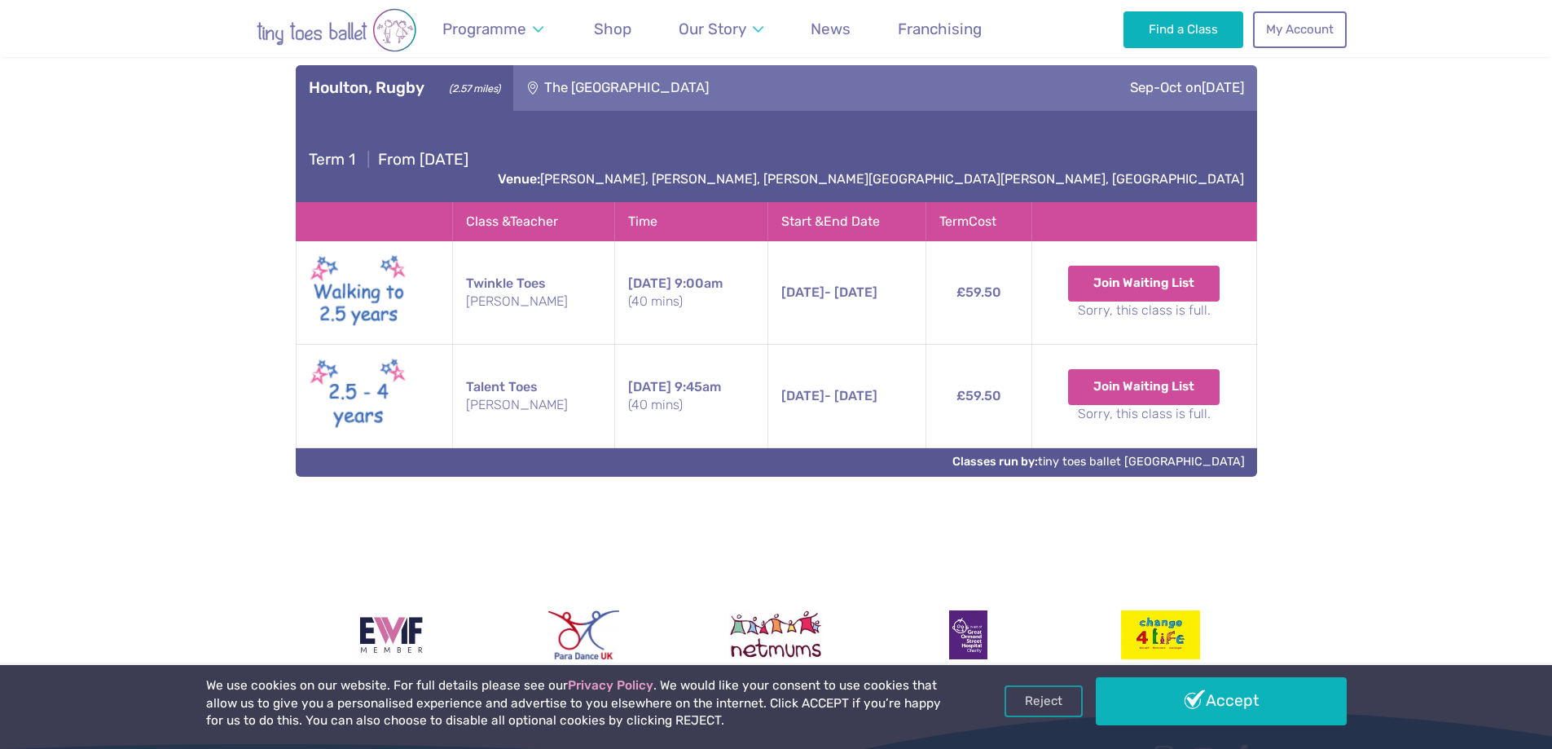
drag, startPoint x: 826, startPoint y: 278, endPoint x: 911, endPoint y: 278, distance: 84.7
click at [910, 278] on td "12th Sep - 24th Oct Friday 12th Sep - 24th Oct 9:00am (40 mins)" at bounding box center [847, 292] width 158 height 103
drag, startPoint x: 974, startPoint y: 277, endPoint x: 1042, endPoint y: 292, distance: 69.4
click at [1032, 291] on td "£59.50" at bounding box center [979, 292] width 106 height 103
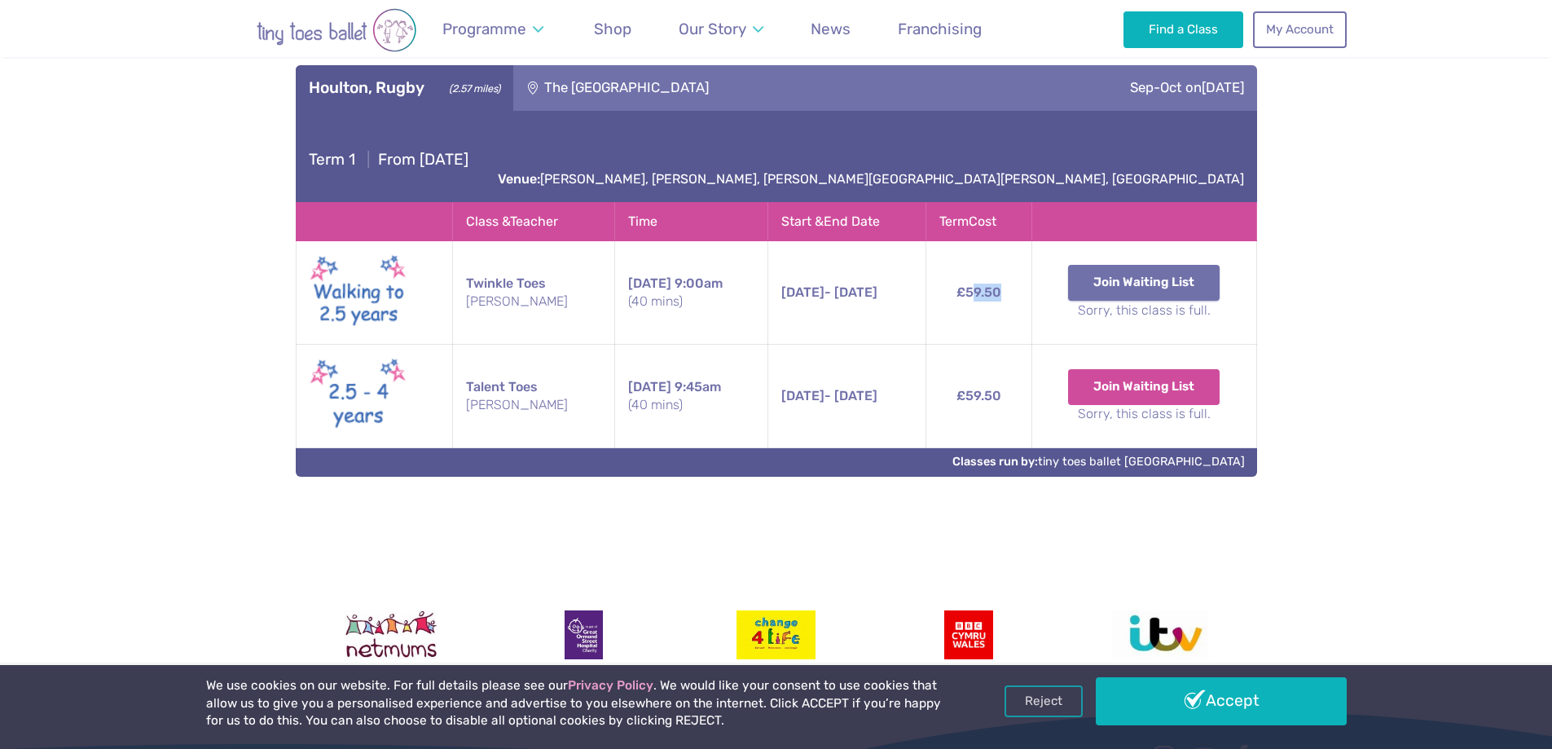
click at [1192, 265] on button "Join Waiting List" at bounding box center [1144, 283] width 152 height 36
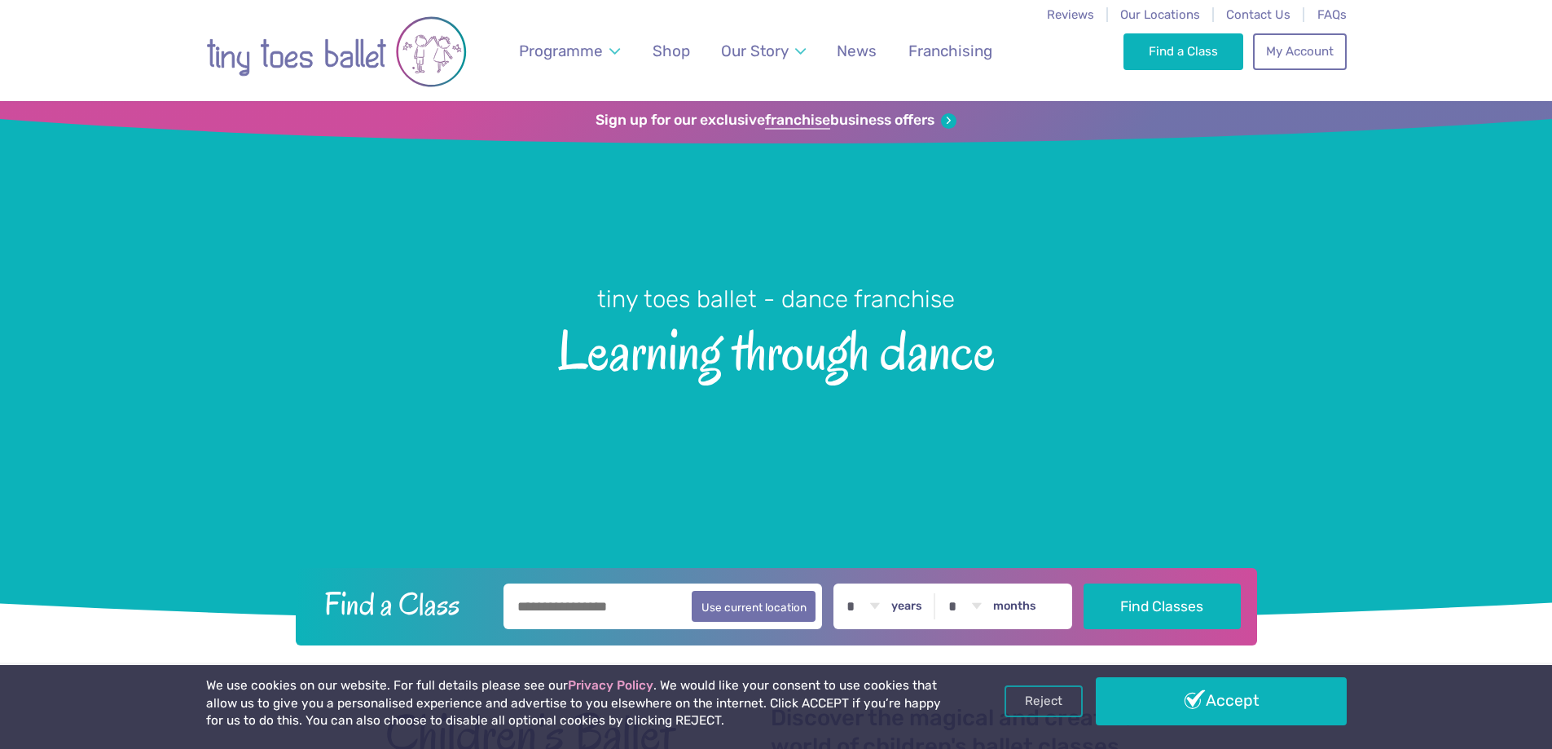
drag, startPoint x: 738, startPoint y: 492, endPoint x: 713, endPoint y: 295, distance: 198.8
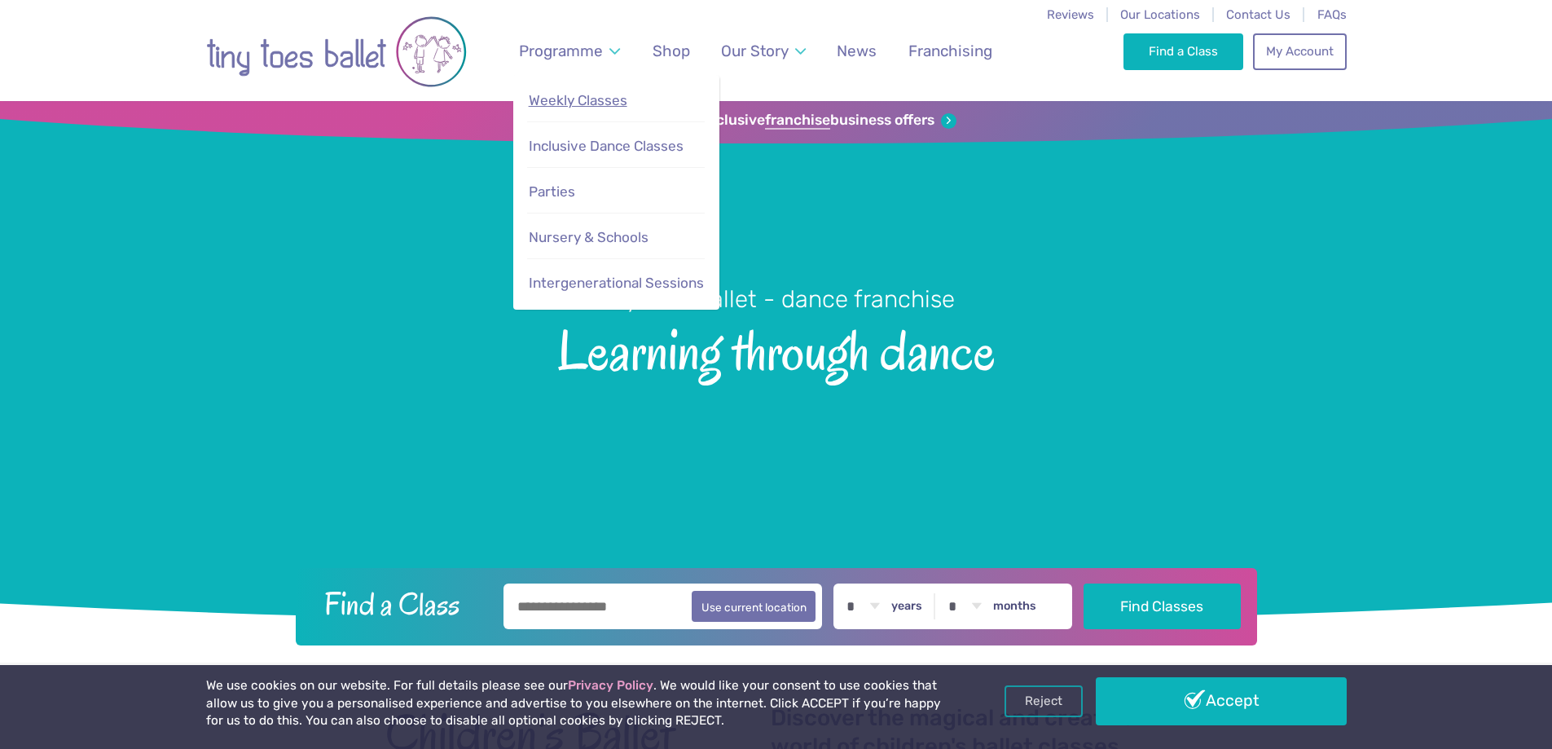
click at [588, 96] on span "Weekly Classes" at bounding box center [578, 100] width 99 height 16
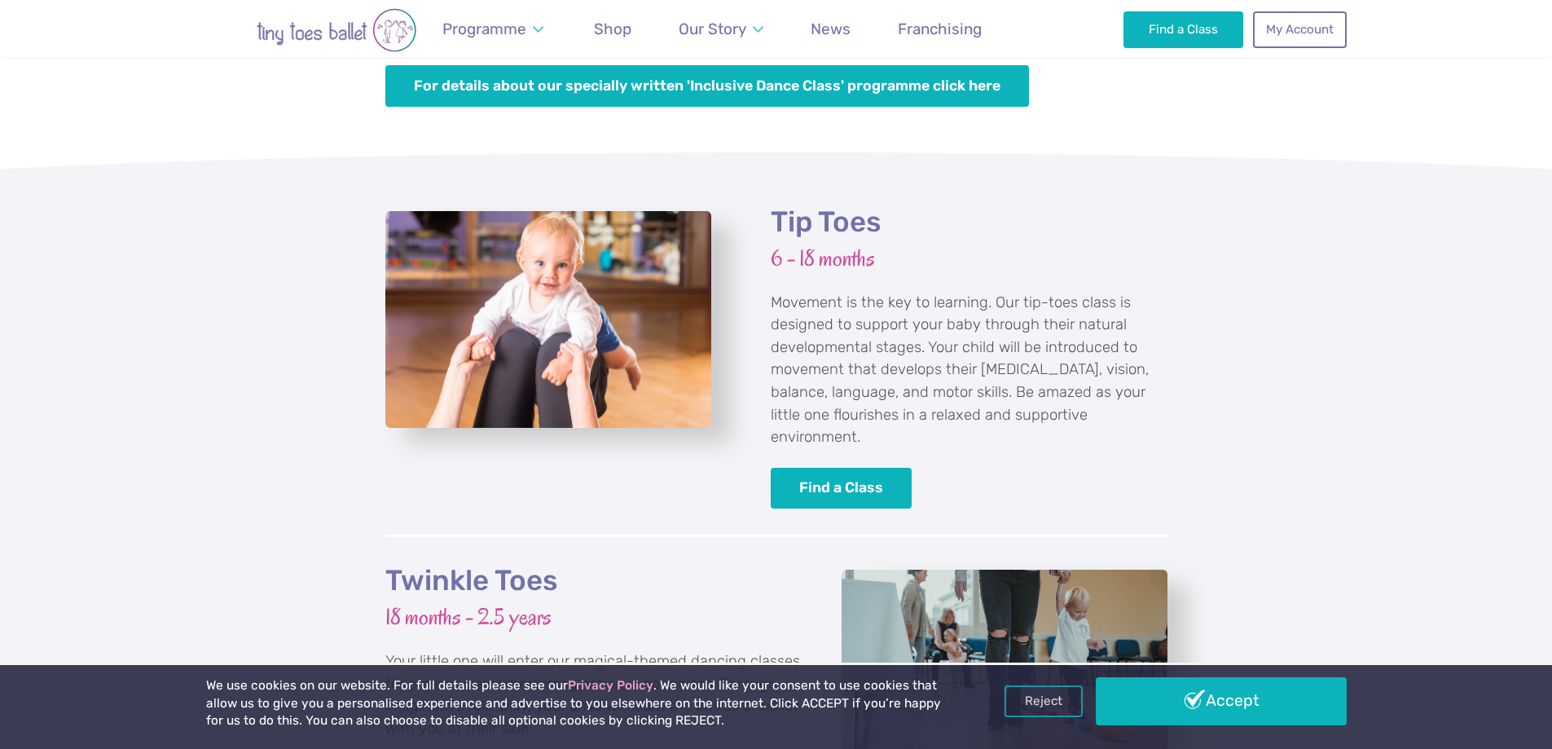
scroll to position [1466, 0]
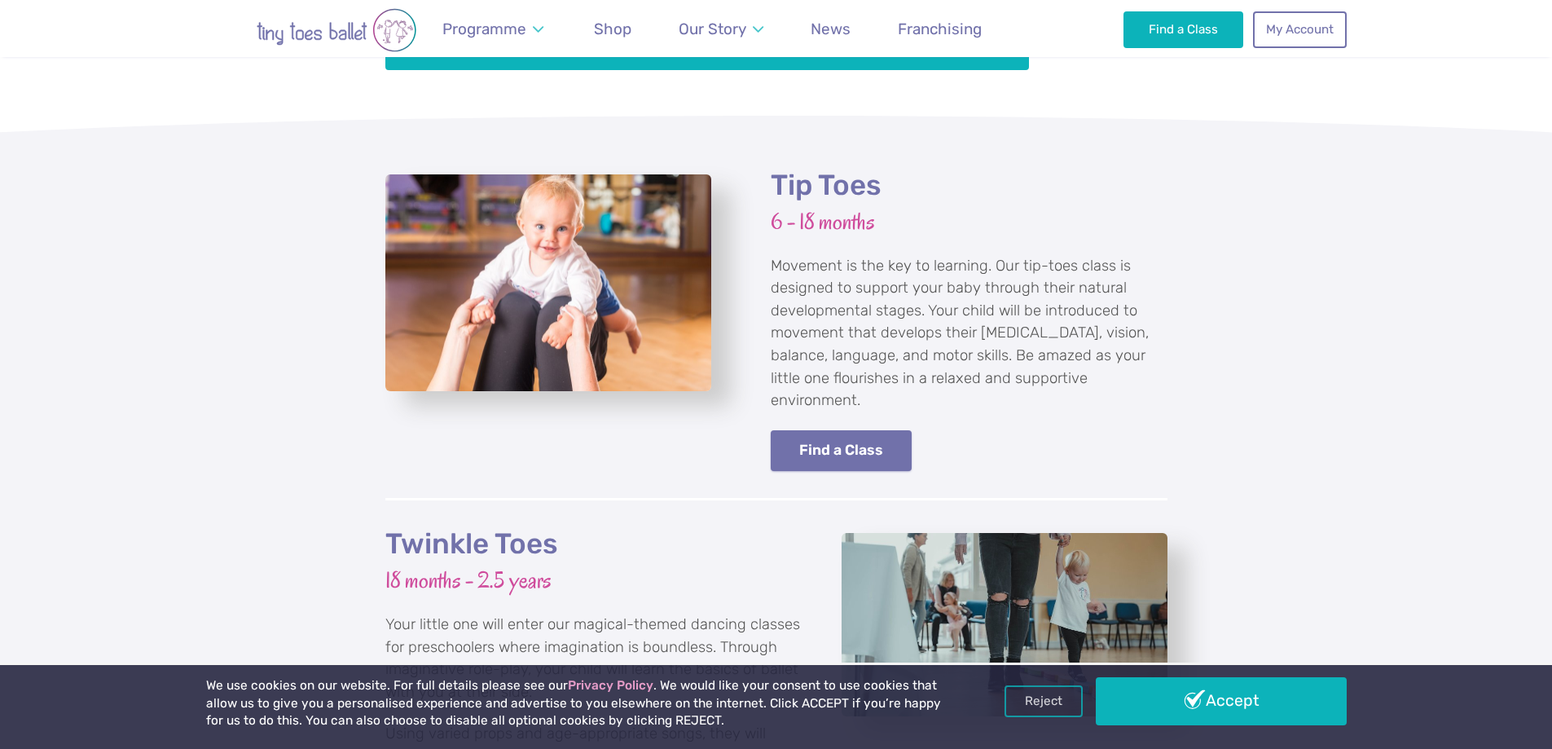
click at [835, 430] on link "Find a Class" at bounding box center [842, 451] width 142 height 42
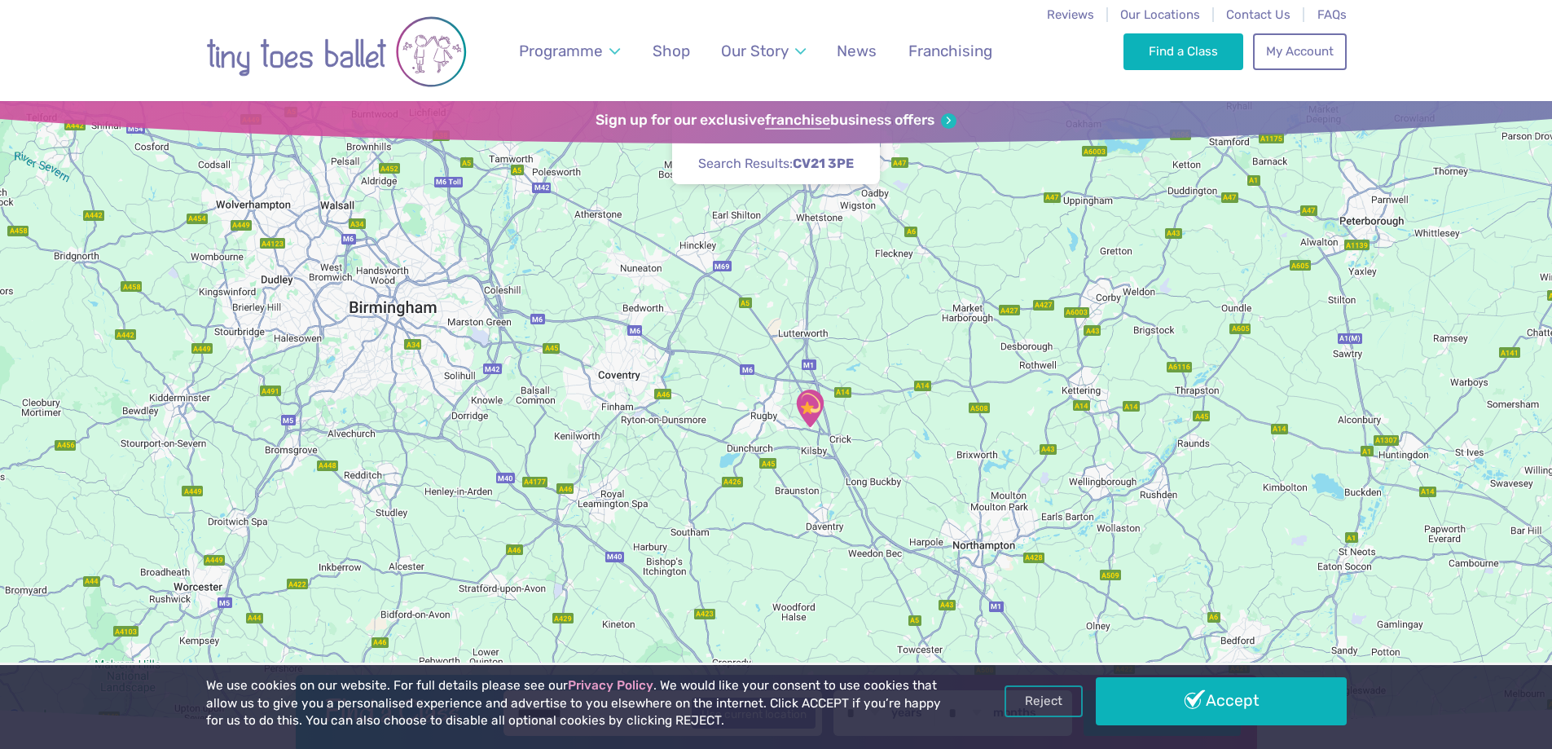
click at [811, 415] on img "The Barn Community Centre" at bounding box center [809, 408] width 41 height 41
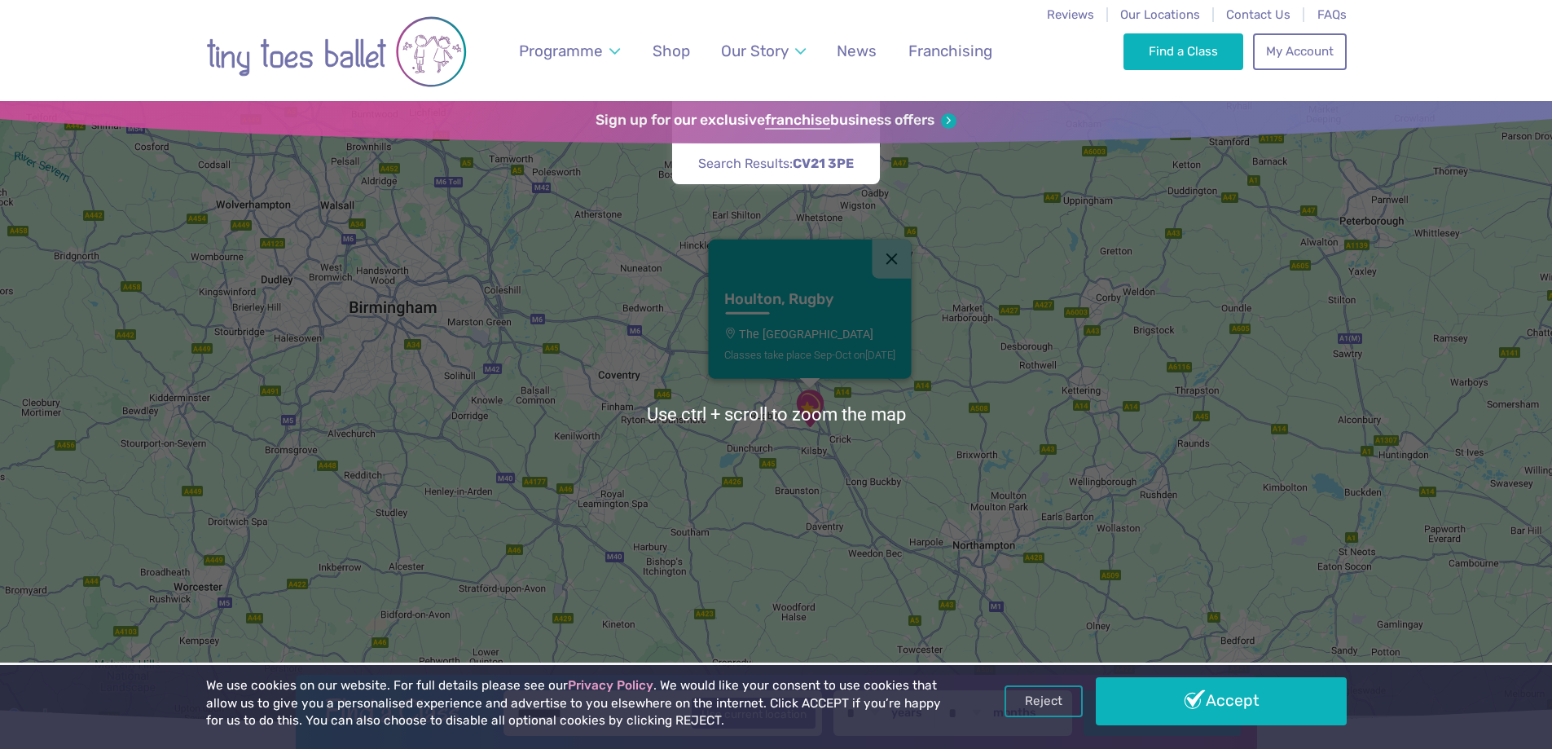
click at [806, 415] on img "The Barn Community Centre" at bounding box center [809, 408] width 41 height 41
click at [820, 310] on link "Houlton, Rugby The Barn Community Centre Classes take place Sep-Oct on Friday" at bounding box center [809, 329] width 203 height 100
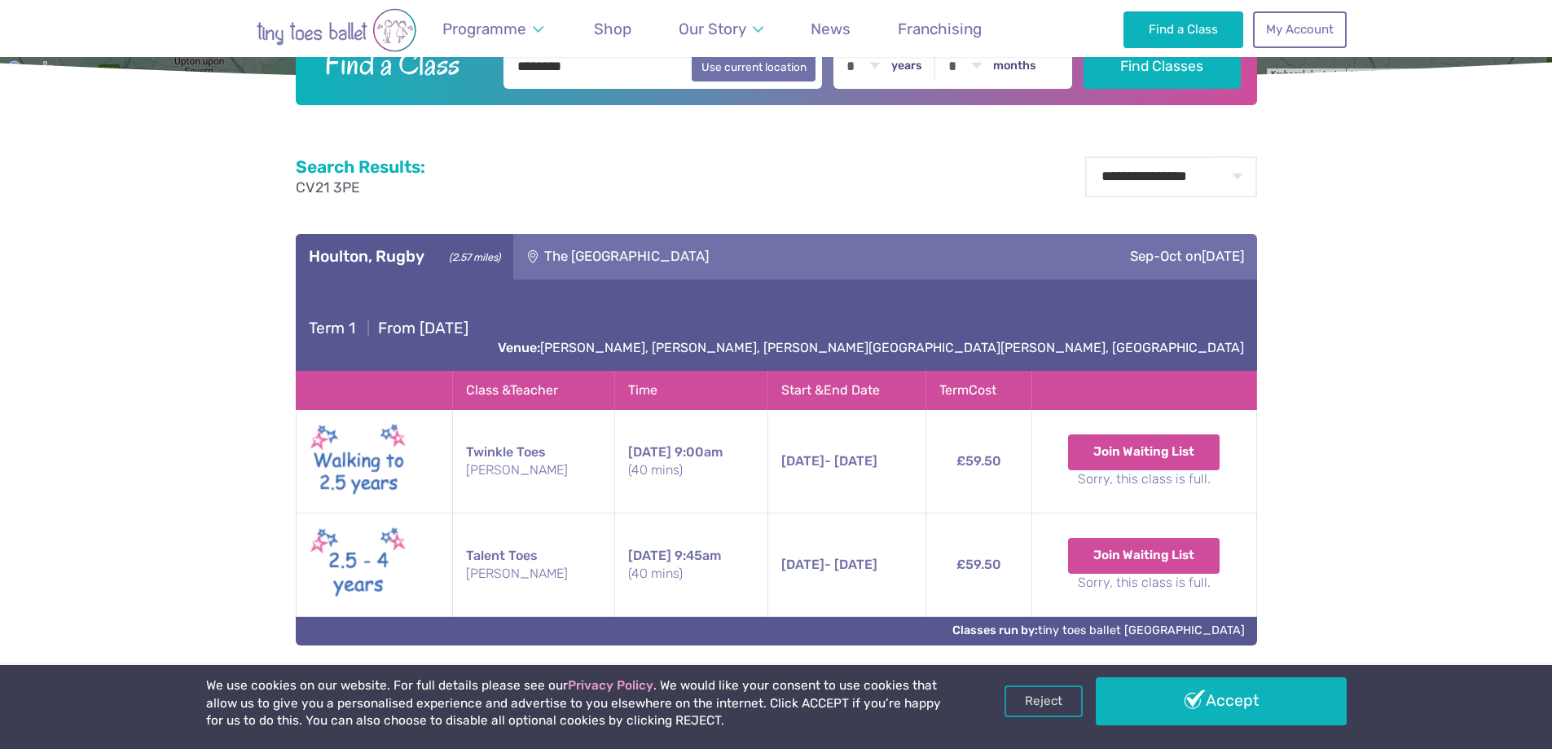
scroll to position [815, 0]
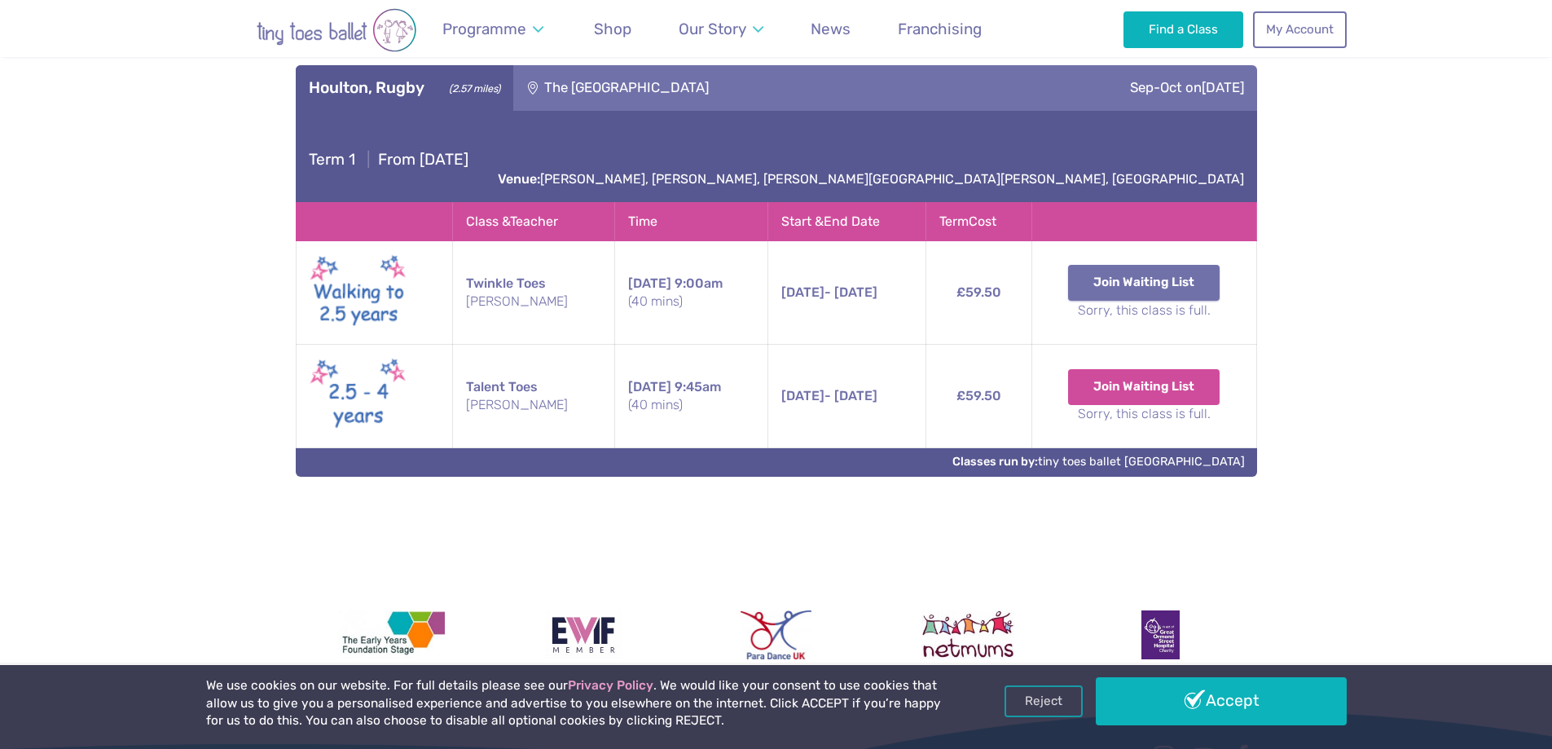
click at [1092, 266] on button "Join Waiting List" at bounding box center [1144, 283] width 152 height 36
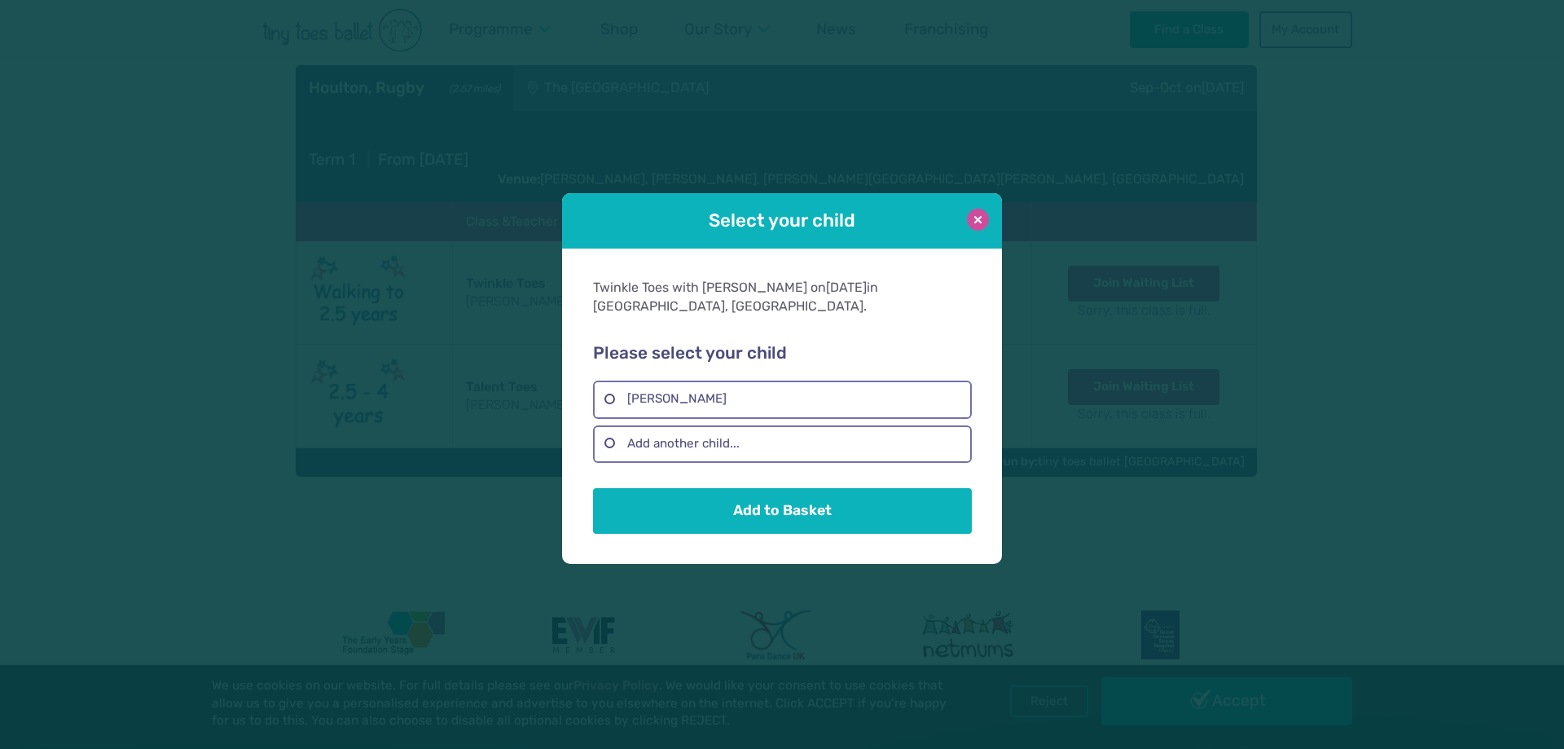
click at [975, 228] on button at bounding box center [978, 220] width 22 height 22
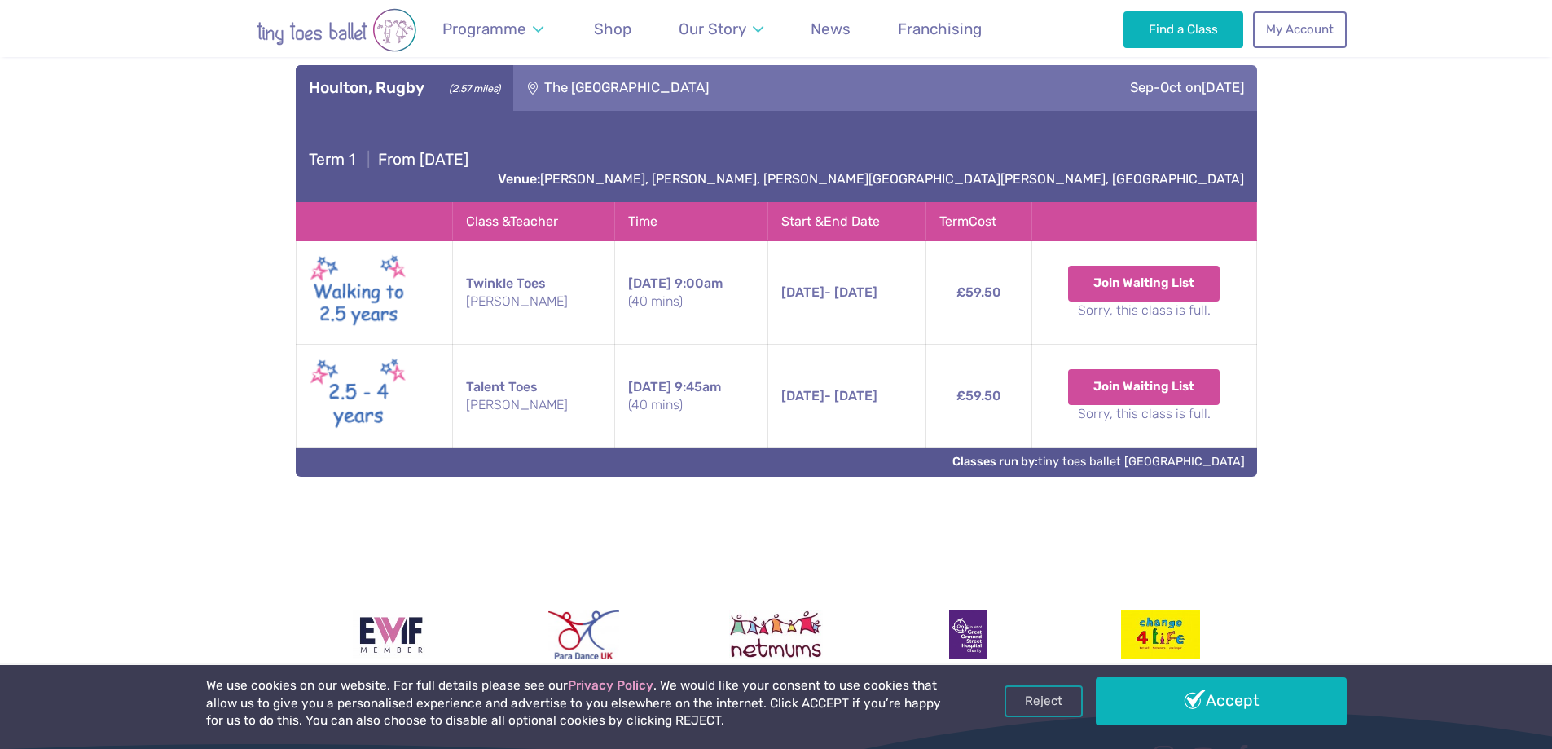
click at [807, 284] on span "12th Sep" at bounding box center [802, 291] width 43 height 15
drag, startPoint x: 945, startPoint y: 277, endPoint x: 1004, endPoint y: 277, distance: 58.7
click at [1004, 277] on td "£59.50" at bounding box center [979, 292] width 106 height 103
click at [385, 280] on img at bounding box center [359, 292] width 98 height 83
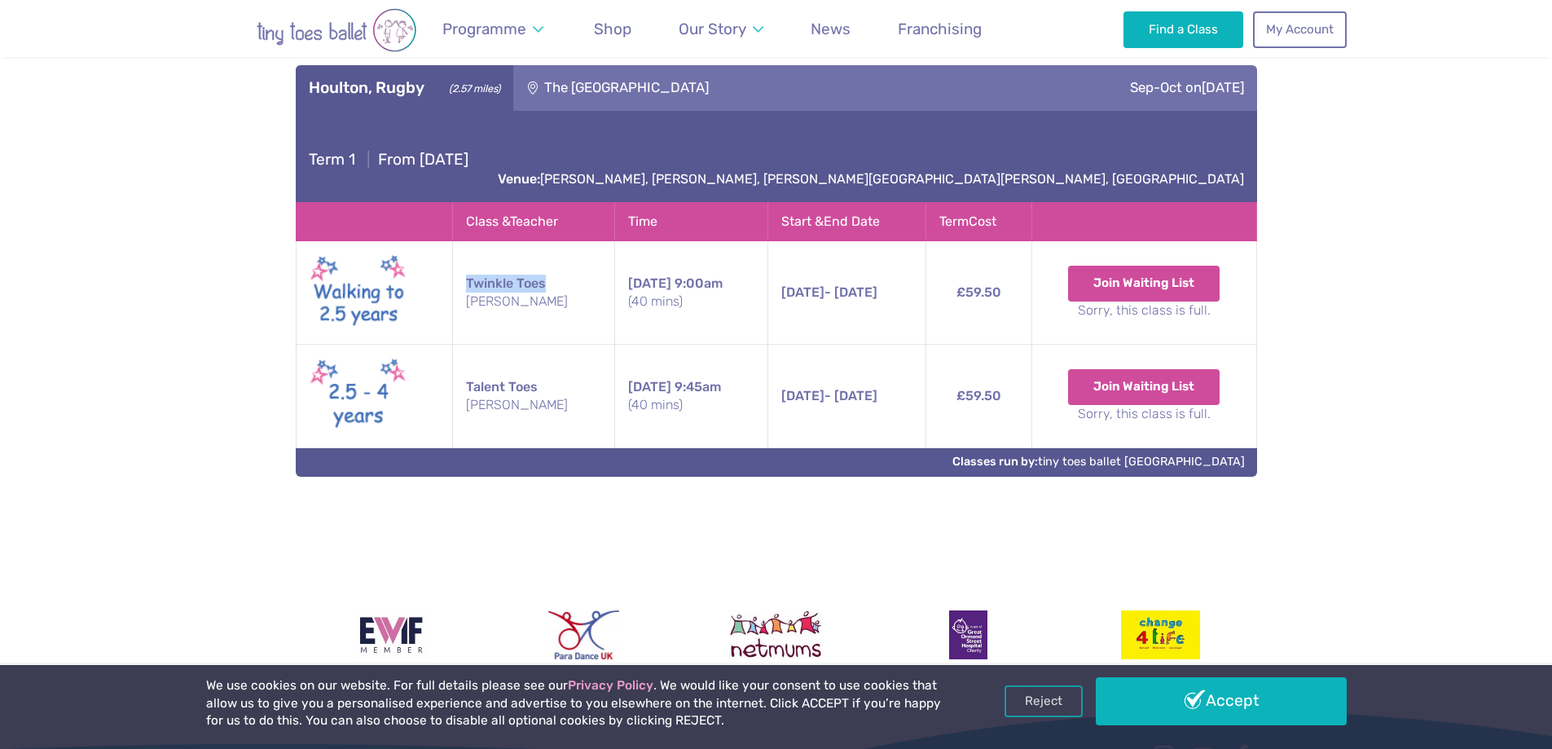
drag, startPoint x: 466, startPoint y: 265, endPoint x: 588, endPoint y: 263, distance: 122.2
click at [588, 263] on td "Twinkle Toes Miss Nichola" at bounding box center [534, 292] width 162 height 103
copy td "Twinkle Toes"
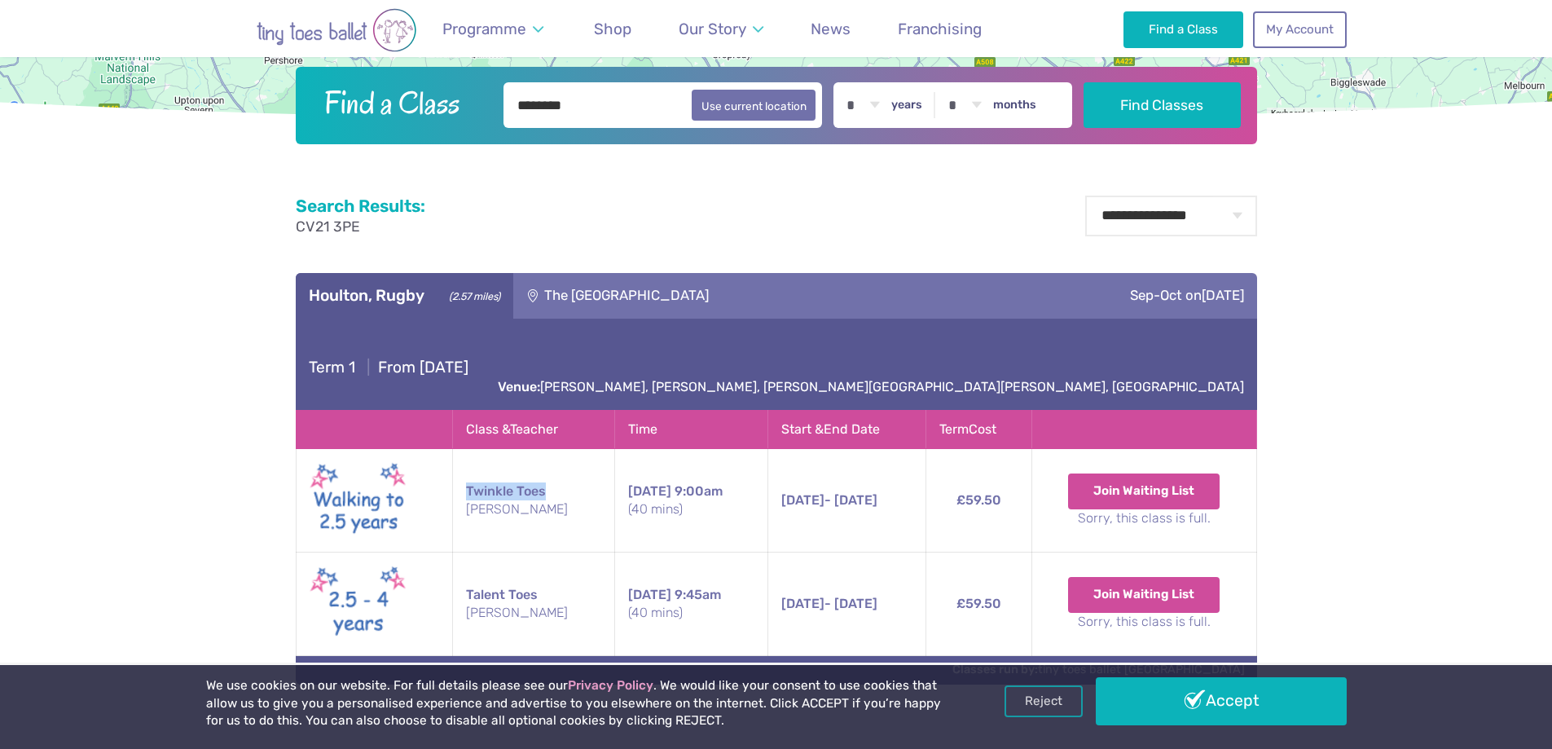
scroll to position [734, 0]
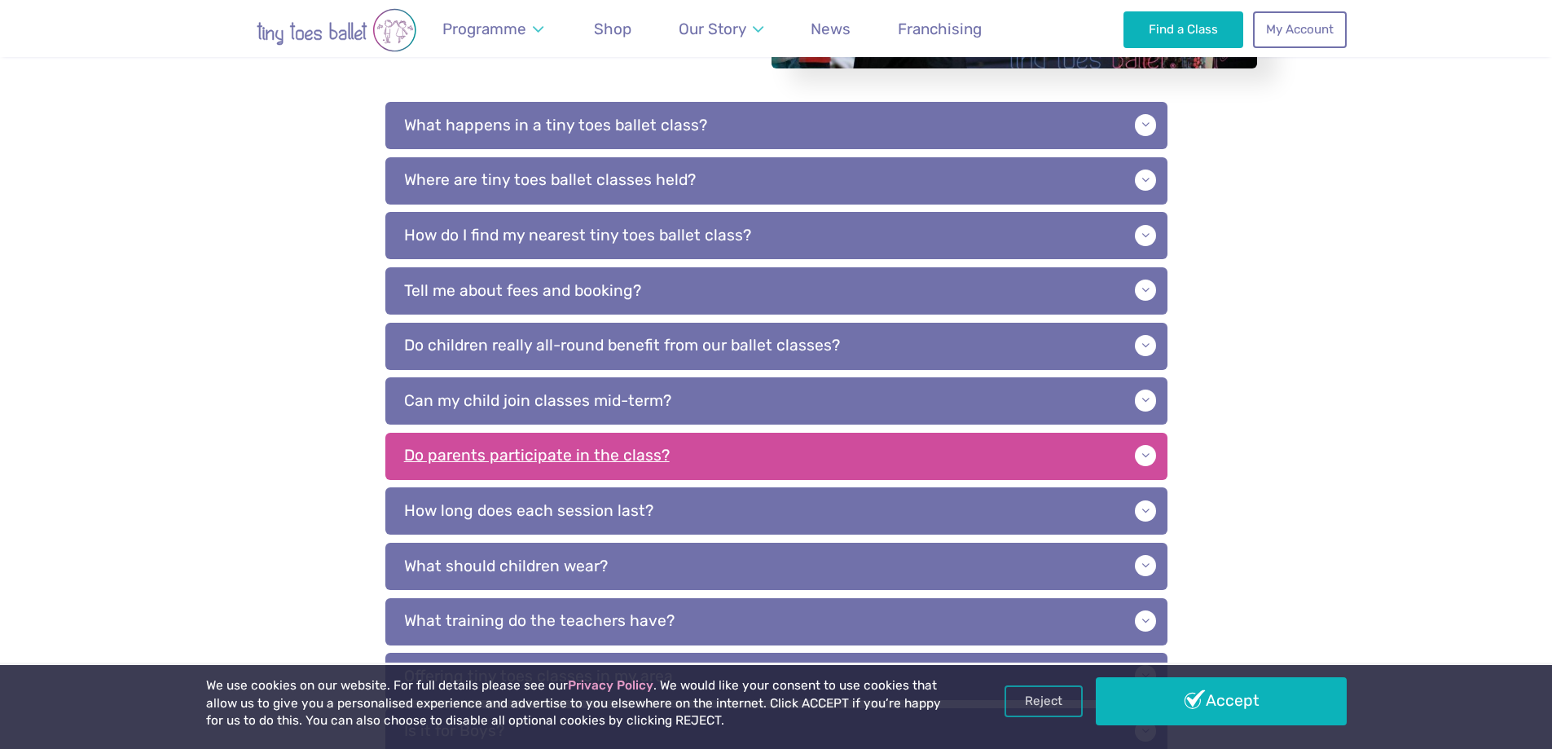
scroll to position [407, 0]
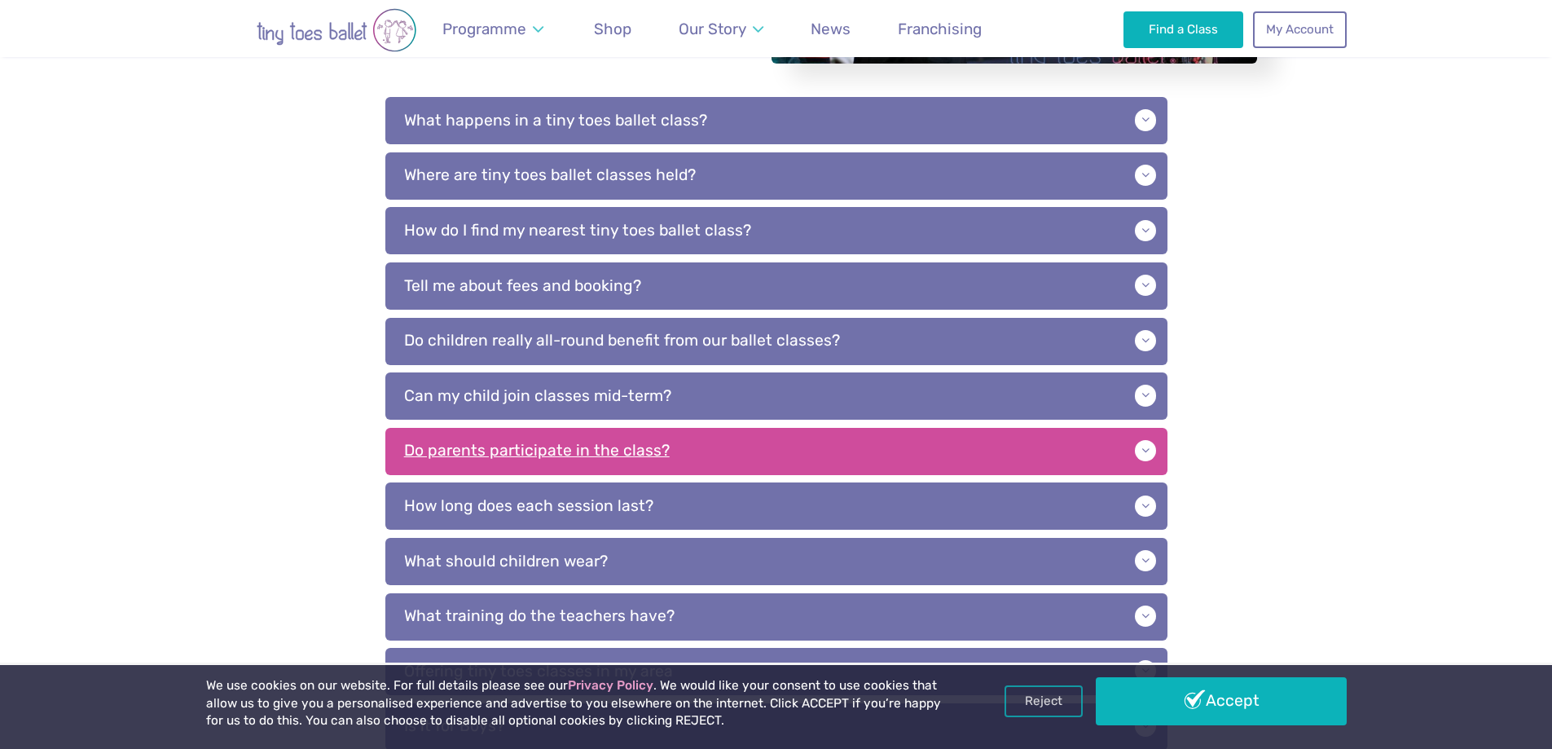
click at [689, 442] on p "Do parents participate in the class?" at bounding box center [776, 451] width 782 height 47
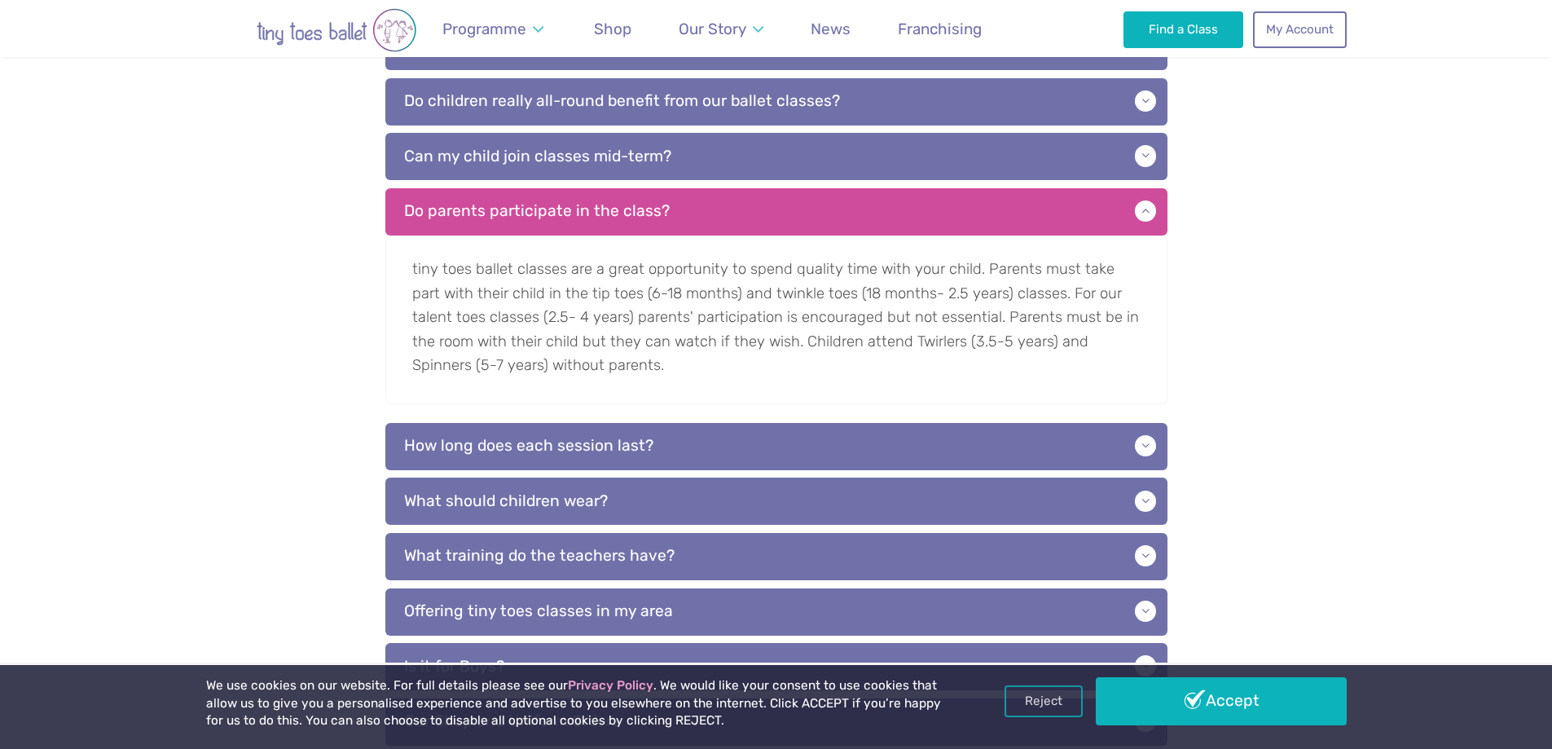
scroll to position [652, 0]
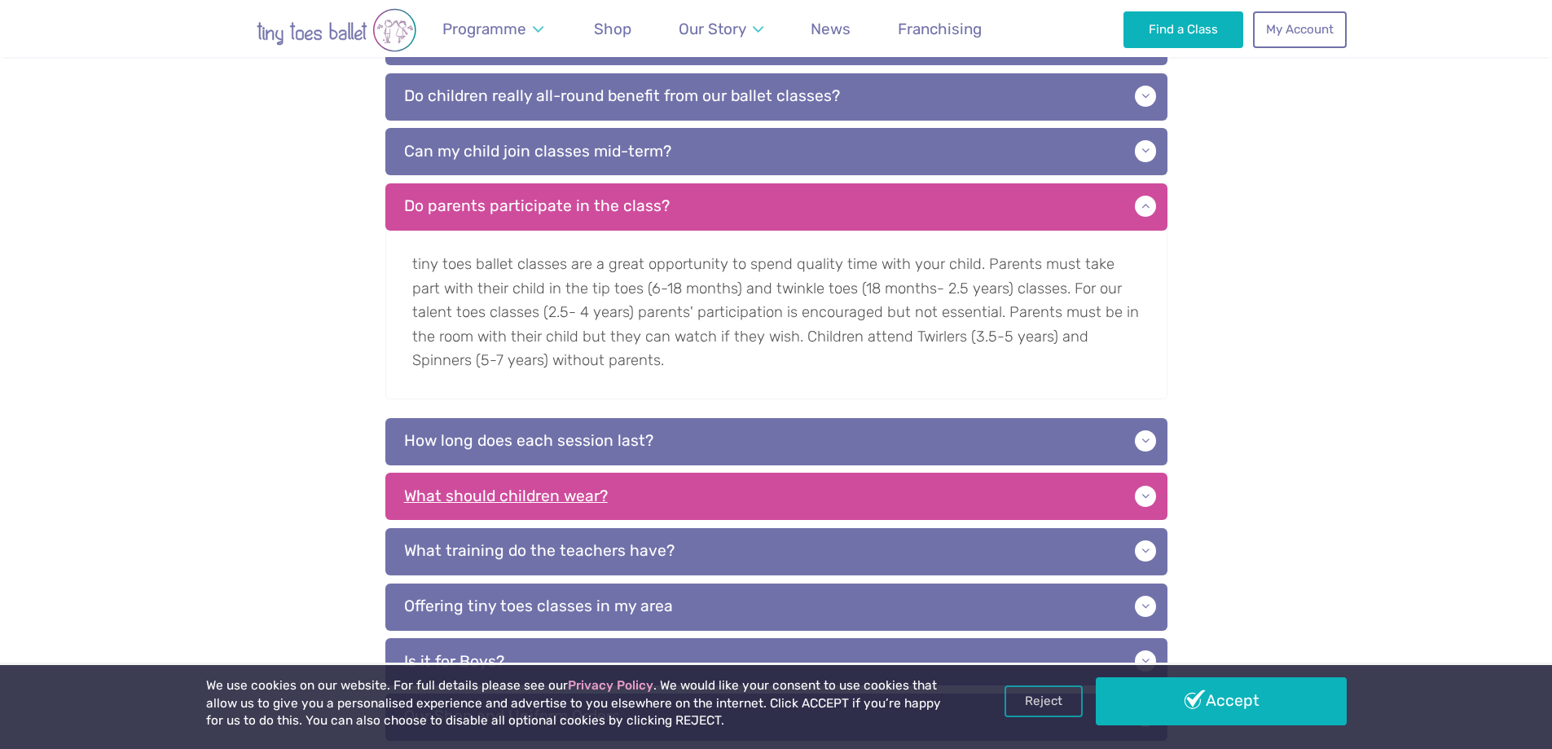
click at [433, 475] on p "What should children wear?" at bounding box center [776, 495] width 782 height 47
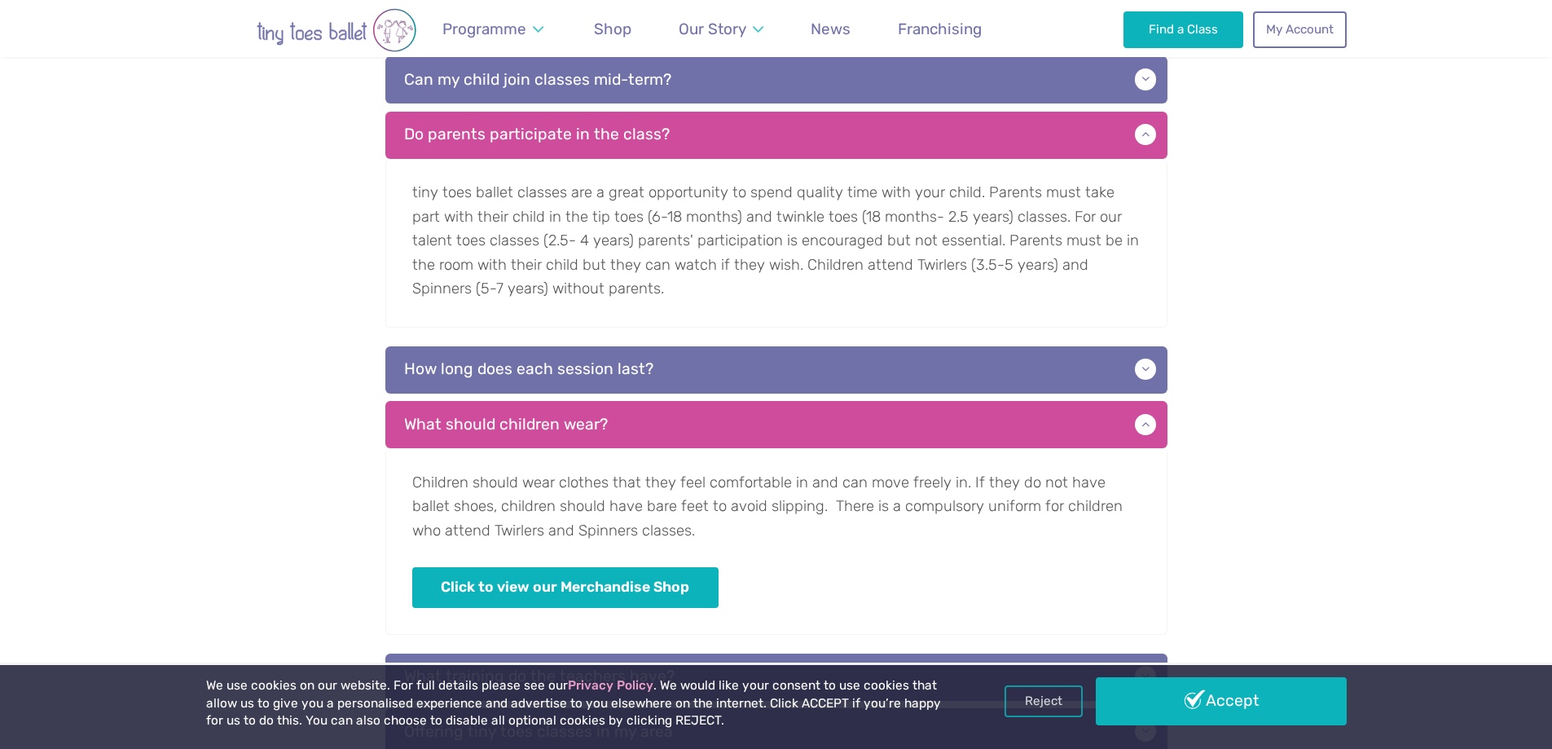
scroll to position [733, 0]
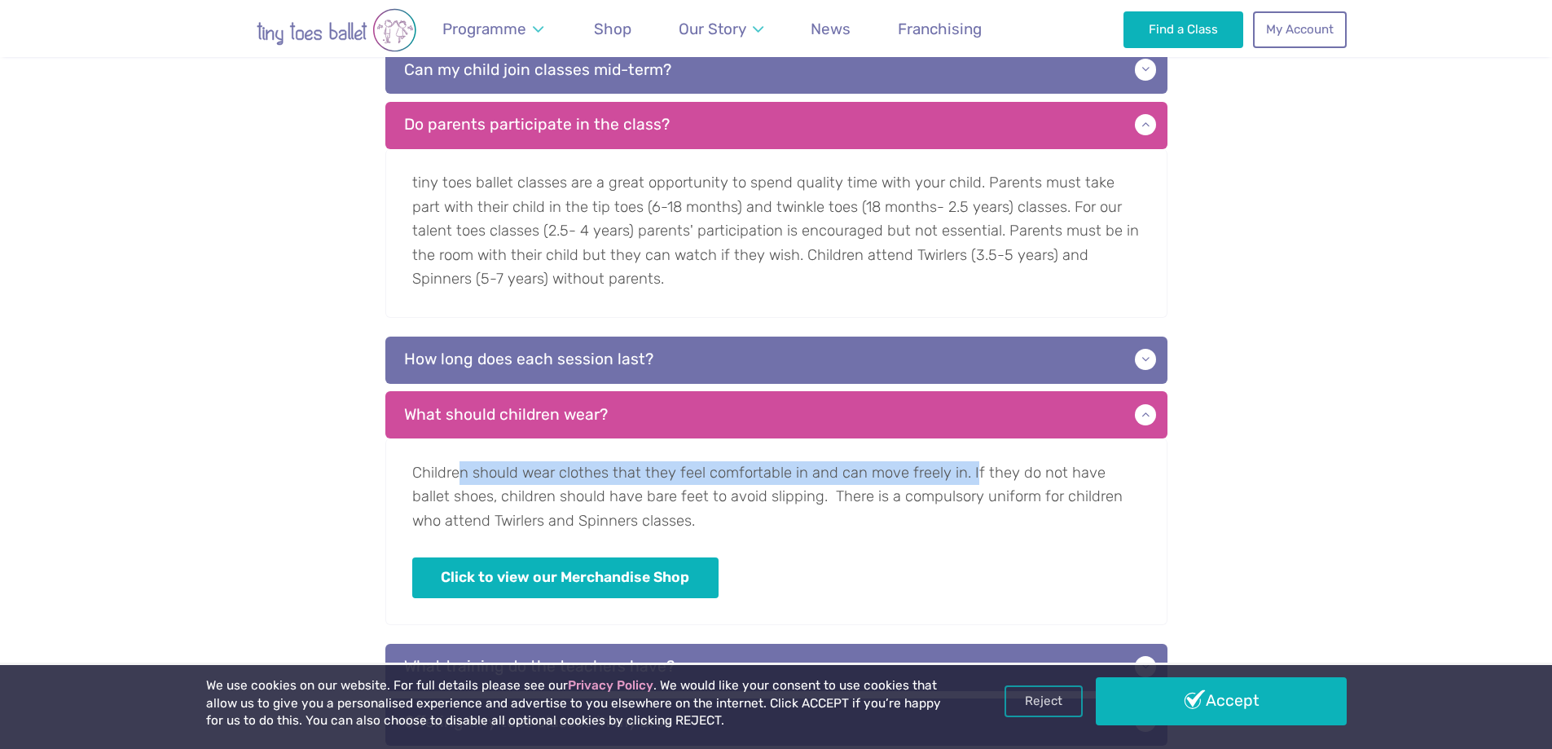
drag, startPoint x: 459, startPoint y: 477, endPoint x: 969, endPoint y: 474, distance: 509.2
click at [969, 474] on p "Children should wear clothes that they feel comfortable in and can move freely …" at bounding box center [776, 531] width 782 height 186
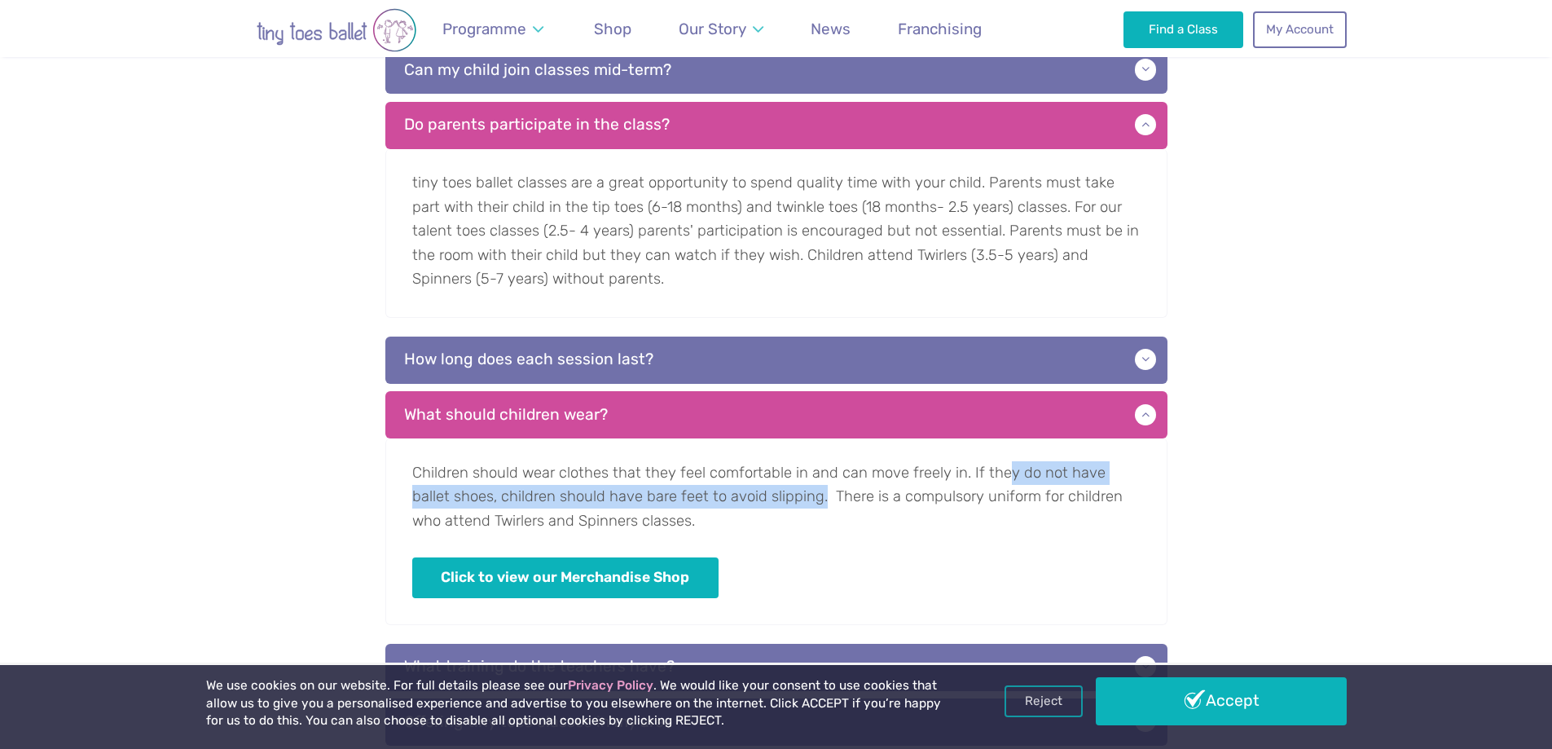
drag, startPoint x: 1003, startPoint y: 466, endPoint x: 781, endPoint y: 497, distance: 223.7
click at [781, 497] on p "Children should wear clothes that they feel comfortable in and can move freely …" at bounding box center [776, 531] width 782 height 186
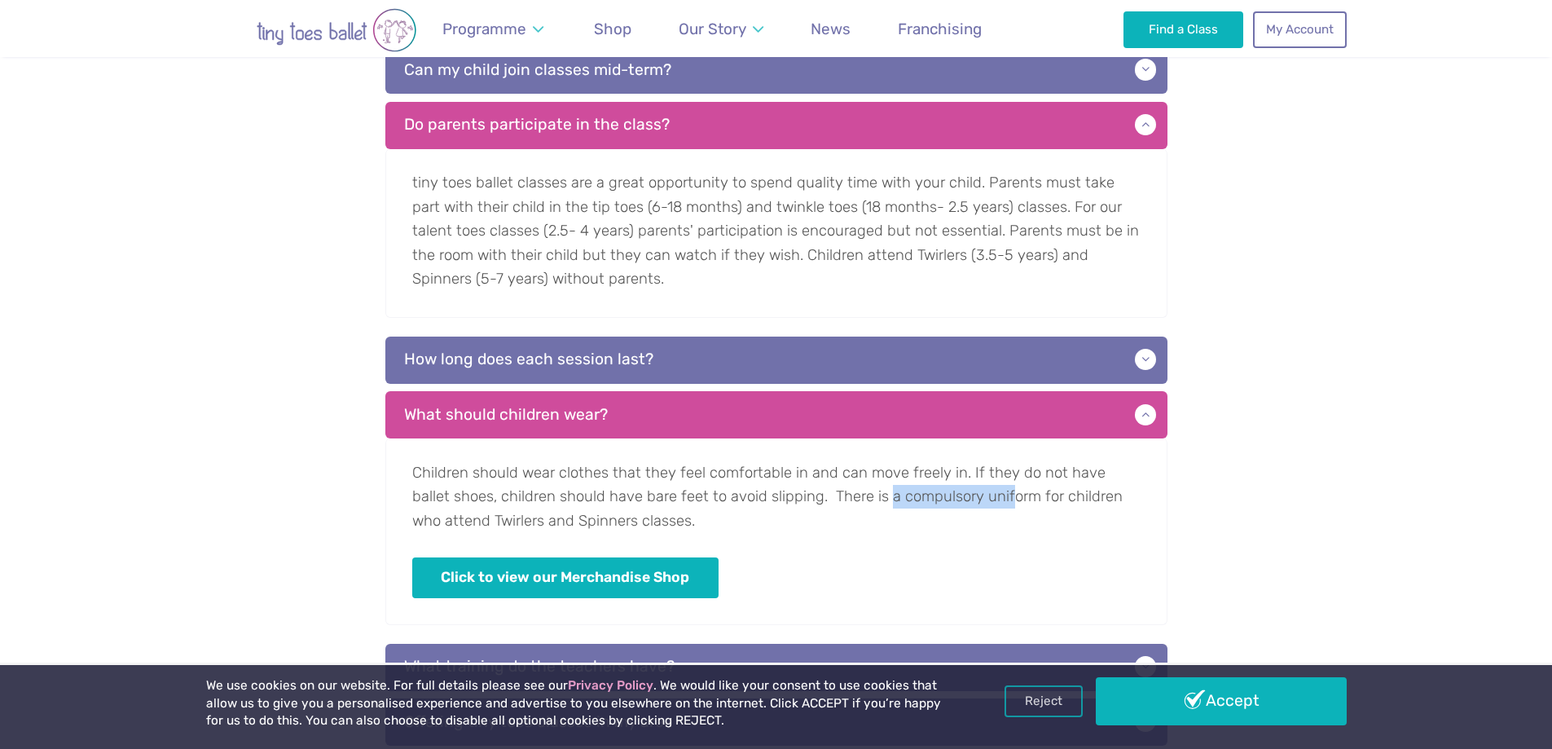
drag, startPoint x: 883, startPoint y: 502, endPoint x: 966, endPoint y: 499, distance: 83.2
click at [966, 499] on p "Children should wear clothes that they feel comfortable in and can move freely …" at bounding box center [776, 531] width 782 height 186
drag, startPoint x: 996, startPoint y: 497, endPoint x: 891, endPoint y: 492, distance: 105.2
click at [891, 492] on p "Children should wear clothes that they feel comfortable in and can move freely …" at bounding box center [776, 531] width 782 height 186
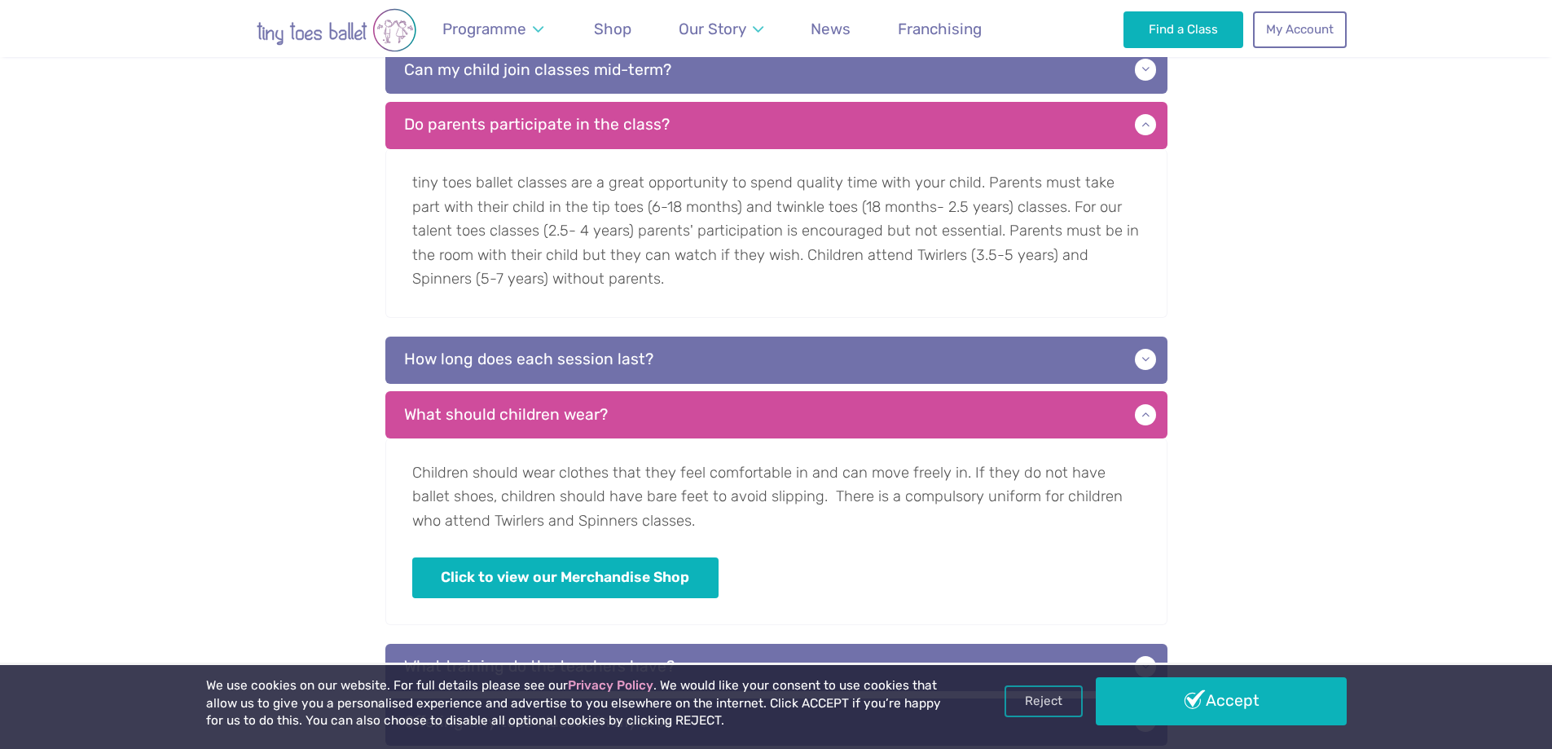
click at [809, 497] on p "Children should wear clothes that they feel comfortable in and can move freely …" at bounding box center [776, 531] width 782 height 186
drag, startPoint x: 885, startPoint y: 497, endPoint x: 1087, endPoint y: 514, distance: 202.8
click at [1087, 514] on p "Children should wear clothes that they feel comfortable in and can move freely …" at bounding box center [776, 531] width 782 height 186
click at [670, 517] on p "Children should wear clothes that they feel comfortable in and can move freely …" at bounding box center [776, 531] width 782 height 186
click at [773, 495] on p "Children should wear clothes that they feel comfortable in and can move freely …" at bounding box center [776, 531] width 782 height 186
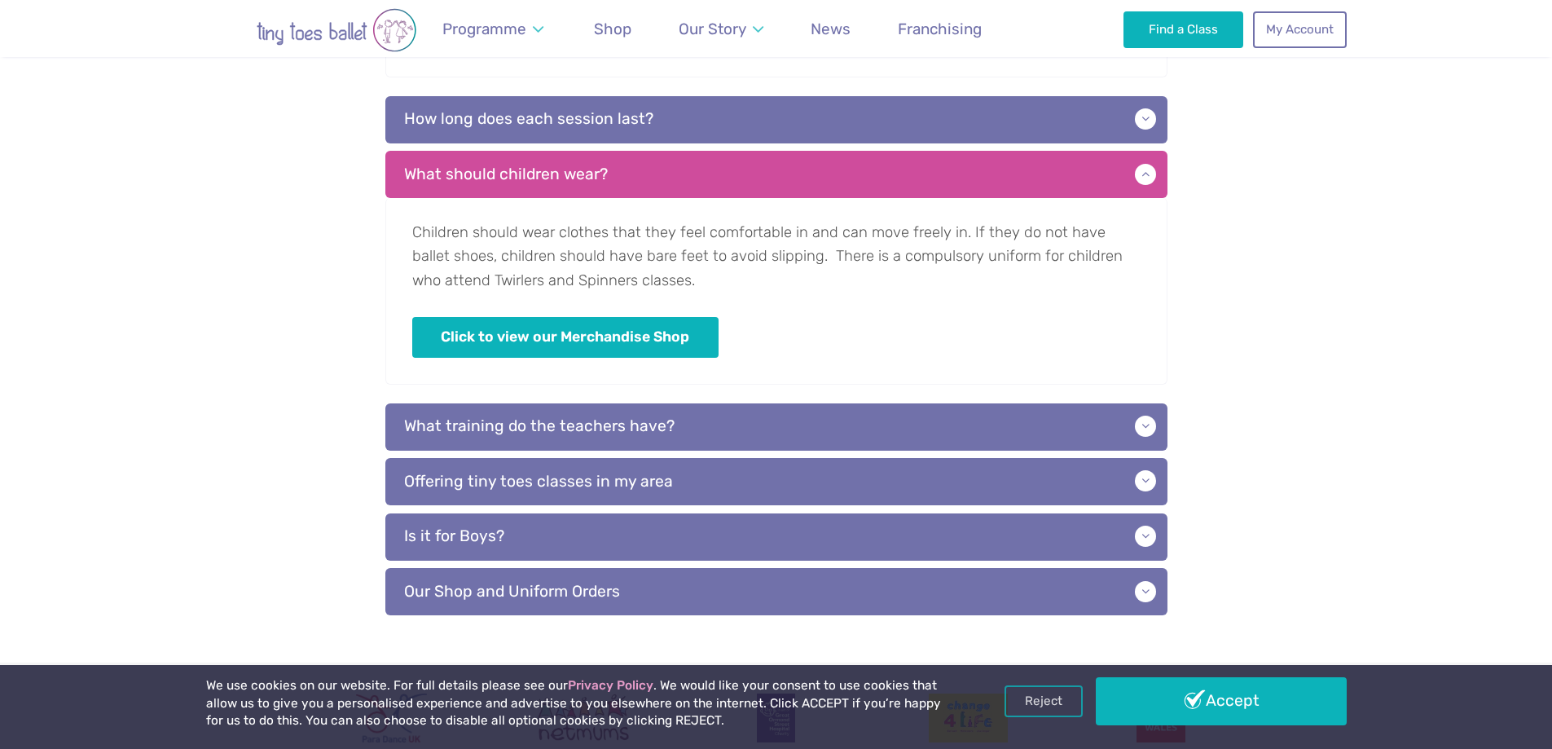
scroll to position [978, 0]
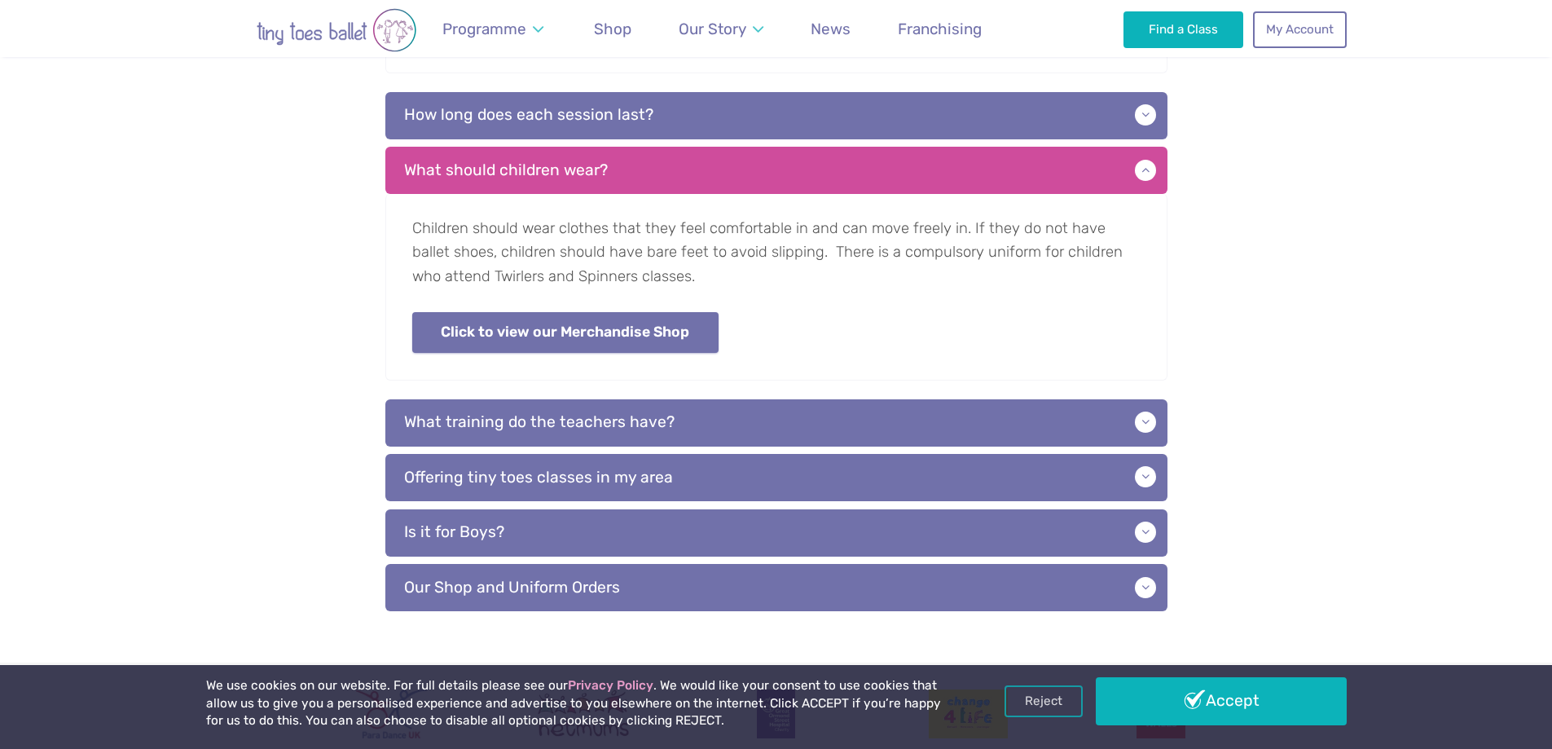
click at [627, 322] on link "Click to view our Merchandise Shop" at bounding box center [565, 333] width 306 height 42
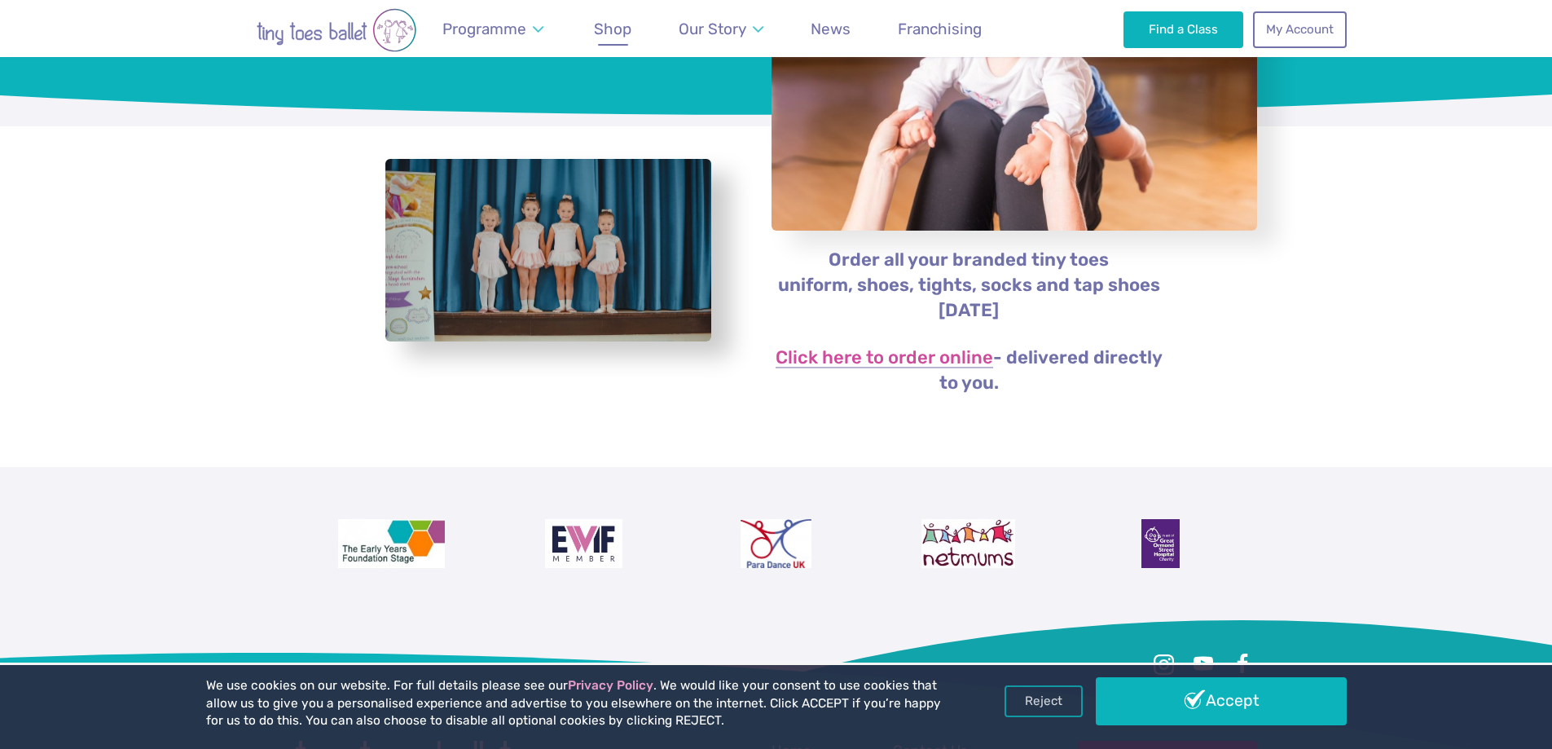
scroll to position [244, 0]
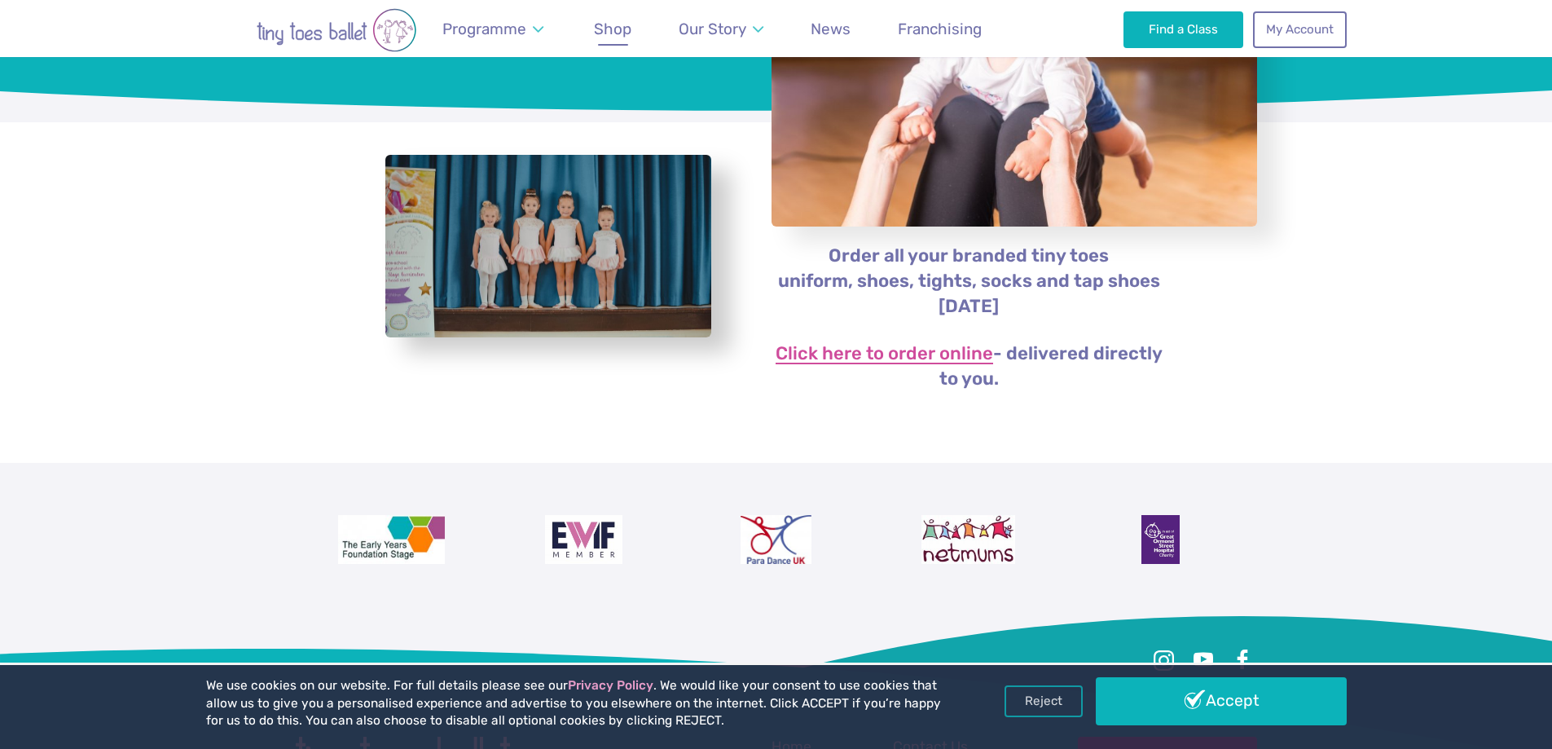
click at [924, 361] on link "Click here to order online" at bounding box center [885, 355] width 218 height 20
click at [908, 357] on link "Click here to order online" at bounding box center [885, 355] width 218 height 20
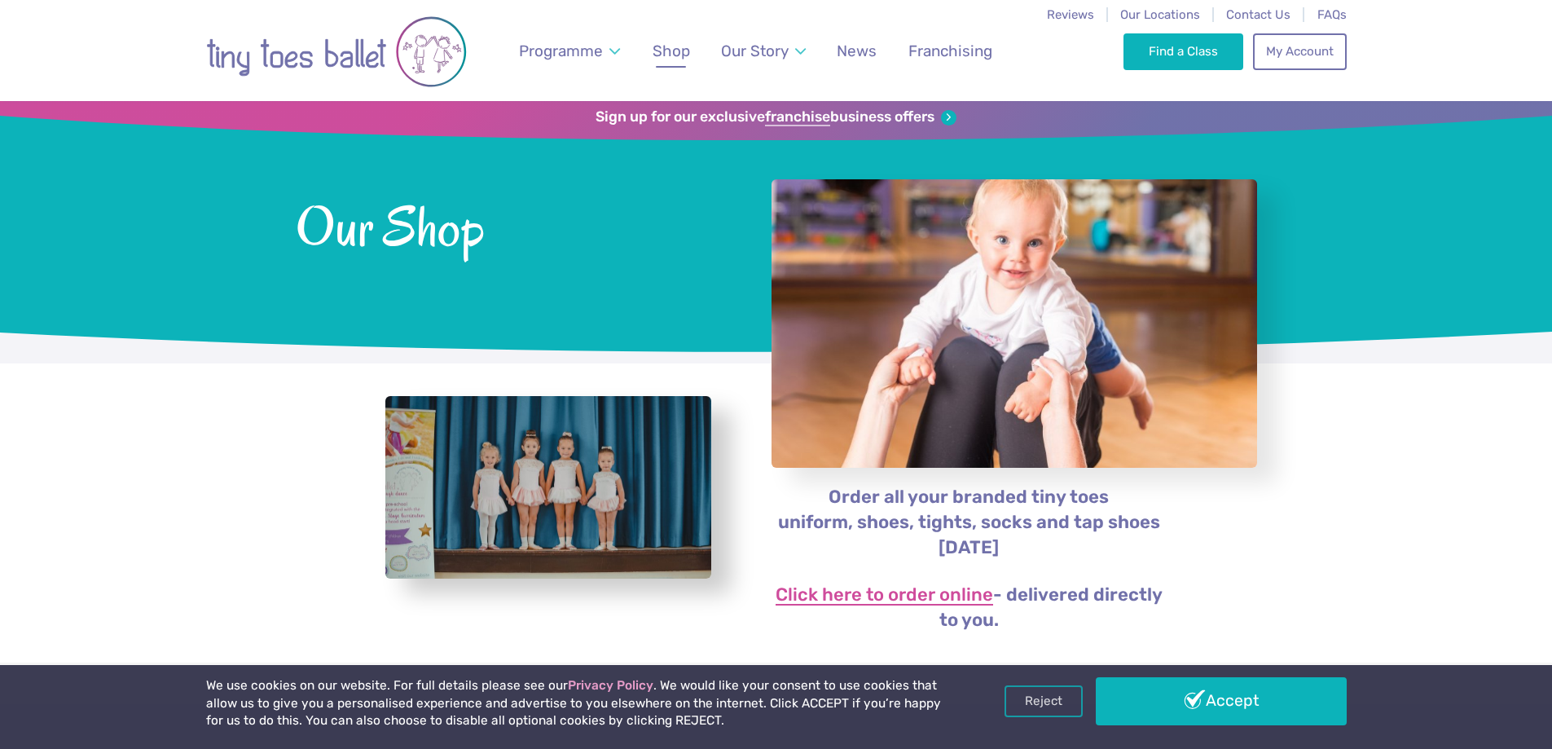
scroll to position [0, 0]
